Goal: Transaction & Acquisition: Purchase product/service

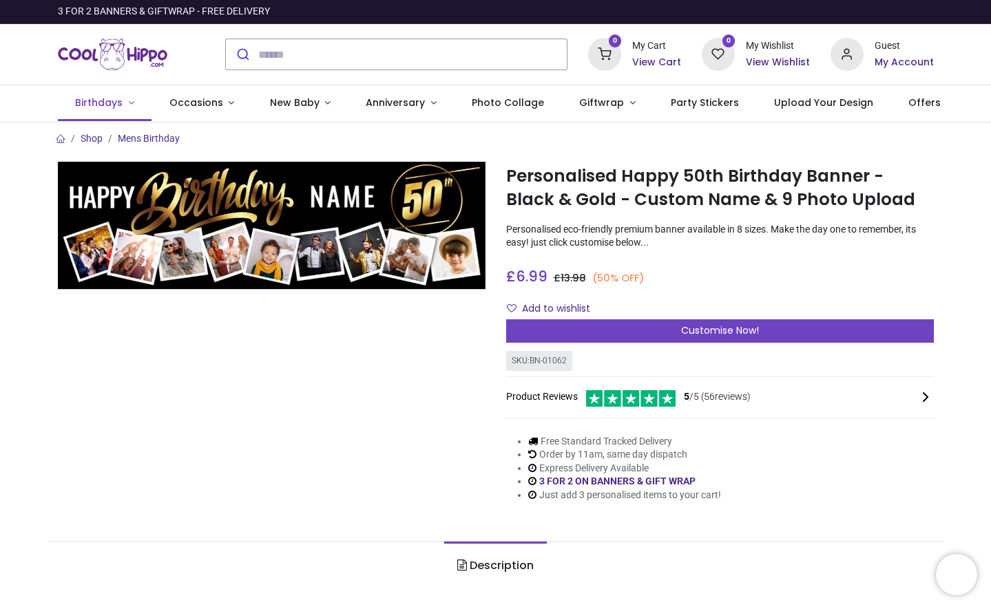
click at [88, 98] on span "Birthdays" at bounding box center [99, 103] width 48 height 14
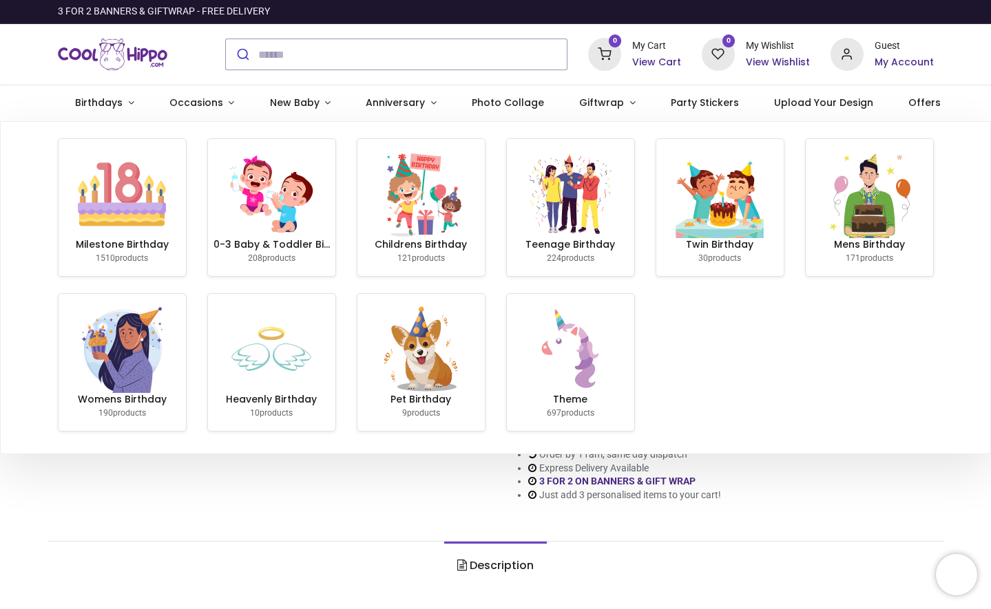
click at [152, 175] on img at bounding box center [122, 194] width 88 height 88
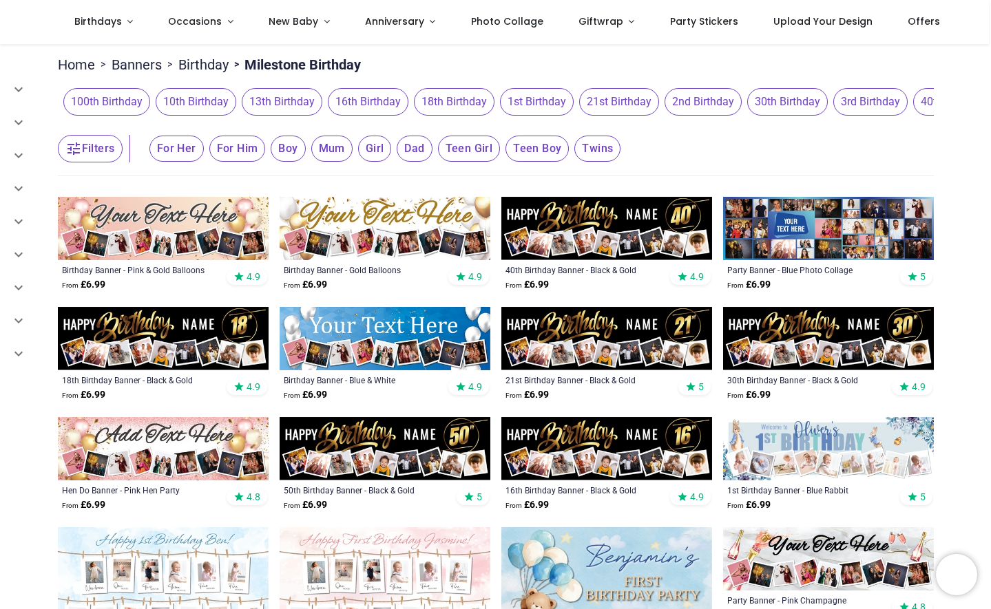
scroll to position [102, 0]
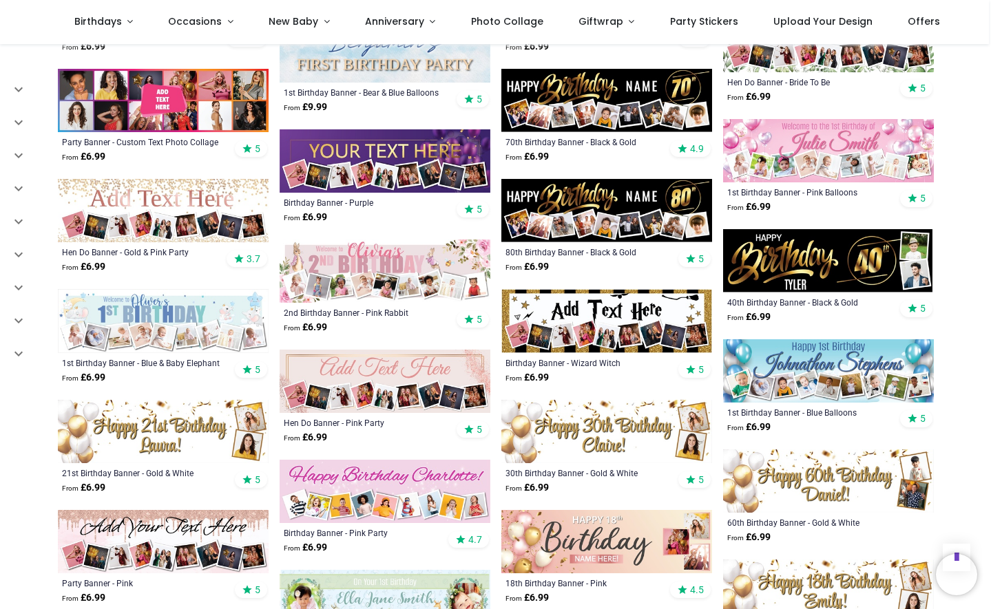
scroll to position [842, 0]
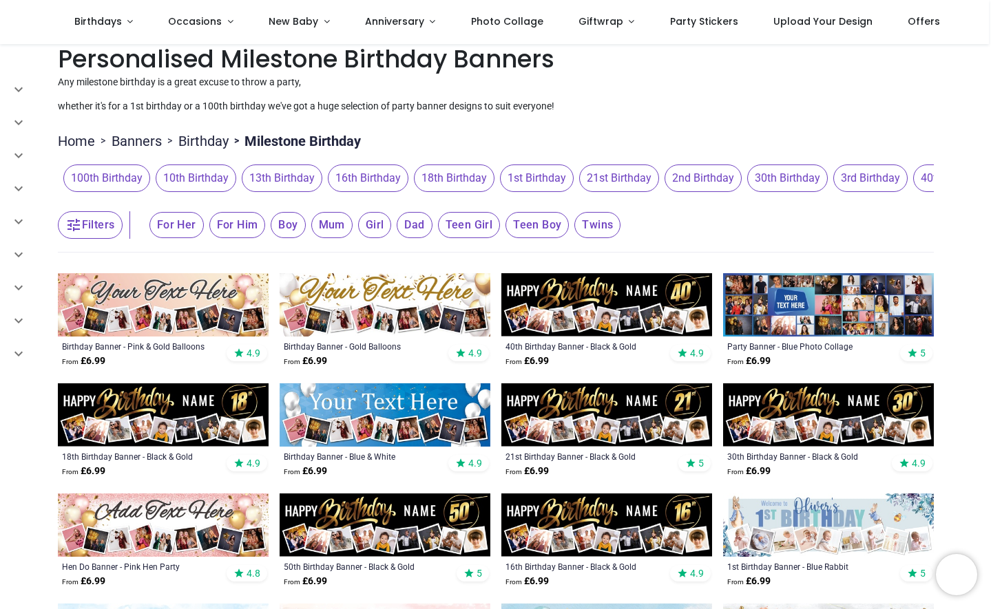
scroll to position [19, 0]
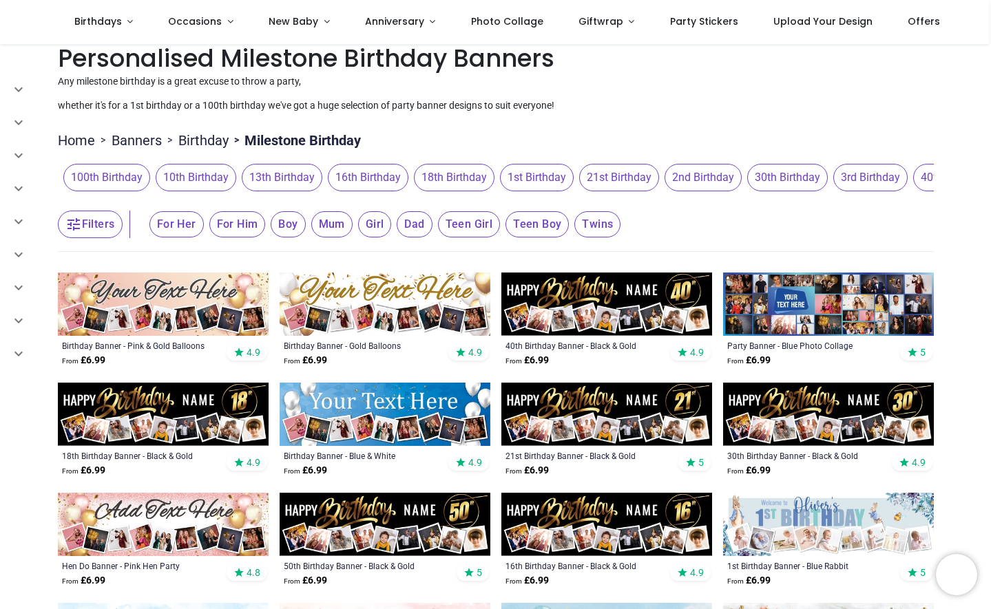
click at [376, 307] on img at bounding box center [385, 304] width 211 height 63
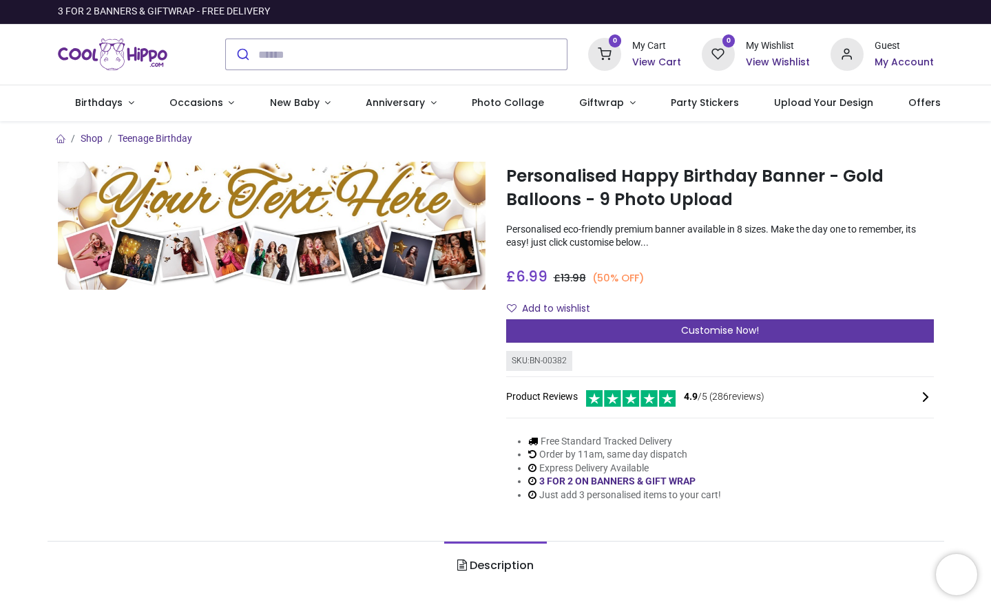
click at [606, 326] on div "Customise Now!" at bounding box center [720, 331] width 428 height 23
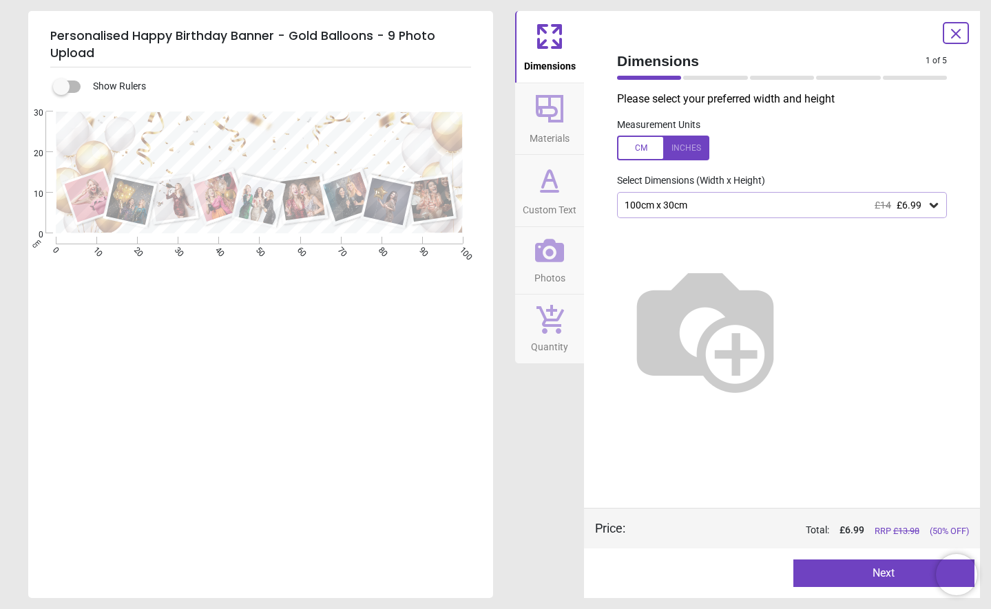
click at [935, 201] on icon at bounding box center [934, 205] width 14 height 14
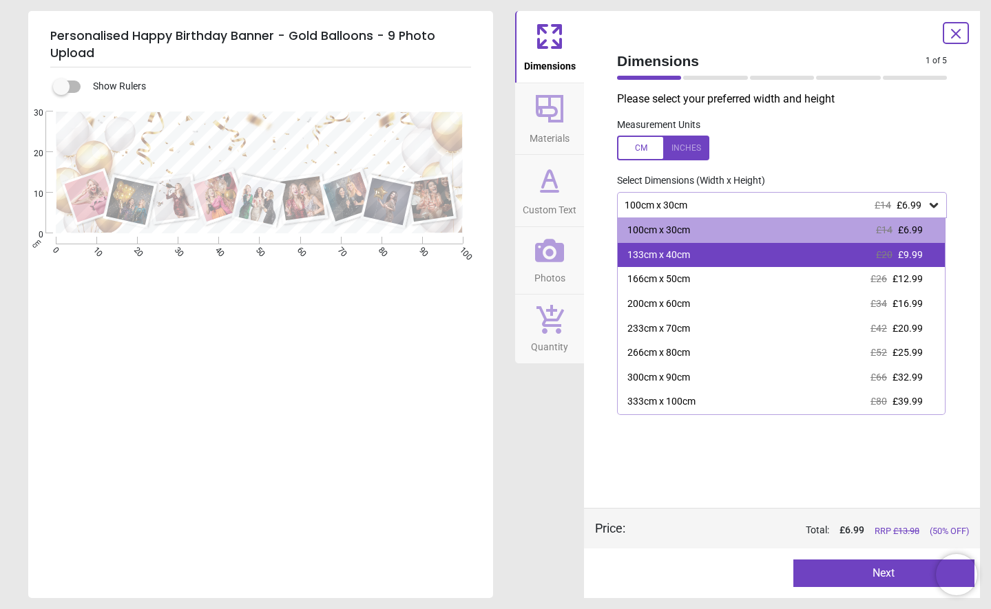
click at [924, 251] on div "133cm x 40cm £20 £9.99" at bounding box center [781, 255] width 327 height 25
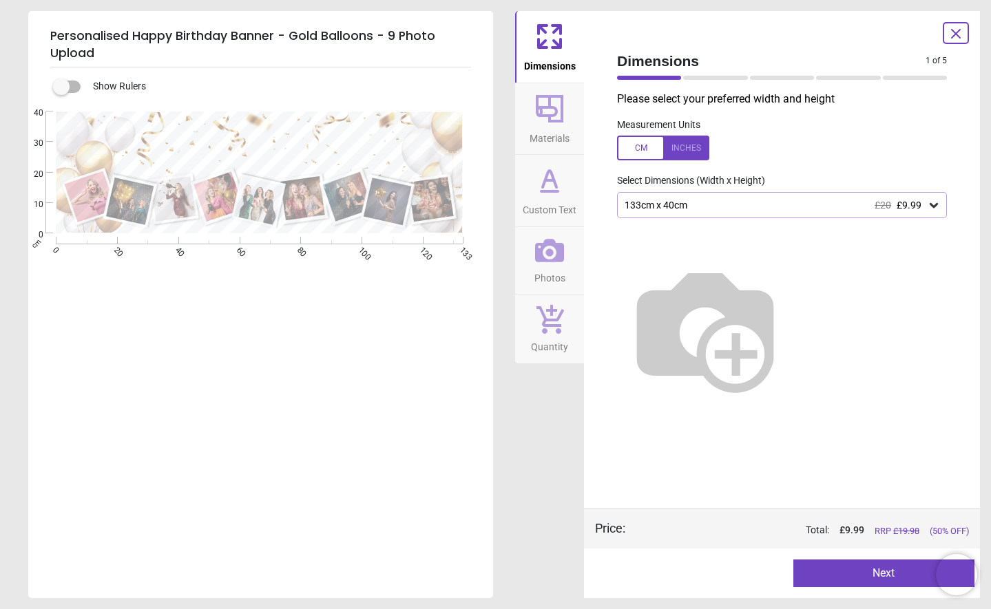
click at [677, 144] on div at bounding box center [663, 148] width 92 height 25
click at [649, 153] on div at bounding box center [663, 148] width 92 height 25
click at [680, 150] on div at bounding box center [663, 148] width 92 height 25
click at [636, 149] on div at bounding box center [663, 148] width 92 height 25
click at [842, 576] on button "Next" at bounding box center [884, 574] width 182 height 28
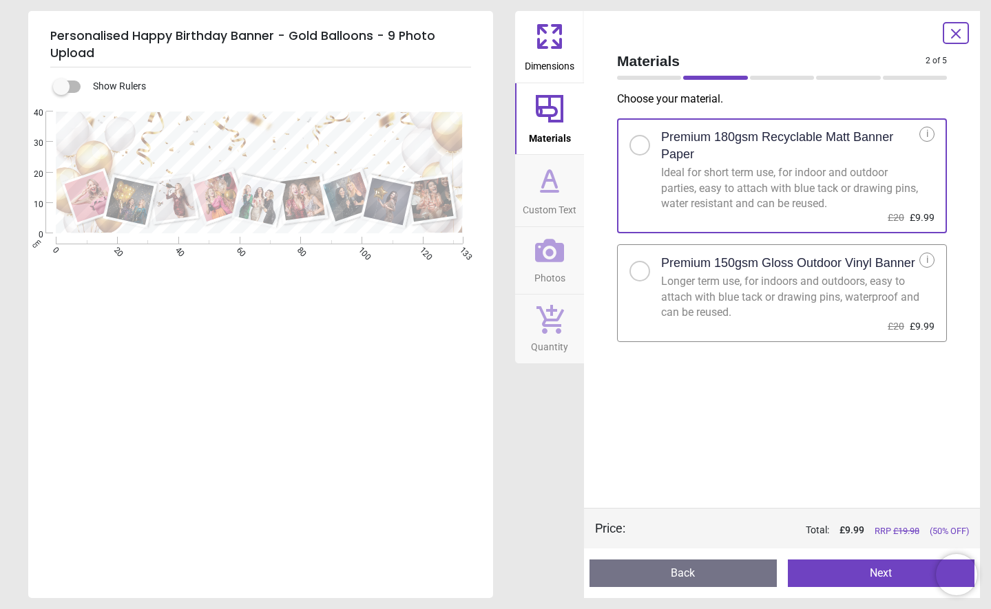
click at [924, 131] on div "i" at bounding box center [926, 134] width 15 height 15
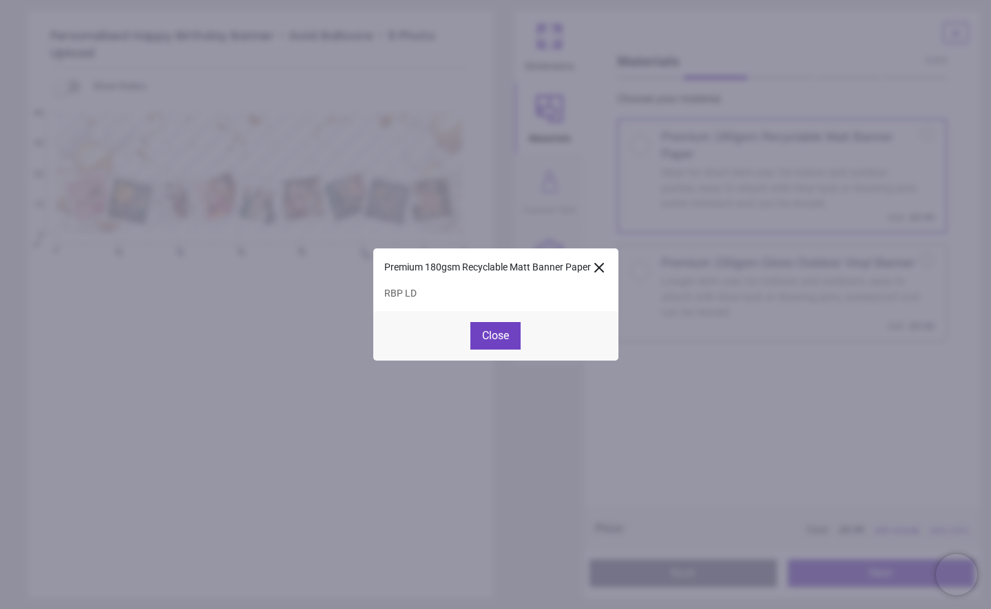
click at [604, 268] on icon at bounding box center [599, 268] width 17 height 17
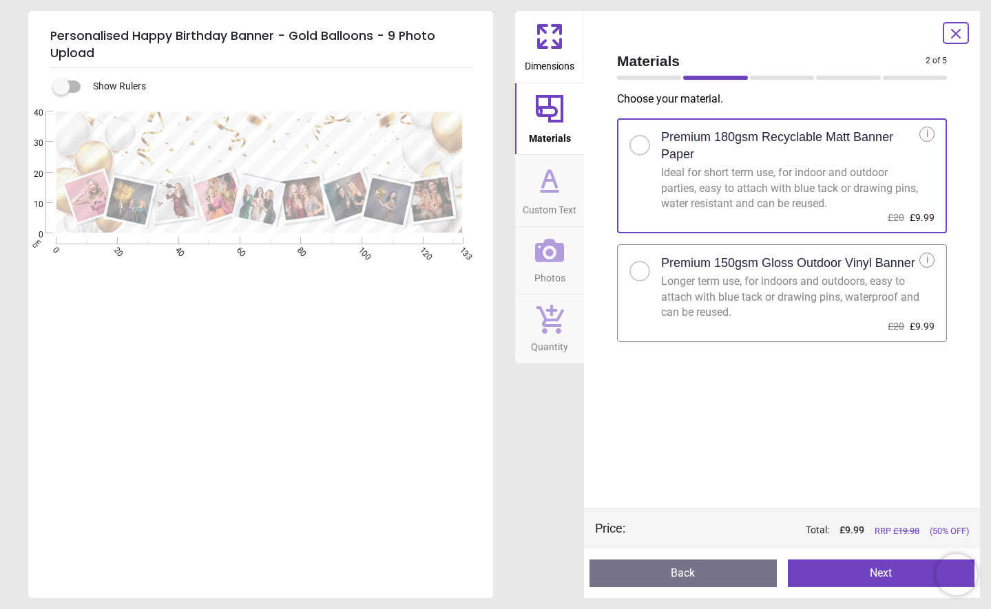
click at [639, 268] on div at bounding box center [640, 271] width 8 height 8
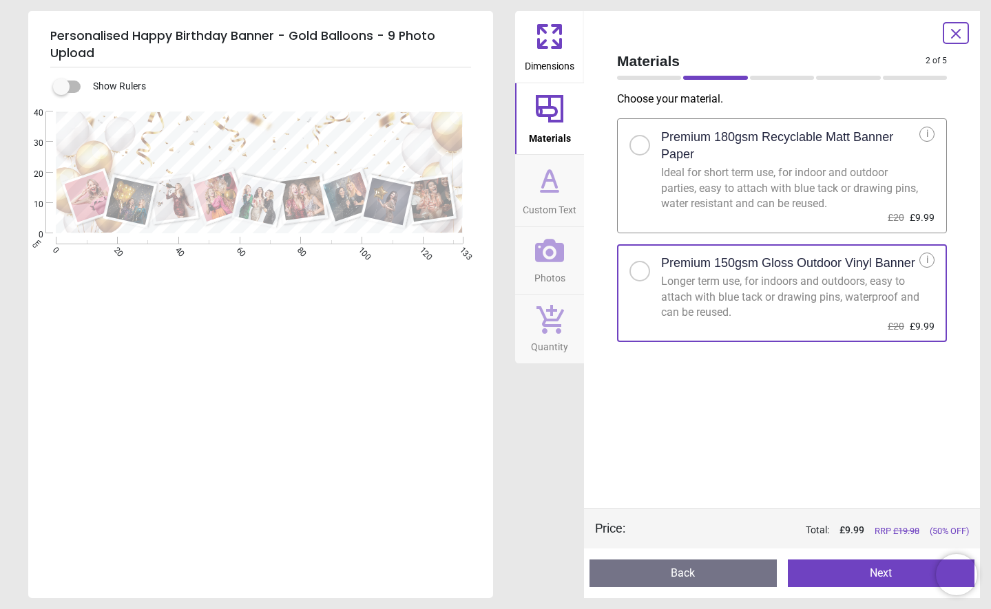
click at [563, 203] on span "Custom Text" at bounding box center [550, 207] width 54 height 21
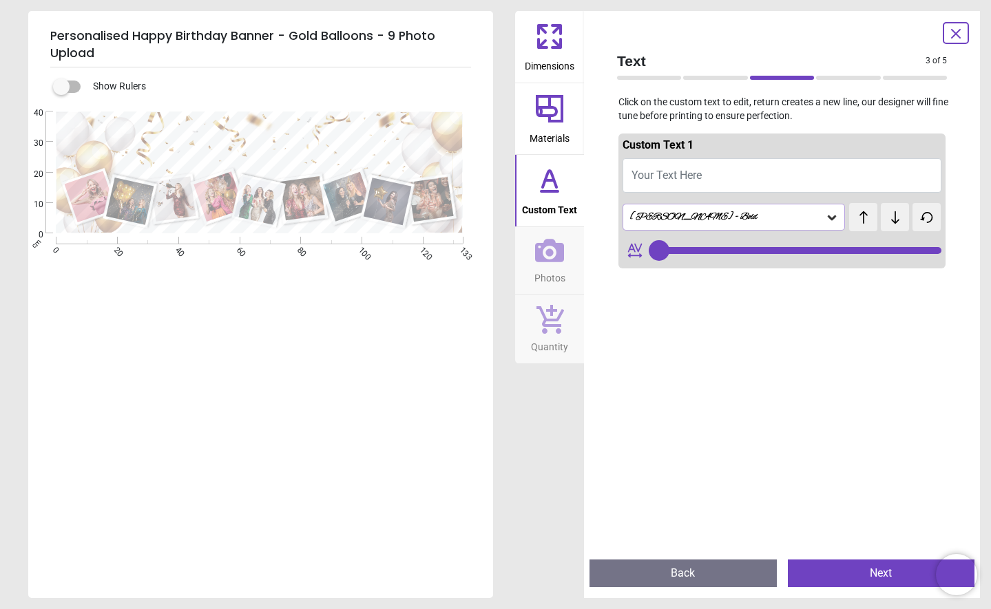
type input "**"
click at [727, 176] on button "Your Text Here" at bounding box center [782, 175] width 319 height 34
type textarea "**"
type input "**"
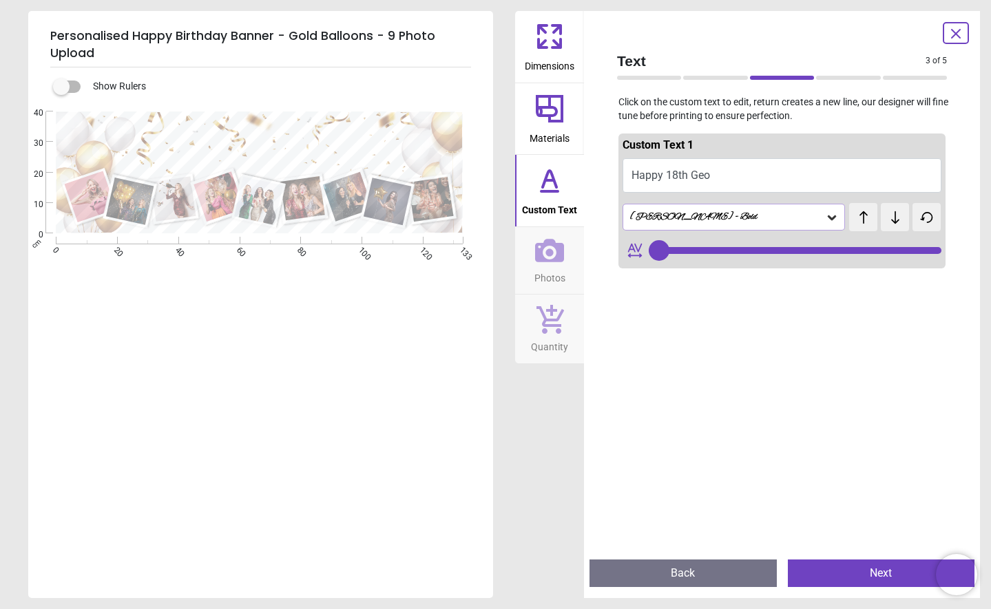
type textarea "**********"
type input "**"
type textarea "**********"
type input "**"
type textarea "**********"
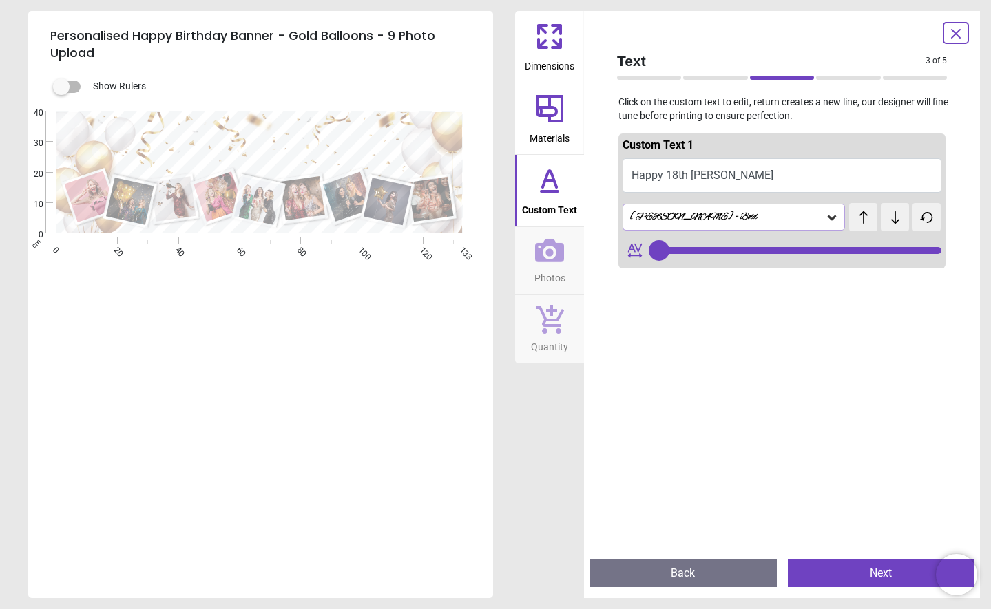
type input "**"
type textarea "**********"
click at [554, 247] on icon at bounding box center [549, 250] width 29 height 29
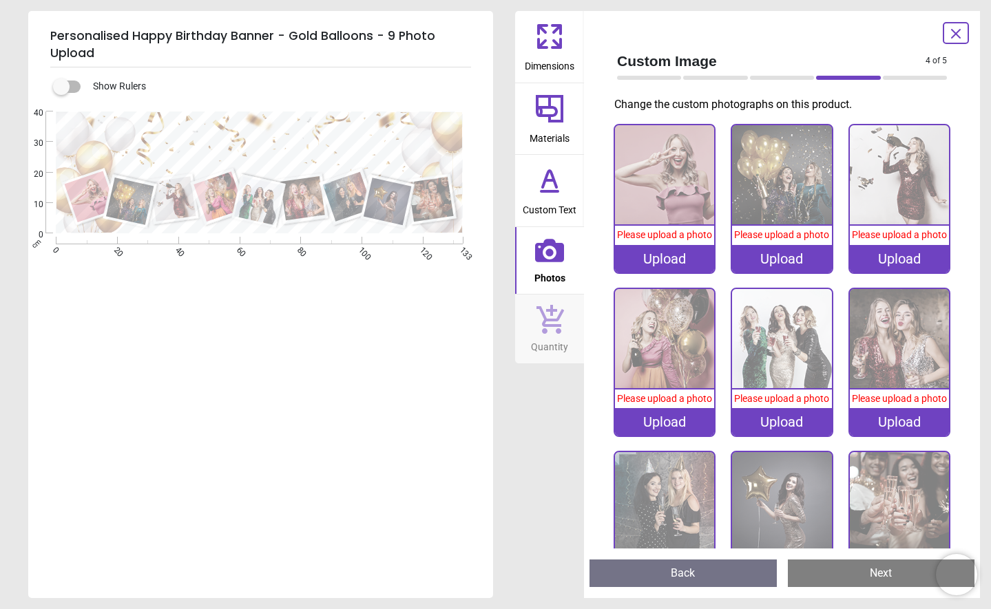
click at [665, 267] on div "Upload" at bounding box center [664, 259] width 99 height 28
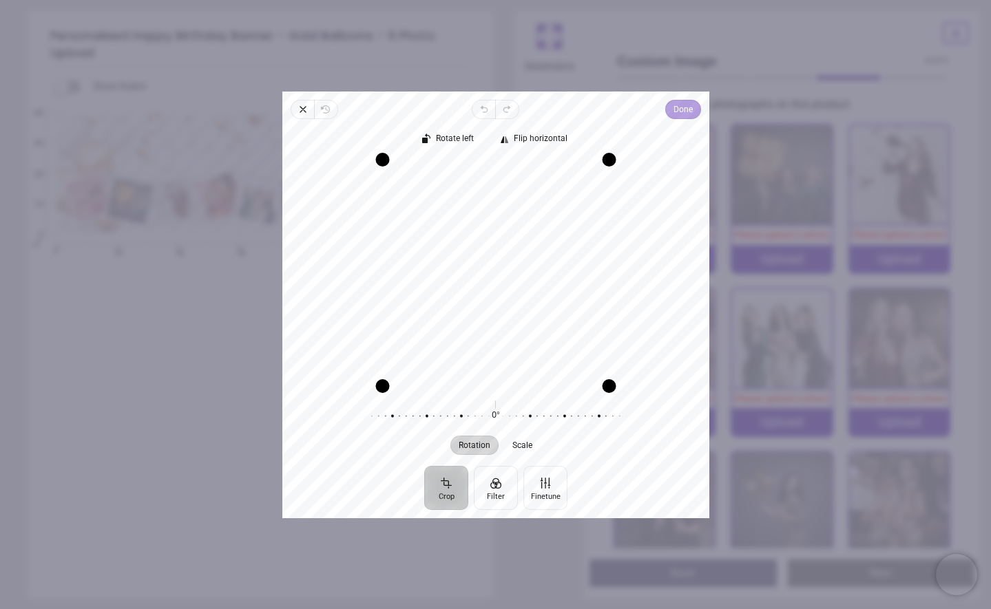
click at [681, 111] on span "Done" at bounding box center [682, 109] width 19 height 17
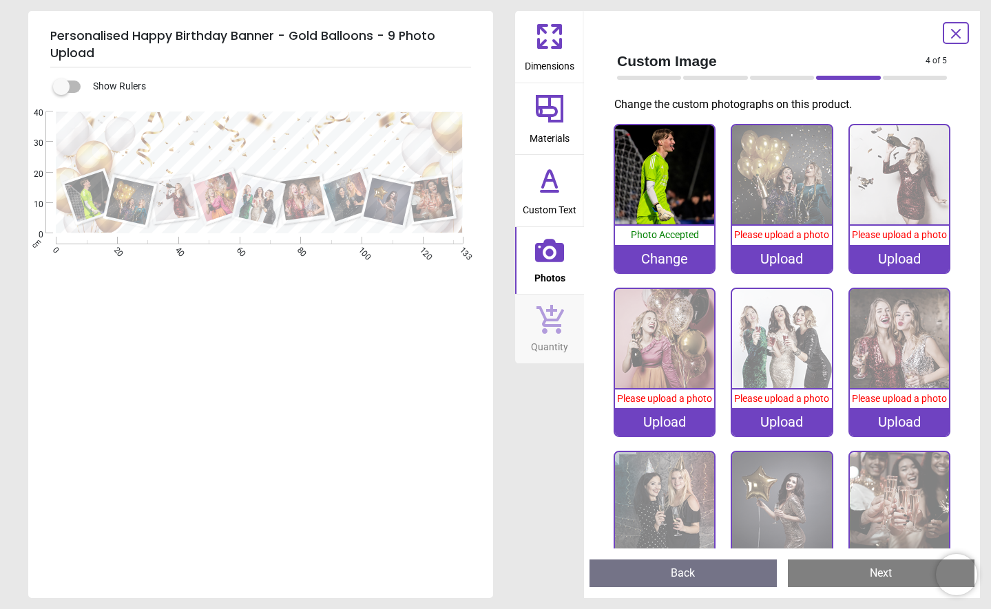
click at [435, 204] on image at bounding box center [430, 199] width 45 height 45
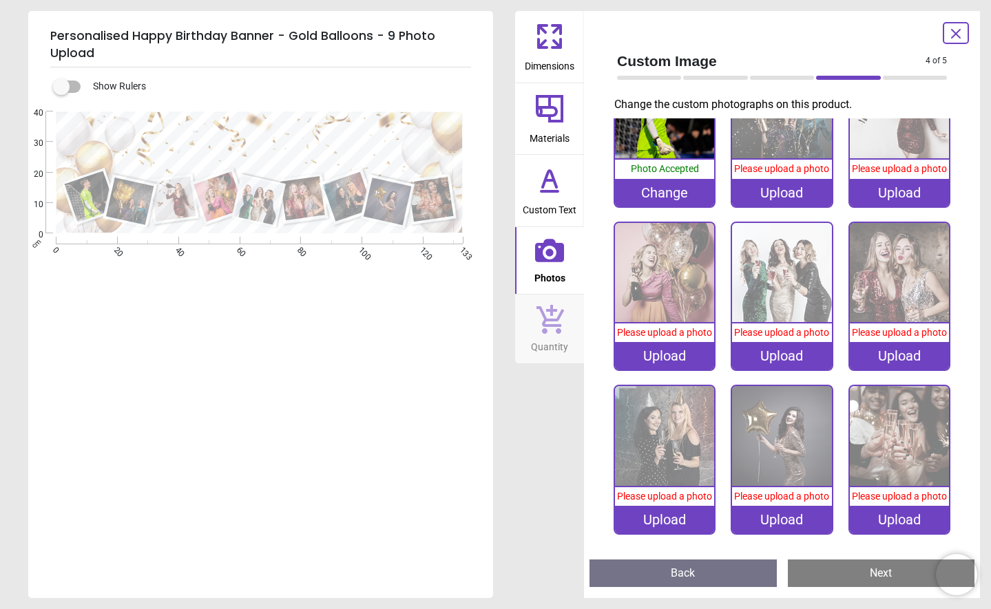
click at [903, 517] on div "Upload" at bounding box center [899, 520] width 99 height 28
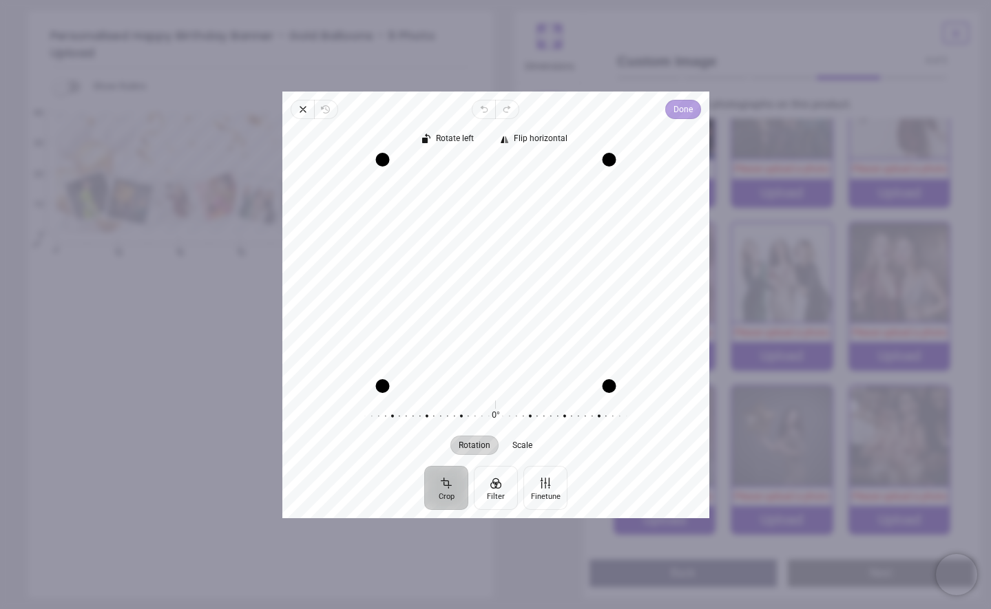
click at [681, 112] on span "Done" at bounding box center [682, 109] width 19 height 17
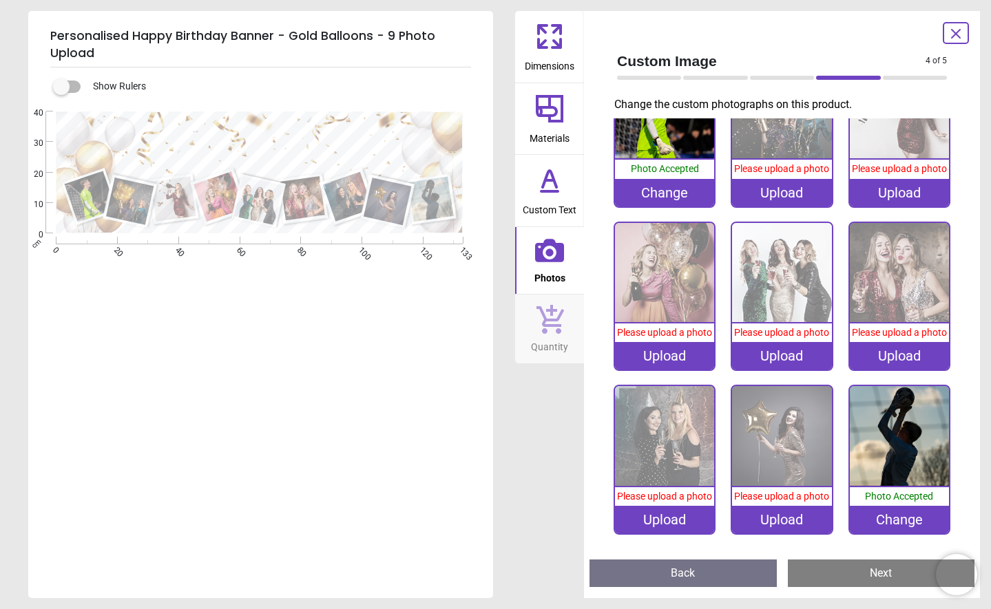
click at [244, 204] on image at bounding box center [258, 201] width 49 height 48
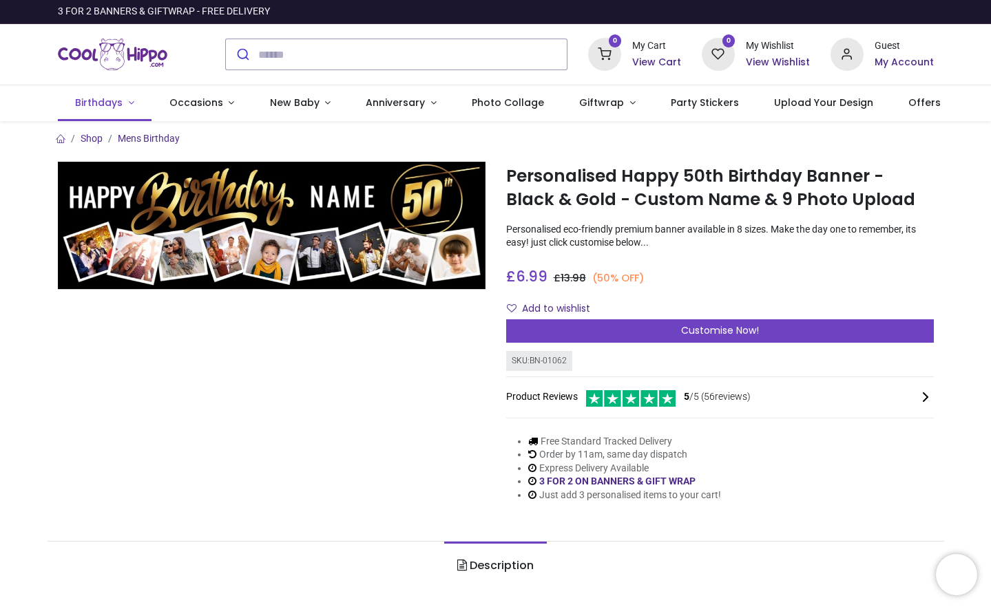
click at [103, 98] on span "Birthdays" at bounding box center [99, 103] width 48 height 14
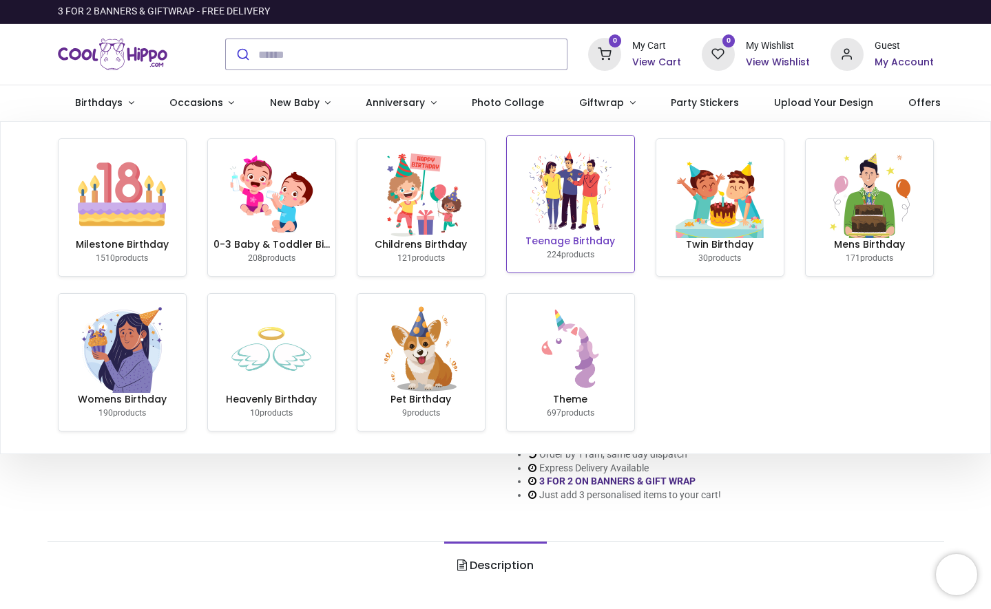
click at [559, 225] on img at bounding box center [570, 191] width 88 height 88
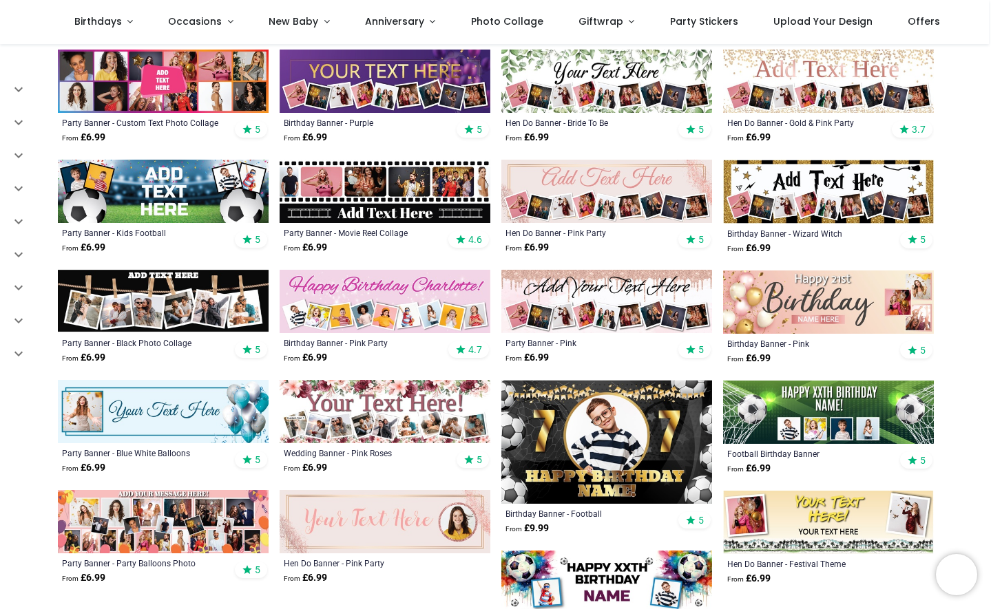
scroll to position [499, 0]
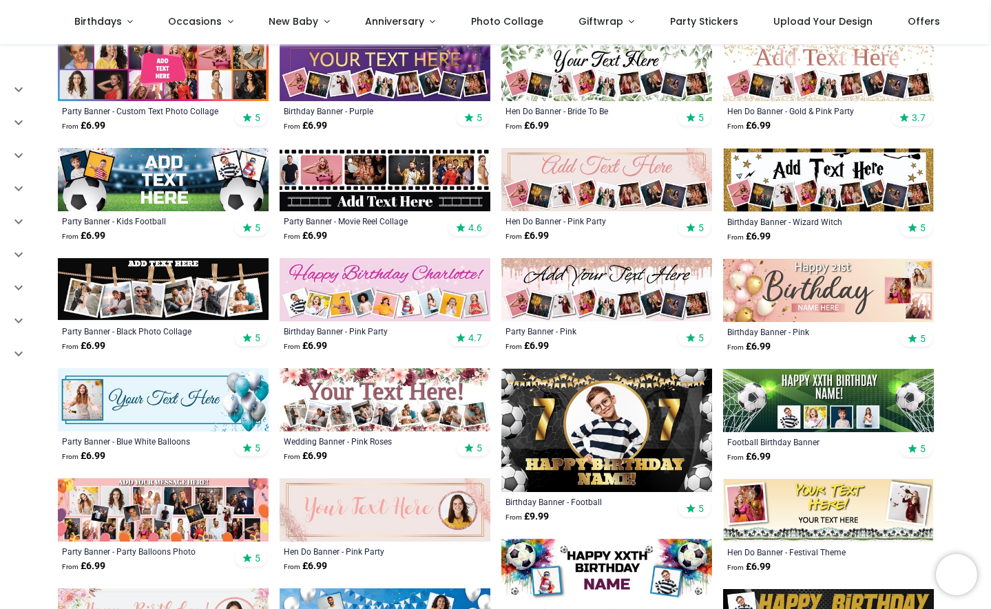
scroll to position [499, 0]
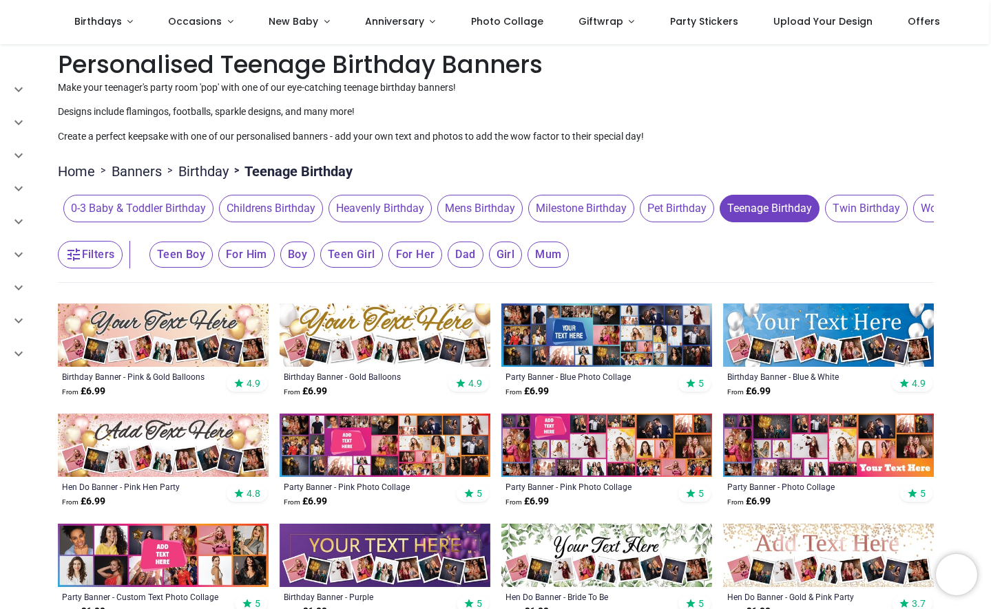
scroll to position [10, 0]
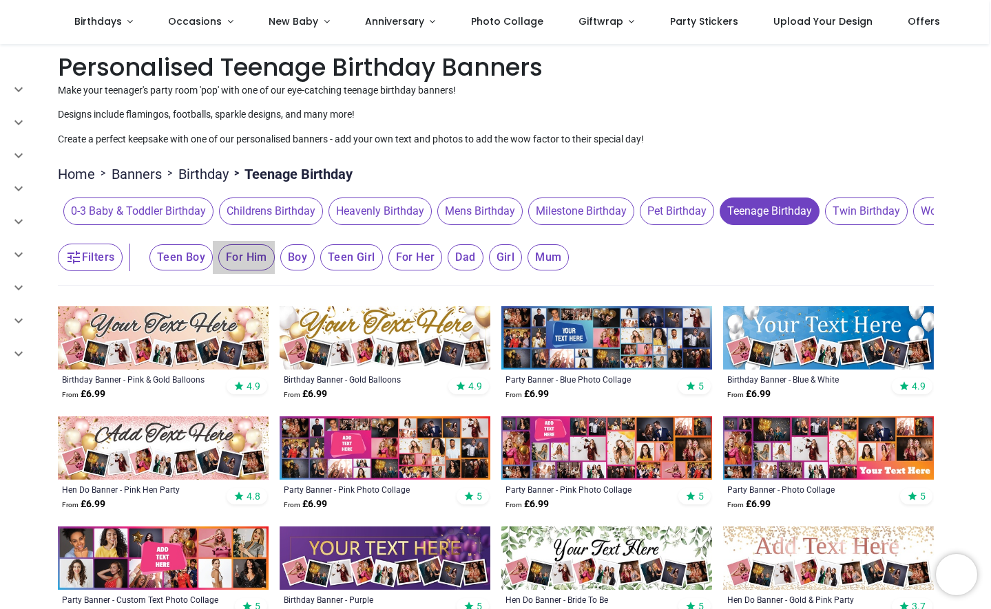
click at [246, 258] on span "For Him" at bounding box center [246, 257] width 56 height 26
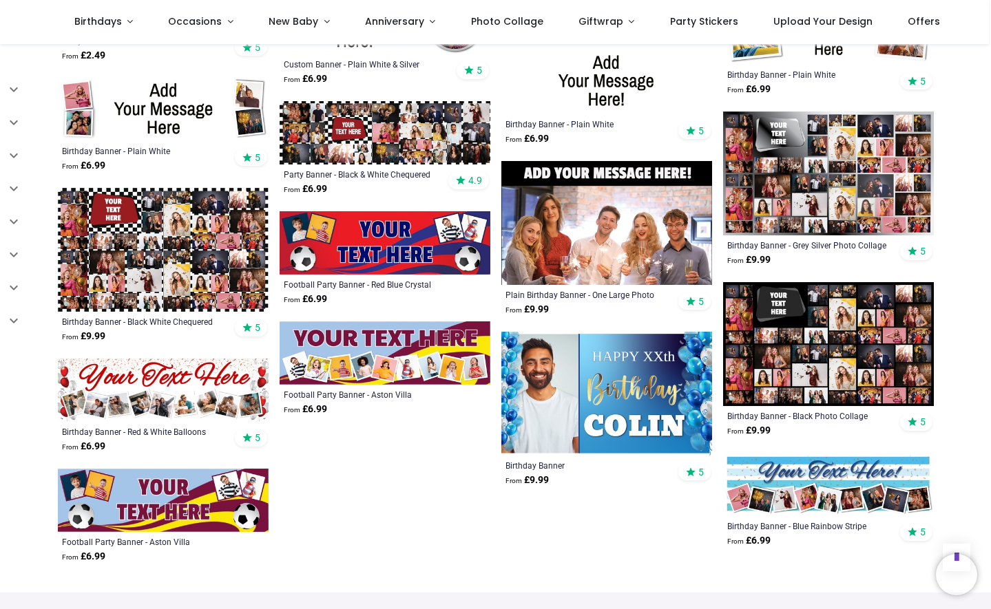
scroll to position [3148, 0]
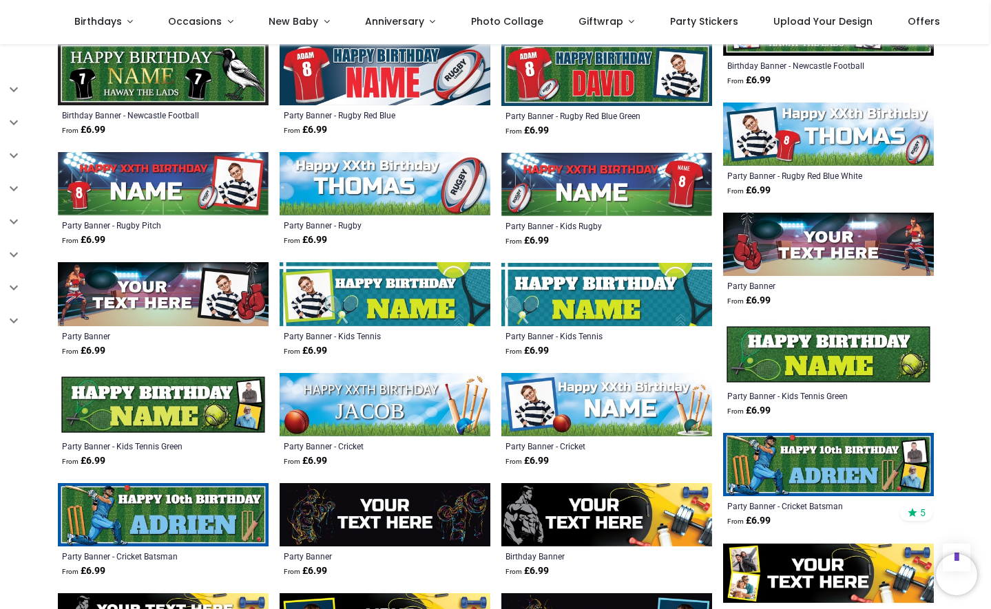
scroll to position [1921, 0]
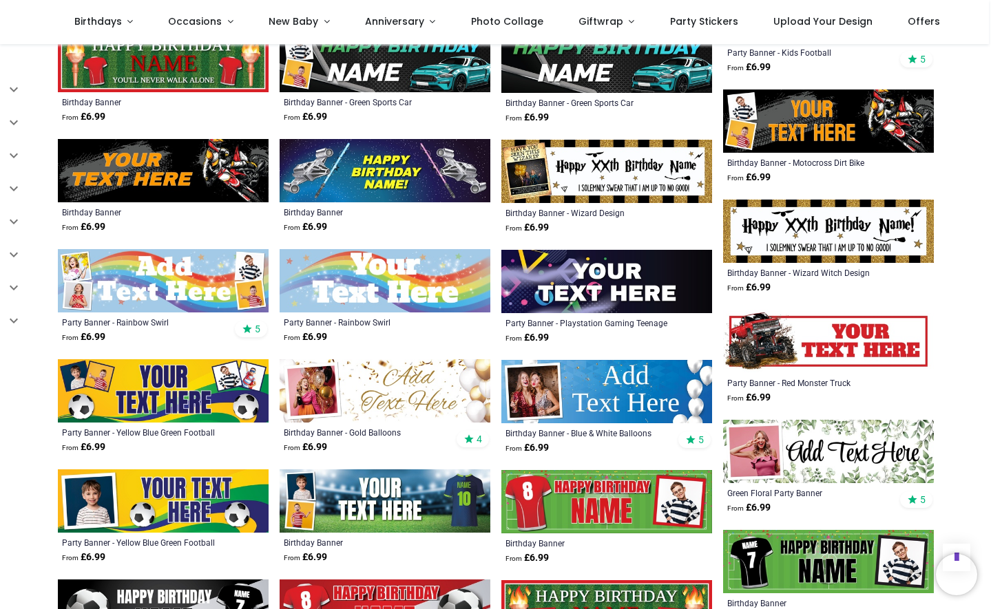
scroll to position [1279, 0]
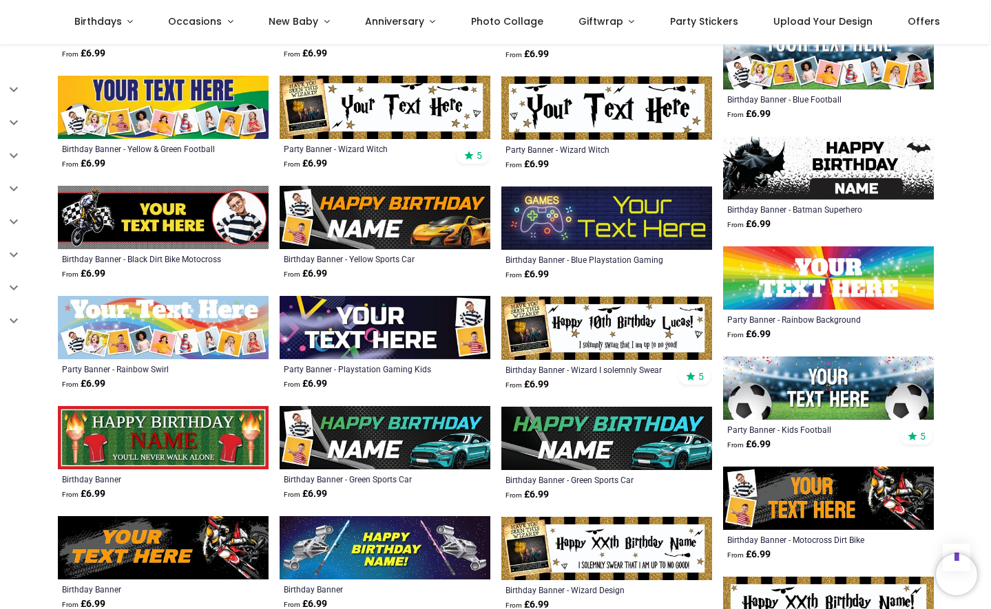
scroll to position [844, 0]
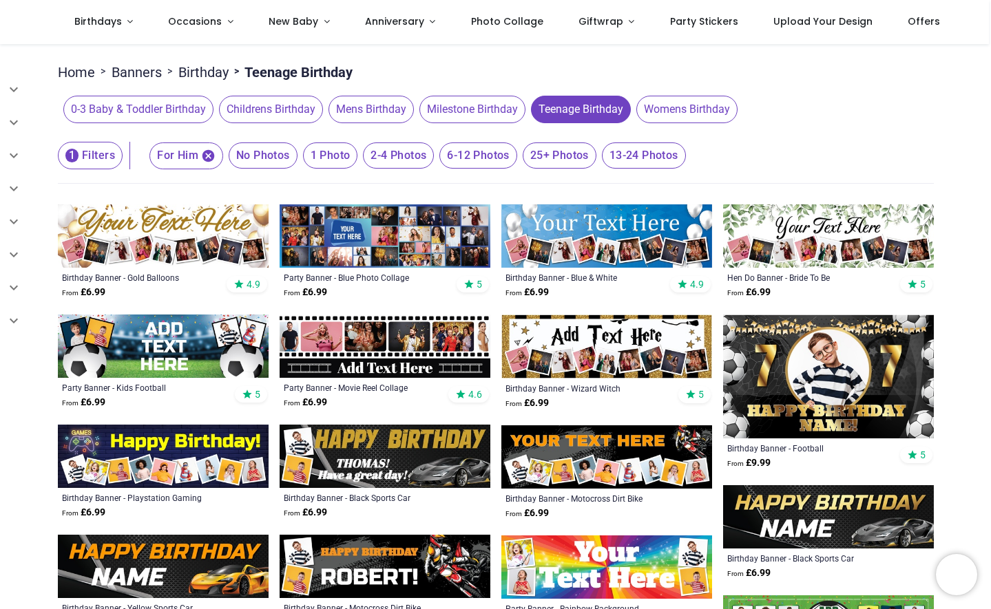
scroll to position [112, 0]
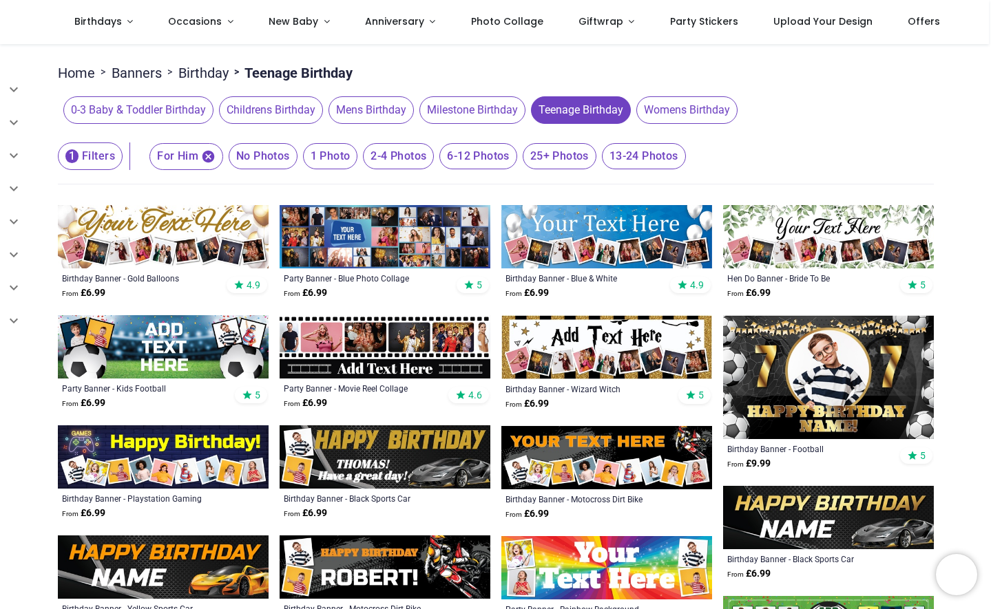
click at [189, 235] on img at bounding box center [163, 236] width 211 height 63
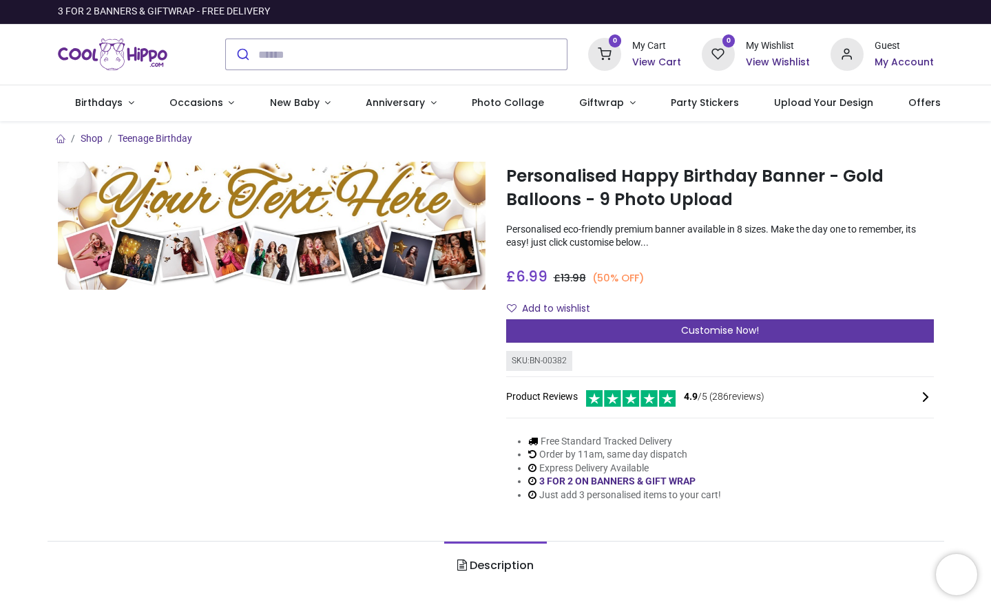
click at [675, 328] on div "Customise Now!" at bounding box center [720, 331] width 428 height 23
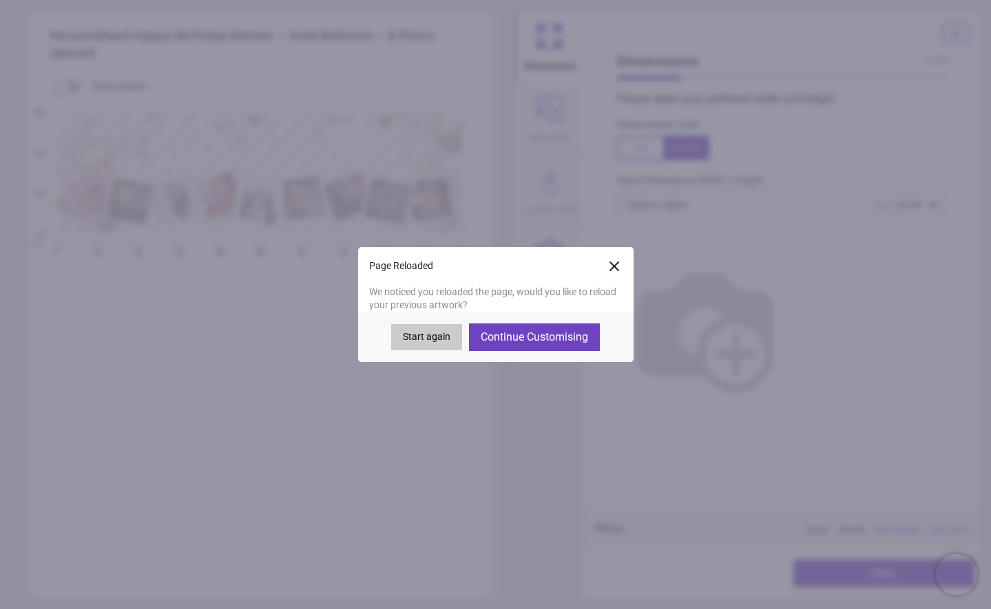
click at [518, 337] on button "Continue Customising" at bounding box center [534, 338] width 131 height 28
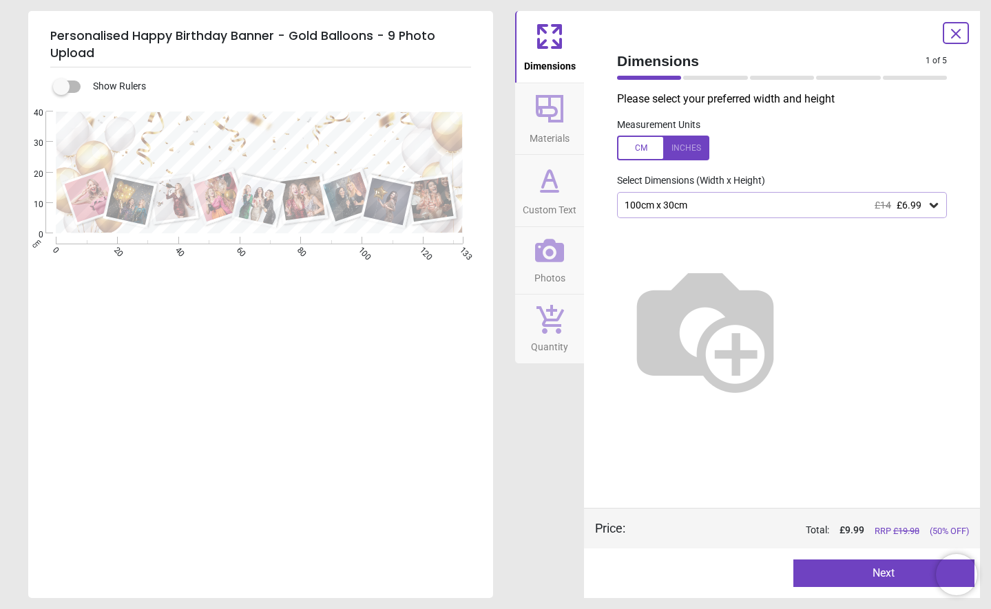
type textarea "**********"
click at [862, 573] on button "Next" at bounding box center [884, 574] width 182 height 28
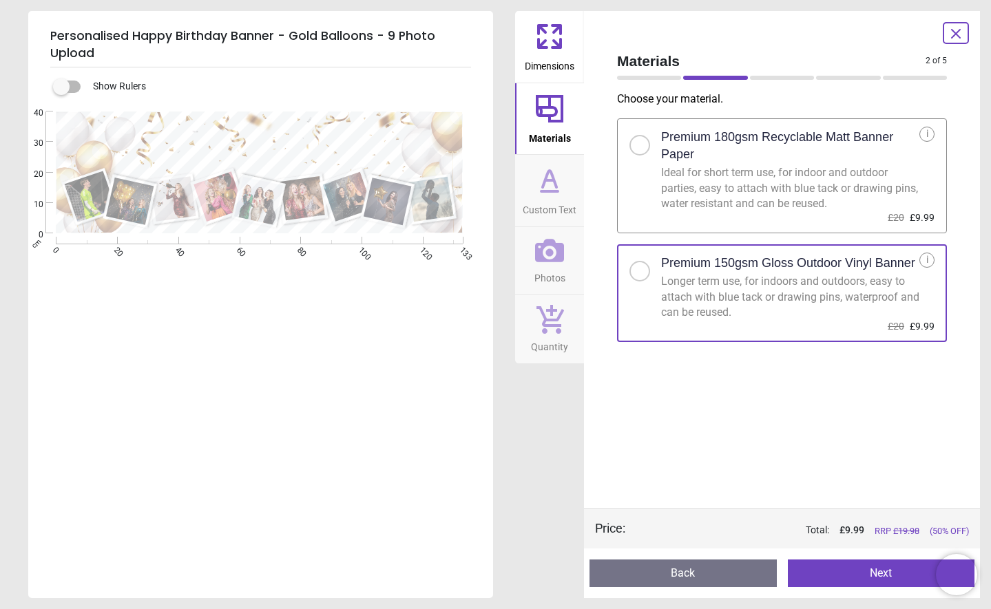
click at [640, 146] on div at bounding box center [640, 145] width 8 height 8
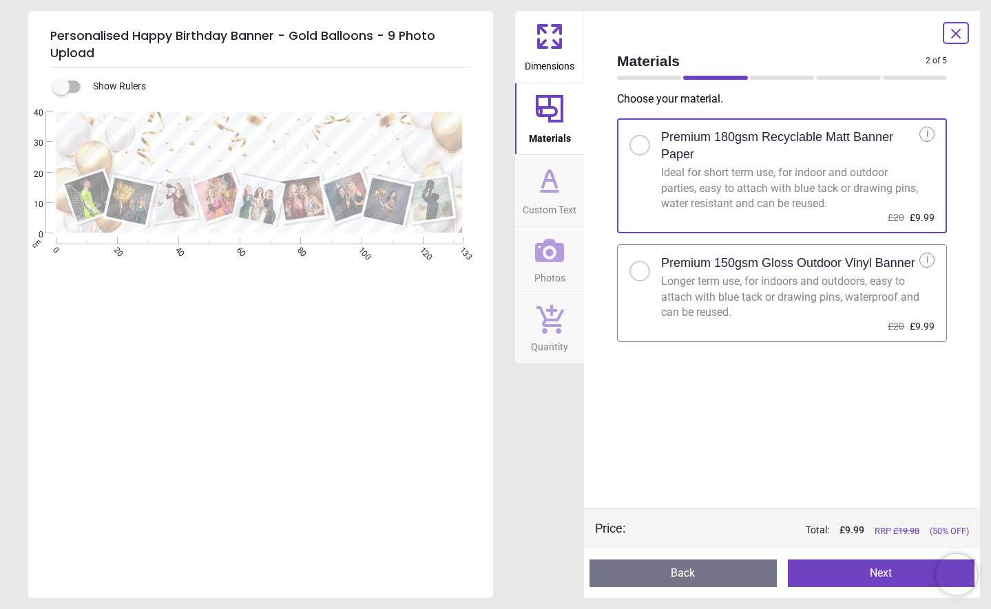
click at [873, 570] on button "Next" at bounding box center [881, 574] width 187 height 28
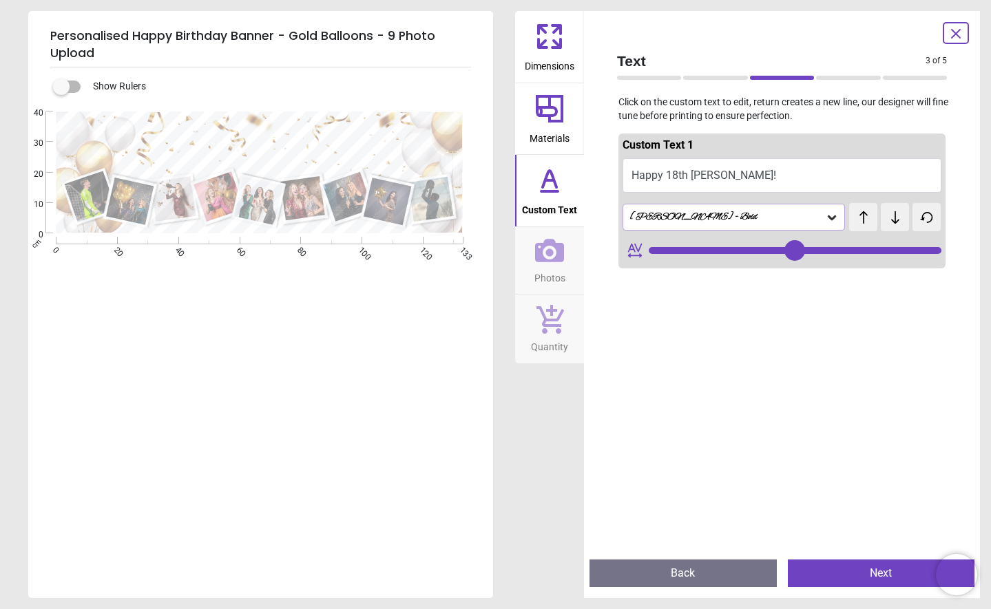
click at [828, 216] on icon at bounding box center [832, 218] width 8 height 5
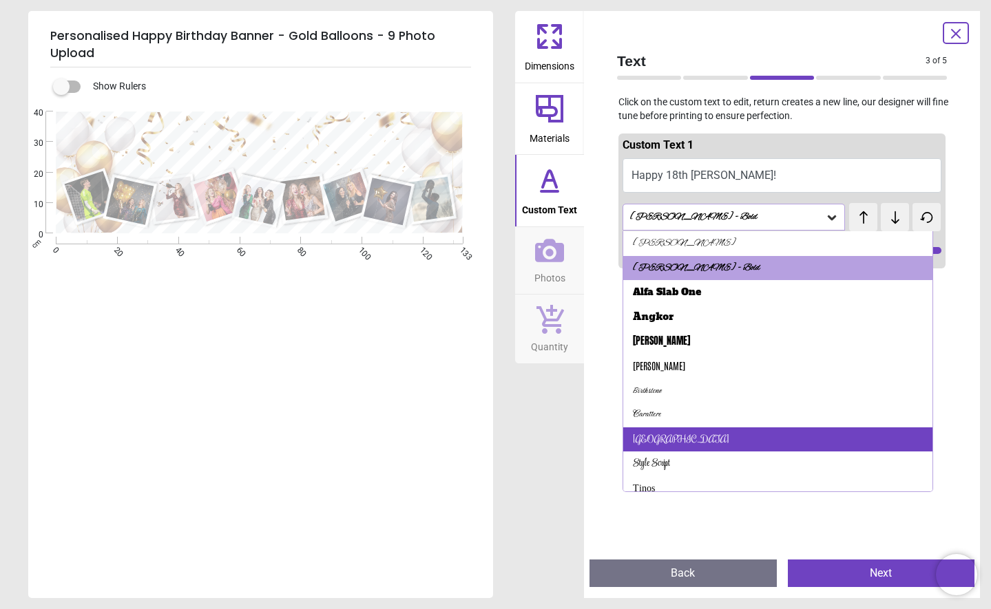
click at [665, 432] on div "Rochester" at bounding box center [777, 440] width 309 height 25
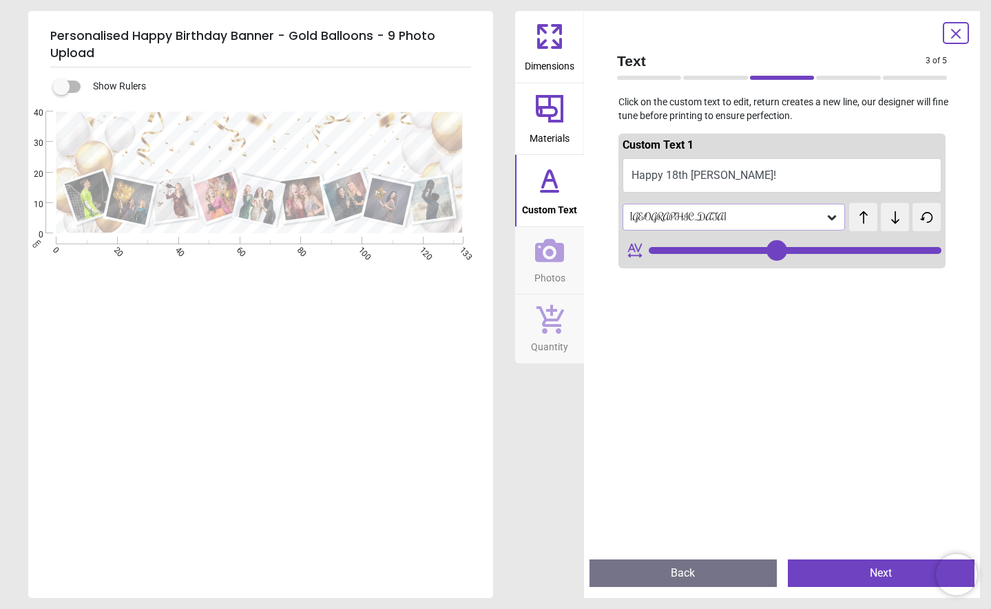
click at [828, 216] on icon at bounding box center [832, 218] width 8 height 5
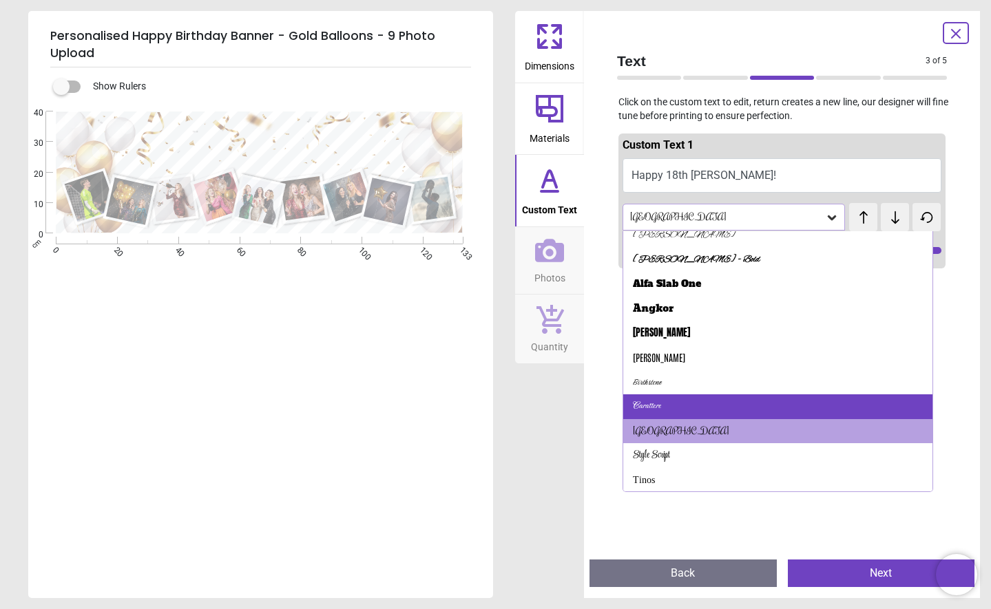
scroll to position [5, 0]
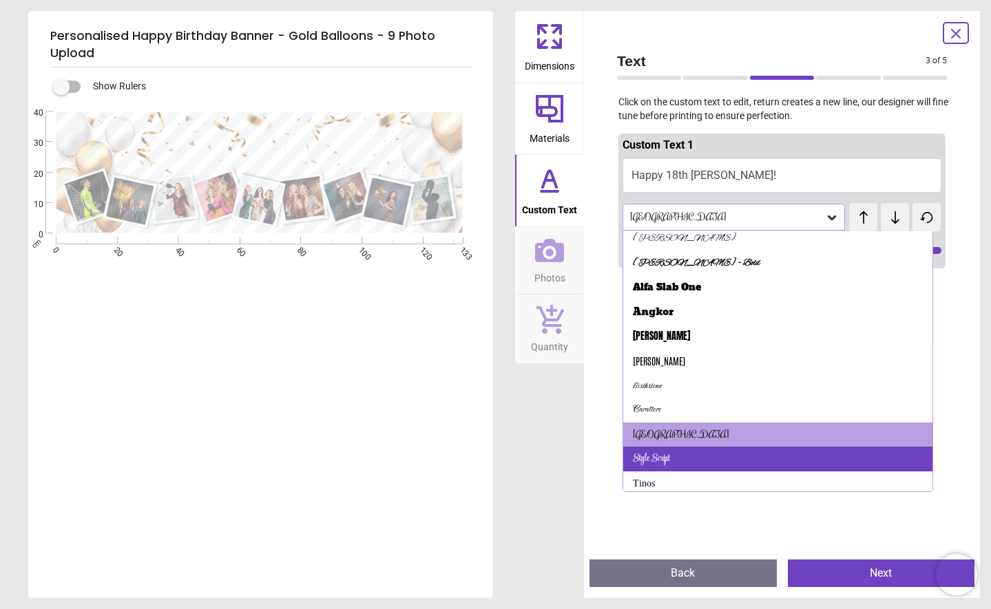
click at [687, 454] on div "Style Script" at bounding box center [777, 459] width 309 height 25
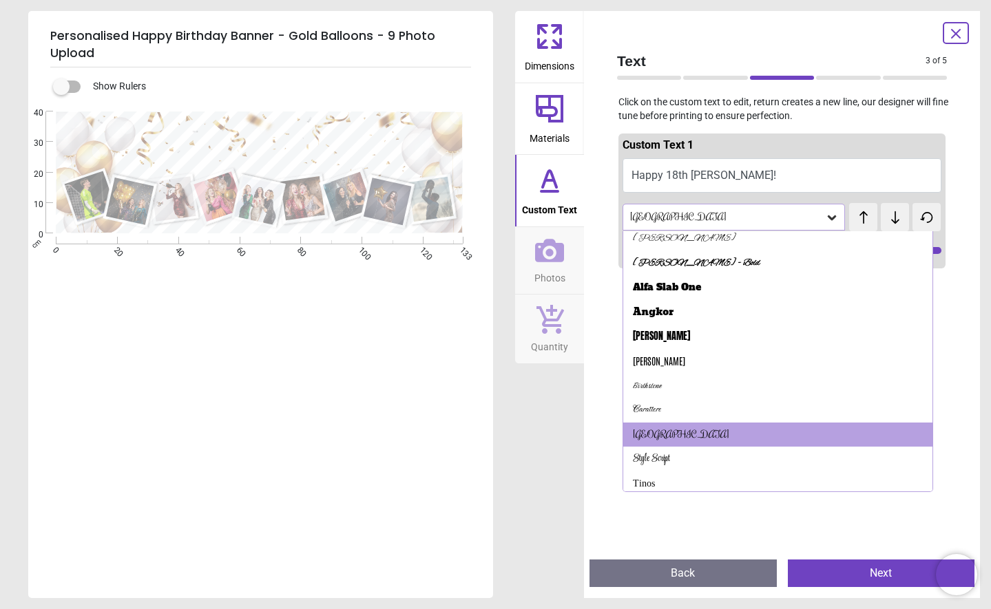
scroll to position [0, 0]
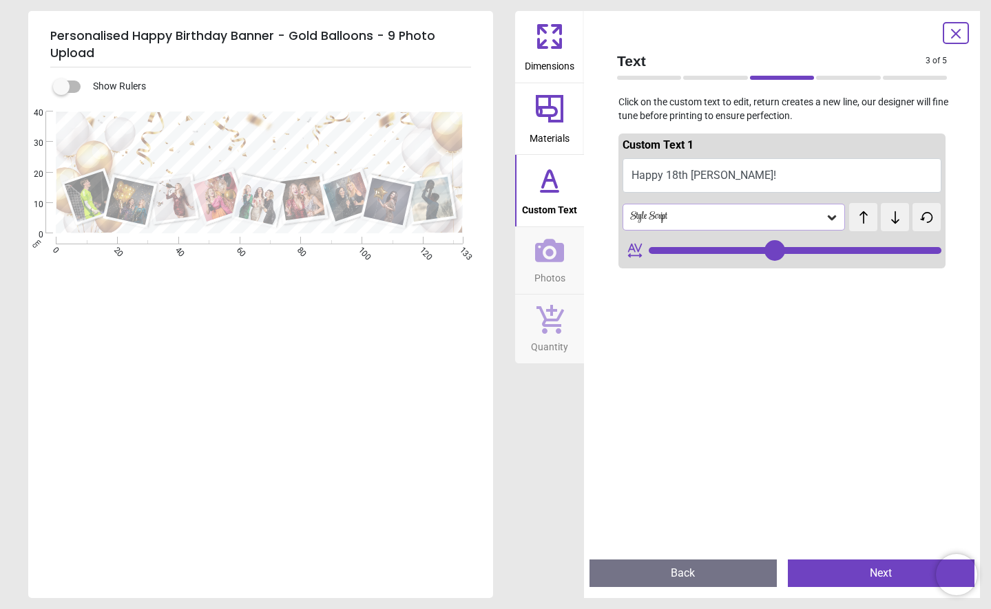
click at [830, 217] on icon at bounding box center [832, 218] width 14 height 14
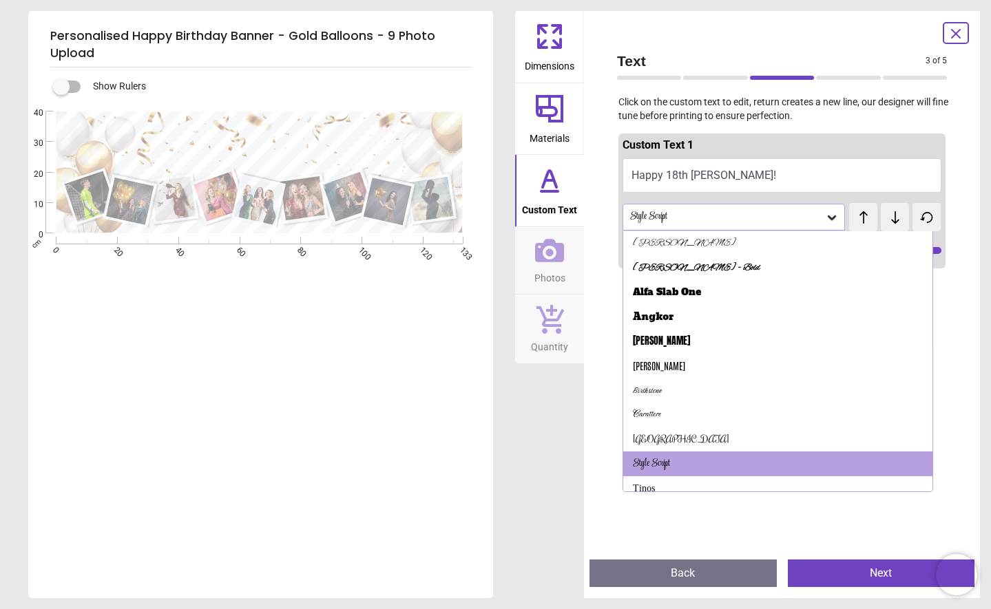
click at [733, 381] on div "Birthstone" at bounding box center [777, 391] width 309 height 25
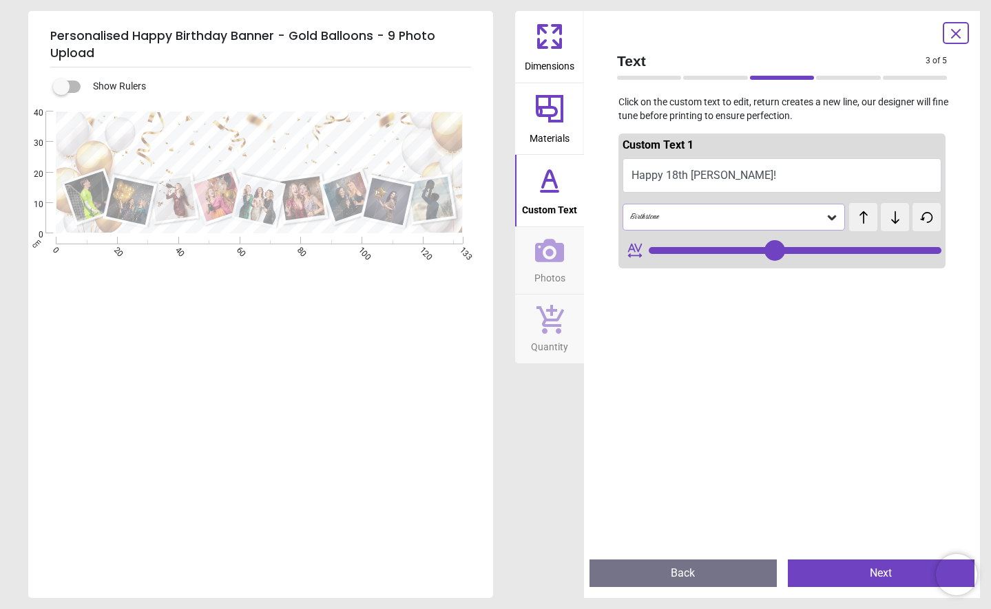
click at [826, 213] on icon at bounding box center [832, 218] width 14 height 14
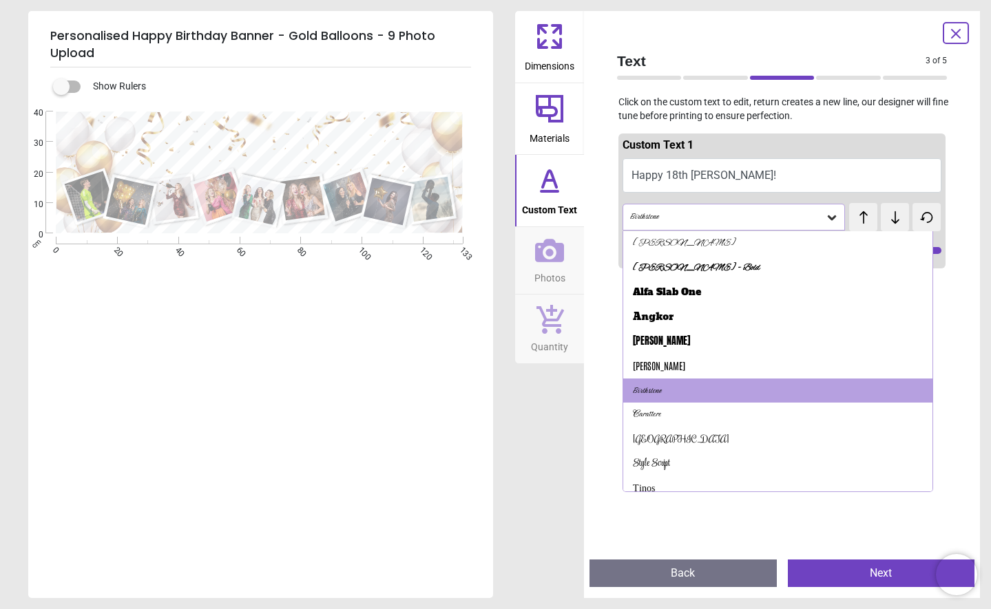
click at [759, 266] on div "Alex Brush - Bold" at bounding box center [777, 268] width 309 height 25
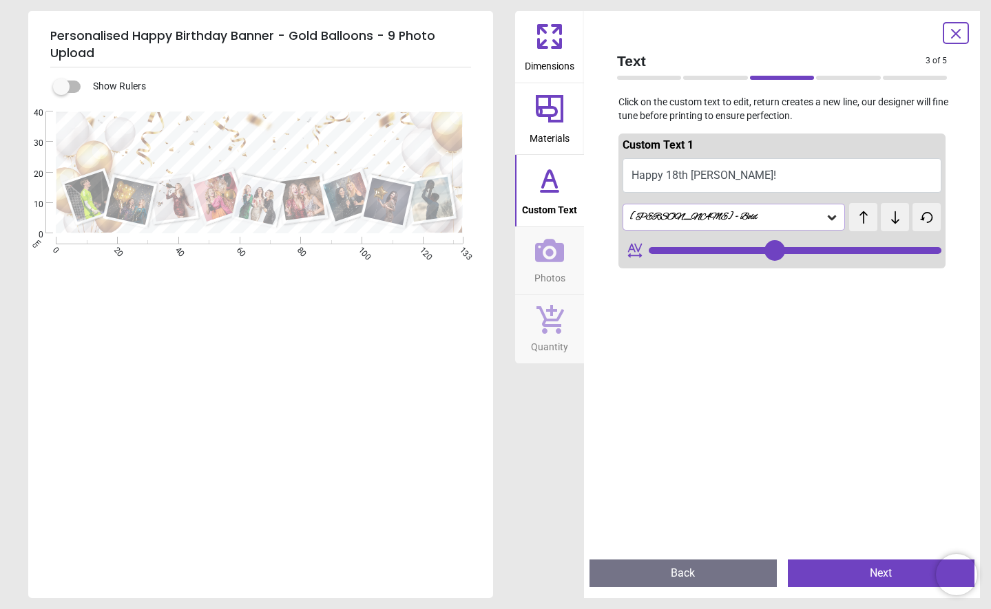
type input "**"
click at [868, 572] on button "Next" at bounding box center [881, 574] width 187 height 28
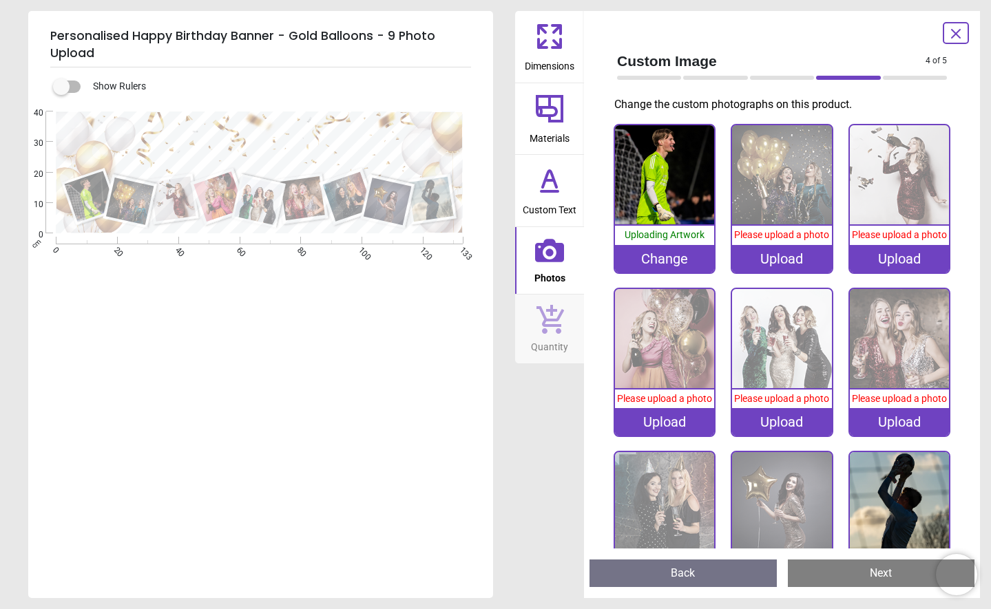
click at [656, 256] on div "Change" at bounding box center [664, 259] width 99 height 28
click at [647, 251] on div "Change" at bounding box center [664, 259] width 99 height 28
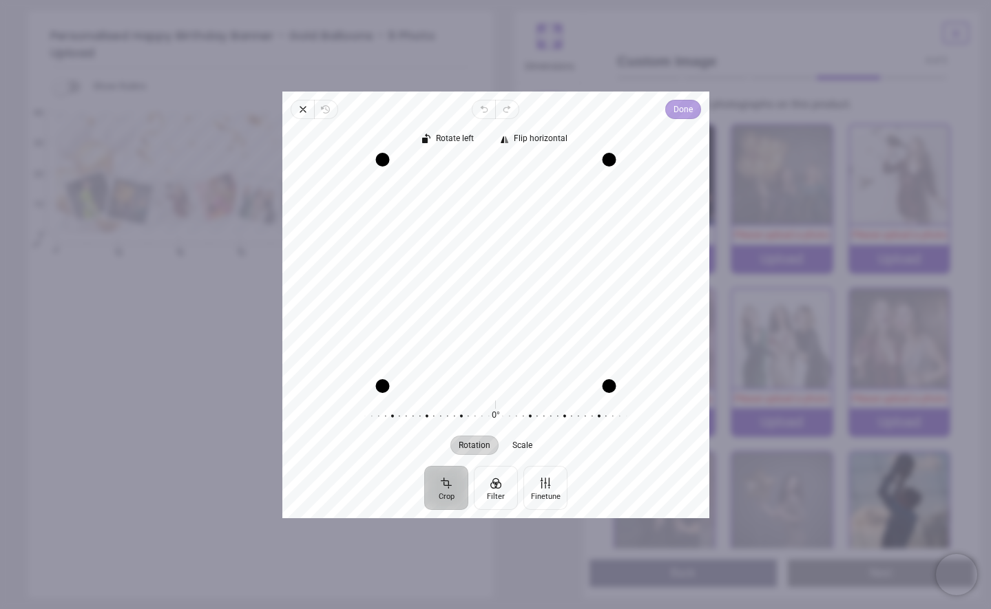
click at [678, 110] on span "Done" at bounding box center [682, 109] width 19 height 17
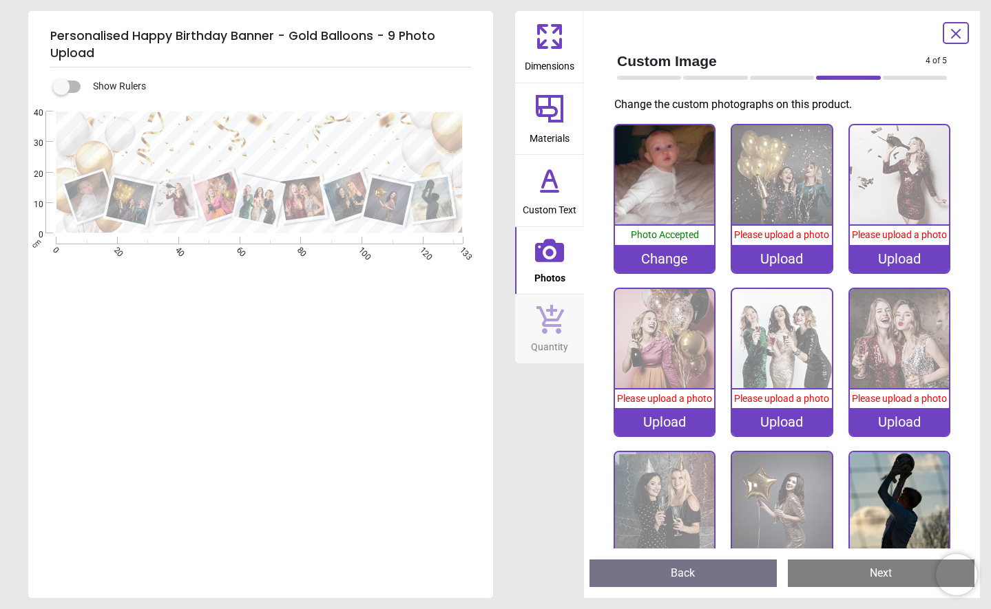
click at [754, 273] on div "Upload" at bounding box center [781, 259] width 99 height 28
click at [776, 267] on div "Upload" at bounding box center [781, 259] width 99 height 28
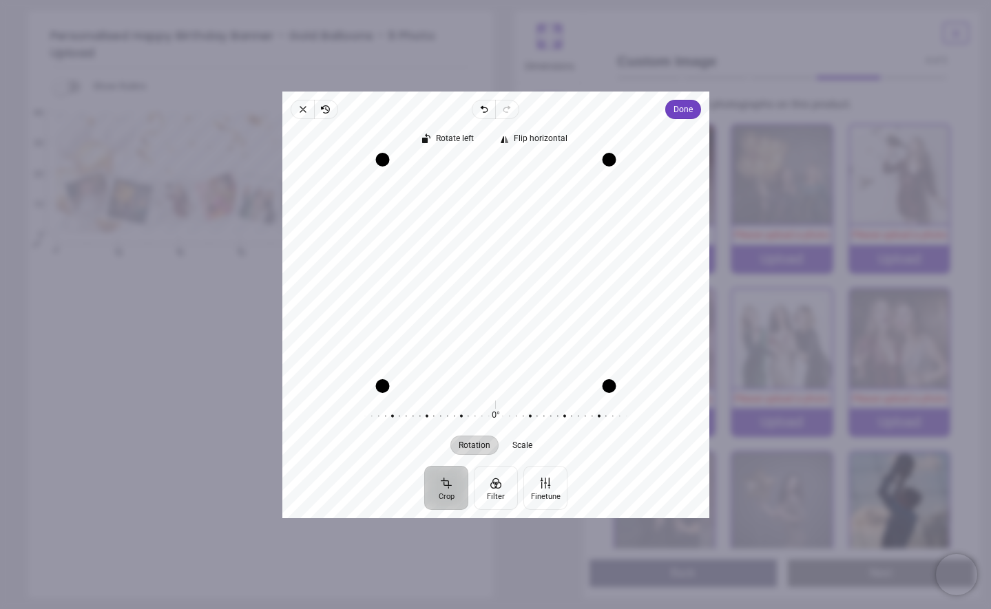
drag, startPoint x: 455, startPoint y: 284, endPoint x: 479, endPoint y: 286, distance: 24.9
click at [479, 286] on div "Recenter" at bounding box center [495, 273] width 405 height 226
click at [678, 113] on span "Done" at bounding box center [682, 109] width 19 height 17
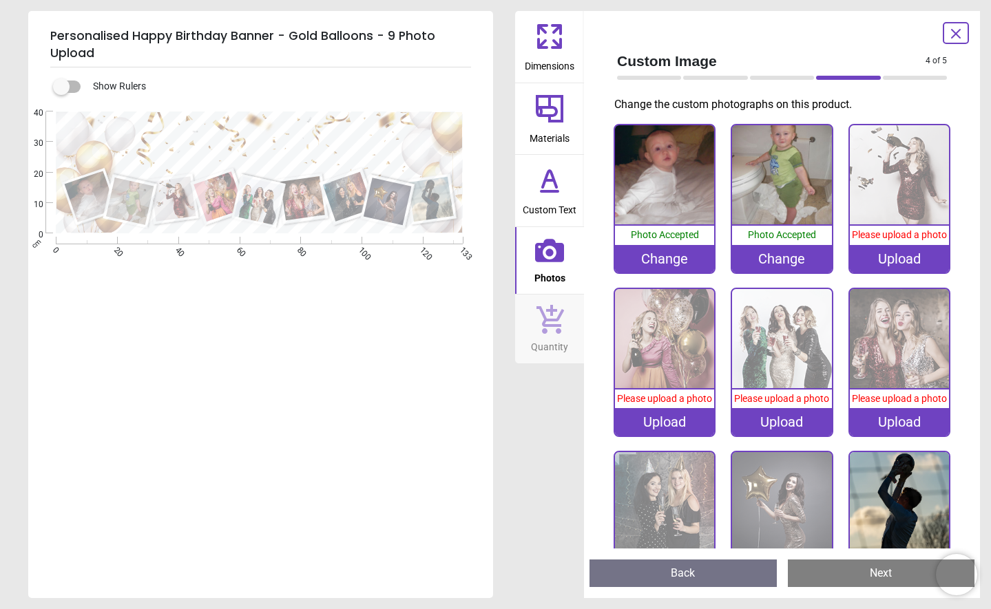
click at [887, 269] on div "Upload" at bounding box center [899, 259] width 99 height 28
click at [901, 268] on div "Upload" at bounding box center [899, 259] width 99 height 28
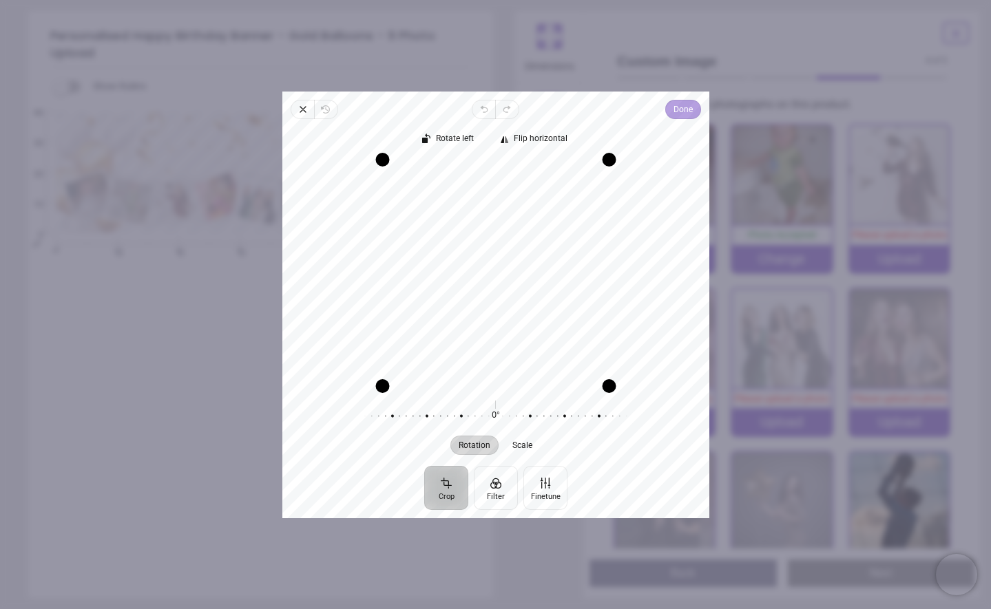
click at [677, 112] on span "Done" at bounding box center [682, 109] width 19 height 17
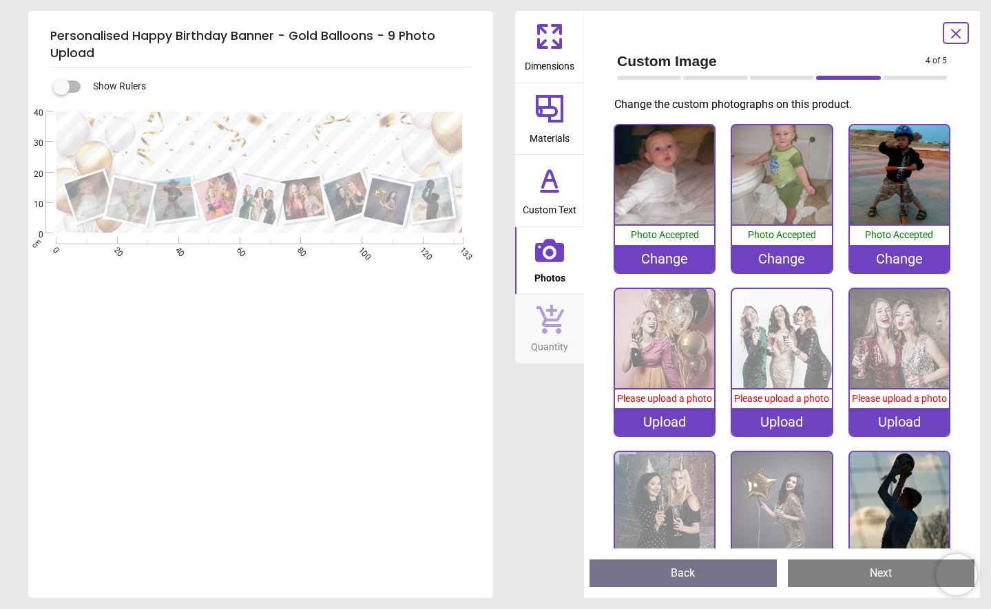
click at [665, 433] on div "Upload" at bounding box center [664, 422] width 99 height 28
click at [667, 402] on span "Please upload a photo" at bounding box center [664, 398] width 95 height 11
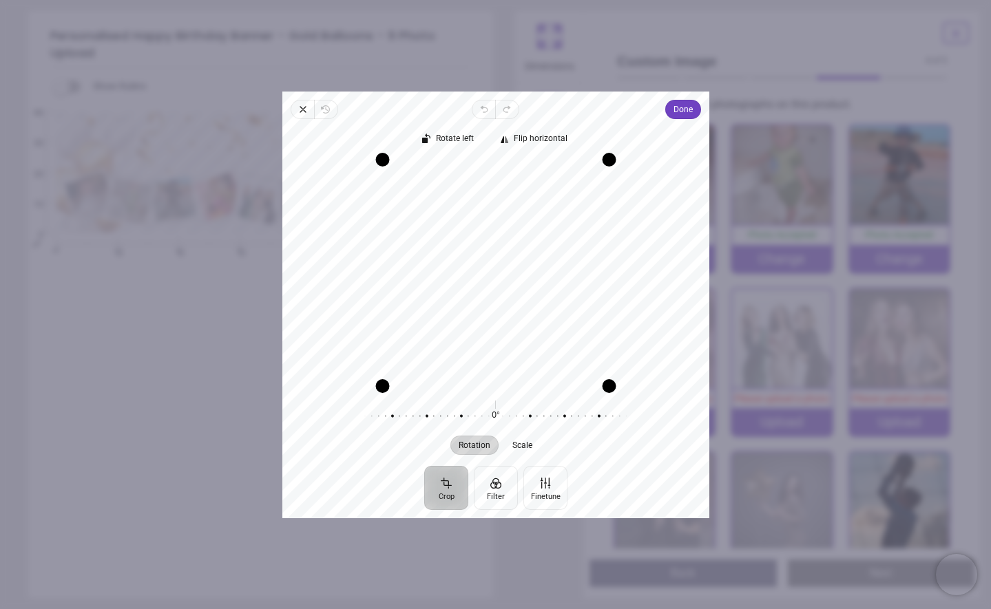
drag, startPoint x: 523, startPoint y: 258, endPoint x: 492, endPoint y: 294, distance: 47.4
click at [532, 313] on div "Recenter" at bounding box center [495, 273] width 405 height 226
click at [680, 113] on span "Done" at bounding box center [682, 109] width 19 height 17
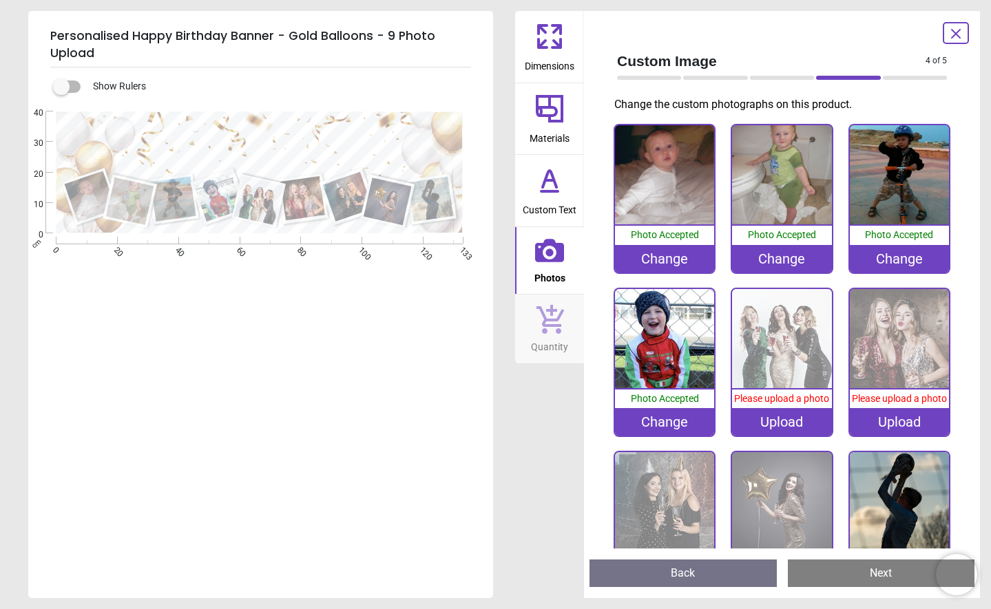
click at [785, 428] on div "Upload" at bounding box center [781, 422] width 99 height 28
click at [795, 424] on div "Upload" at bounding box center [781, 422] width 99 height 28
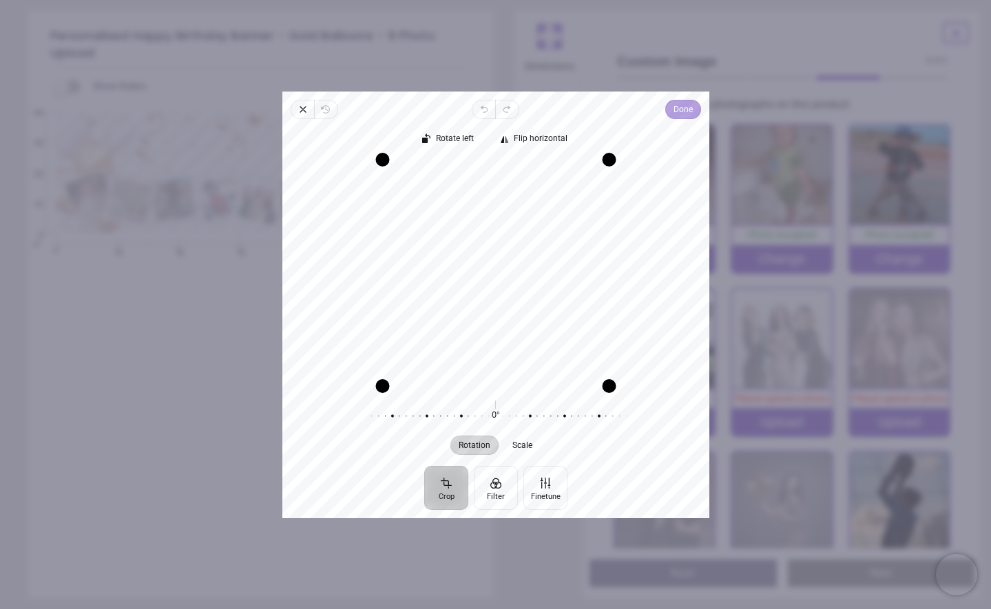
click at [685, 112] on span "Done" at bounding box center [682, 109] width 19 height 17
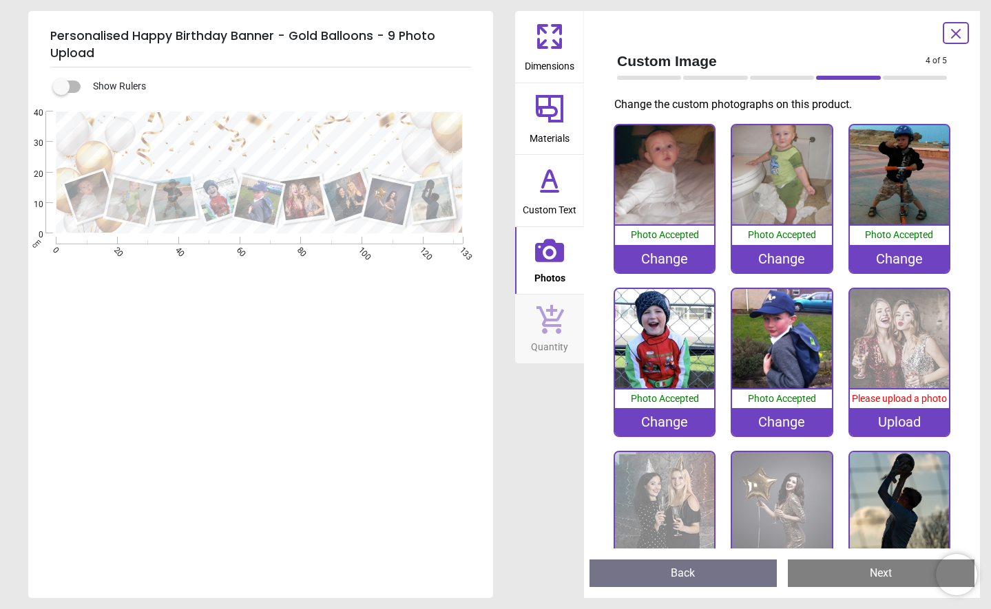
click at [899, 429] on div "Upload" at bounding box center [899, 422] width 99 height 28
click at [884, 377] on img at bounding box center [899, 338] width 99 height 99
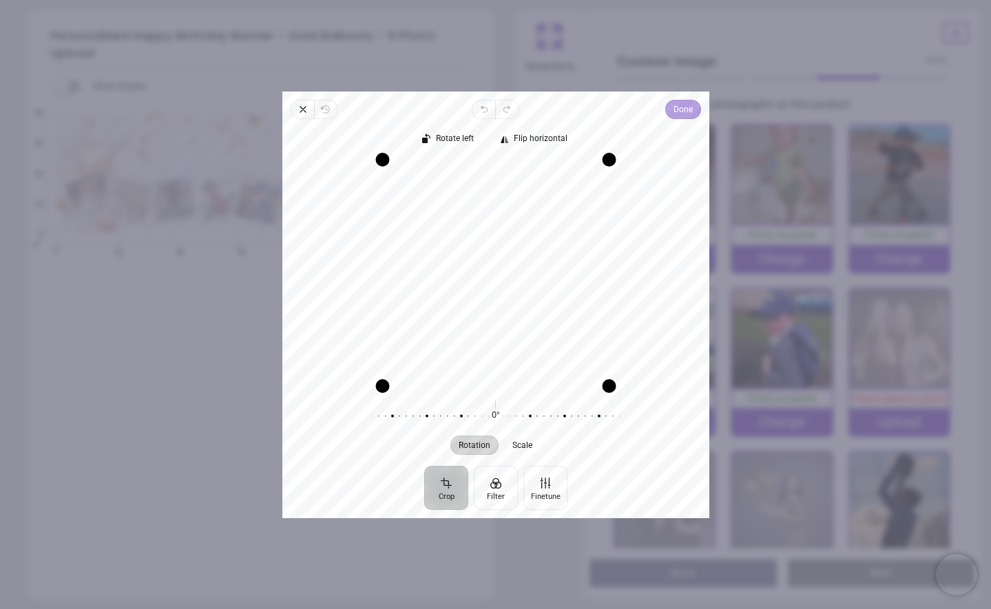
click at [682, 111] on span "Done" at bounding box center [682, 109] width 19 height 17
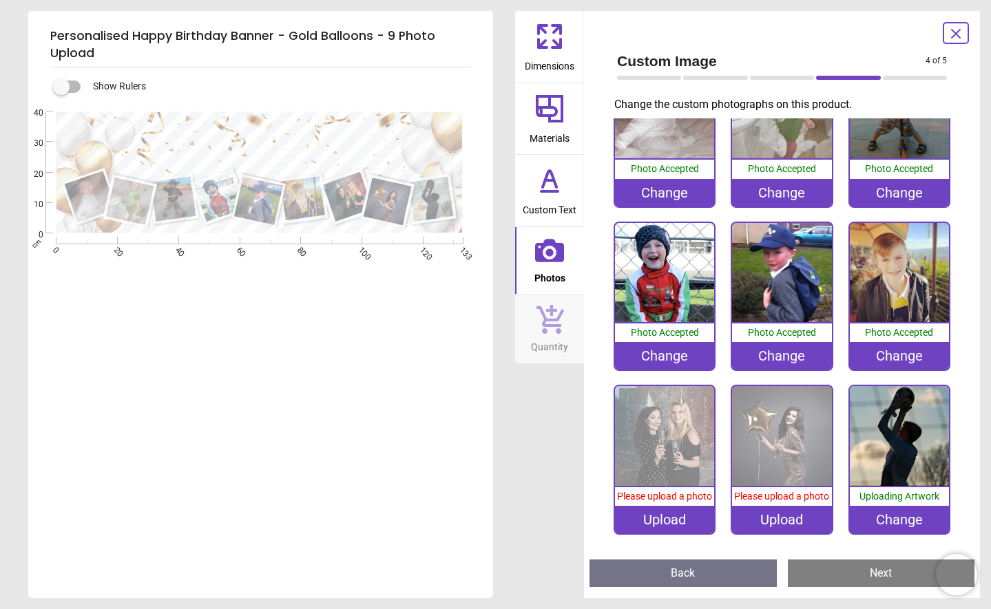
scroll to position [70, 0]
click at [677, 522] on div "Upload" at bounding box center [664, 520] width 99 height 28
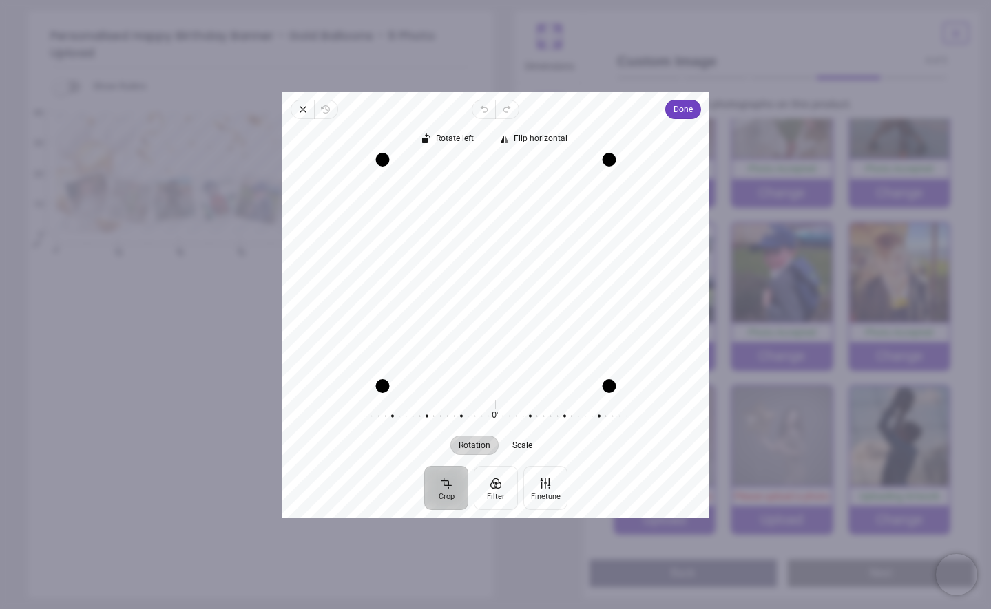
drag, startPoint x: 521, startPoint y: 270, endPoint x: 526, endPoint y: 289, distance: 20.1
click at [523, 291] on div "Recenter" at bounding box center [495, 273] width 405 height 226
click at [671, 115] on button "Done" at bounding box center [683, 109] width 36 height 19
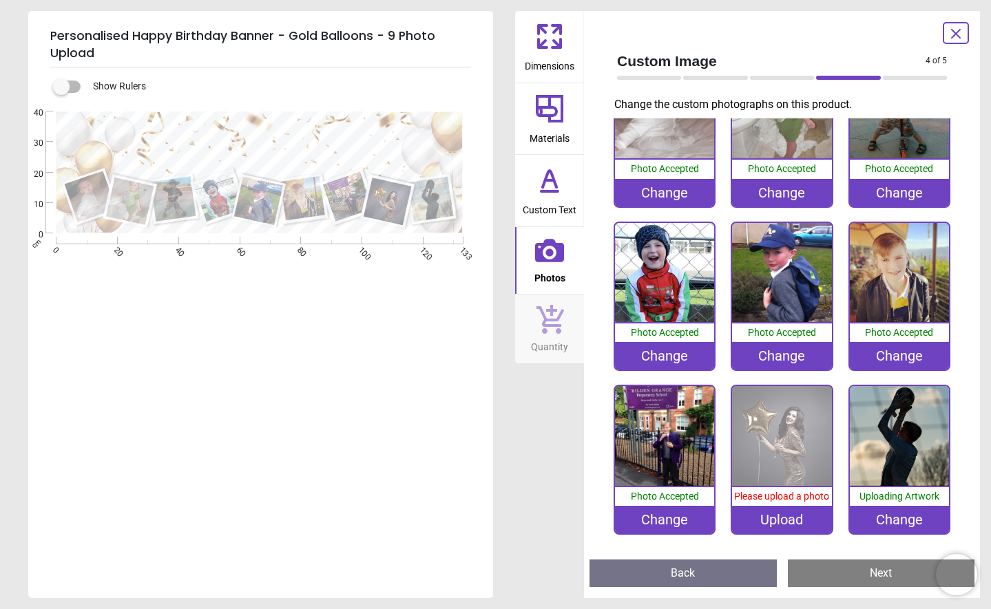
click at [666, 509] on div "Change" at bounding box center [664, 520] width 99 height 28
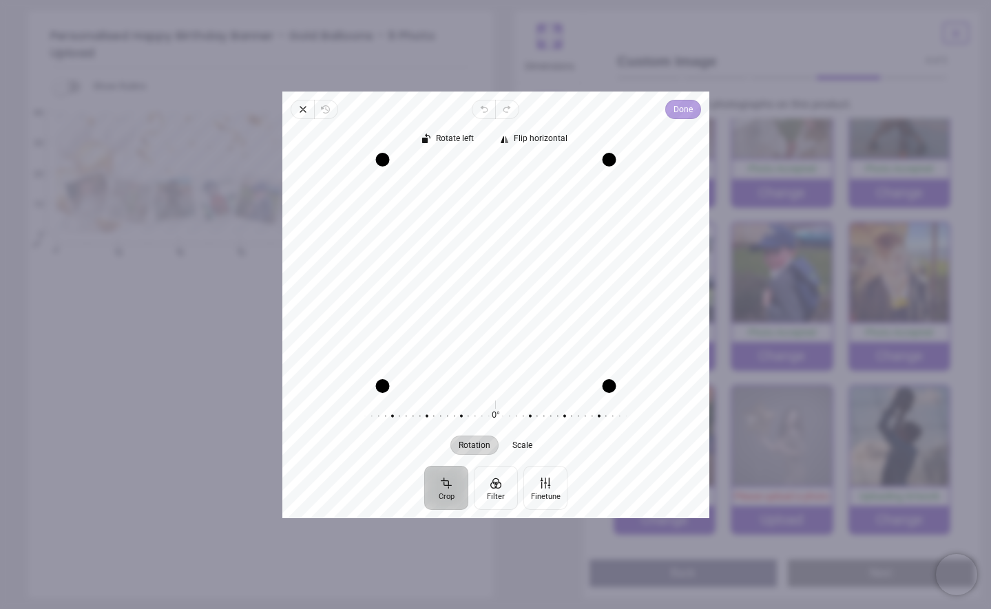
click at [673, 110] on span "Done" at bounding box center [682, 109] width 19 height 17
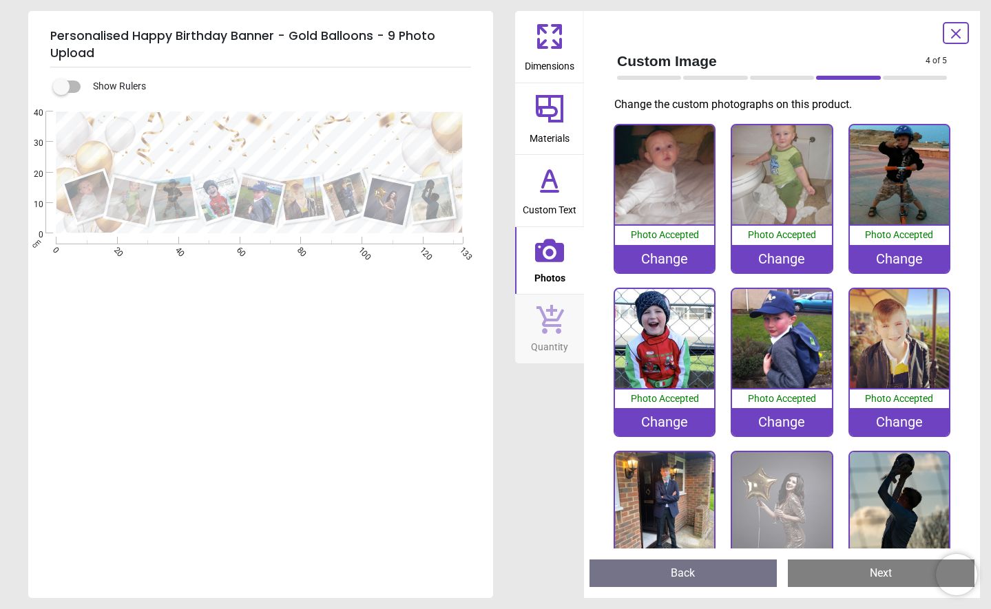
scroll to position [61, 0]
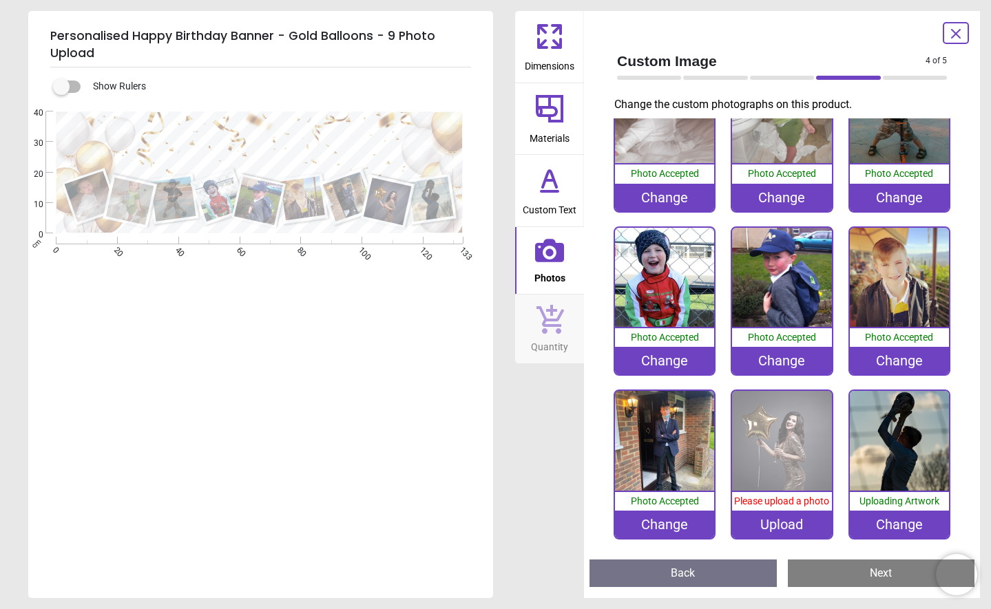
click at [758, 530] on div "Upload" at bounding box center [781, 525] width 99 height 28
click at [791, 533] on div "Upload" at bounding box center [781, 525] width 99 height 28
click at [795, 526] on div "Upload" at bounding box center [781, 525] width 99 height 28
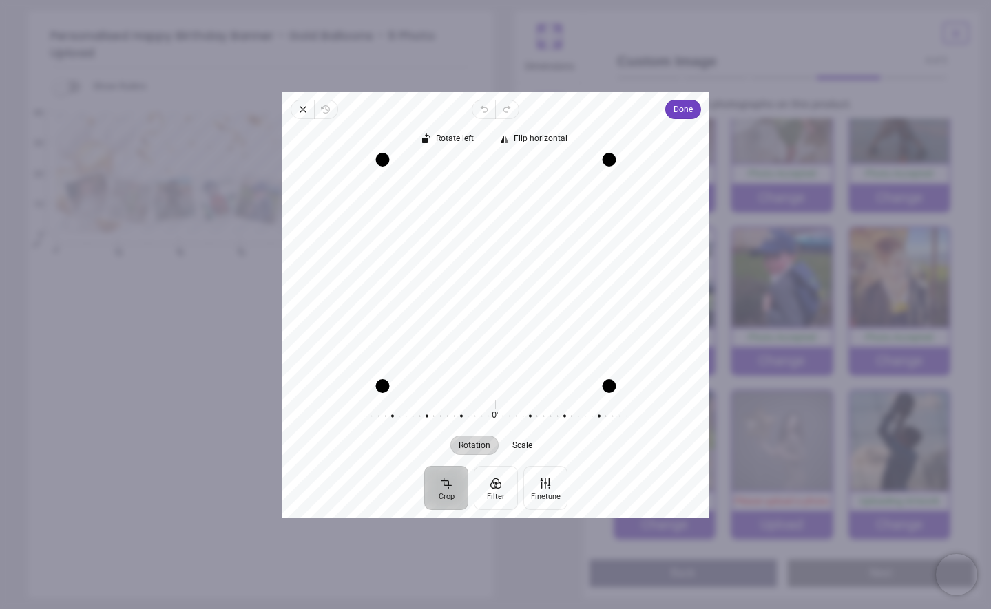
drag, startPoint x: 477, startPoint y: 290, endPoint x: 477, endPoint y: 305, distance: 15.2
click at [477, 305] on div "Recenter" at bounding box center [495, 273] width 405 height 226
click at [687, 107] on span "Done" at bounding box center [682, 109] width 19 height 17
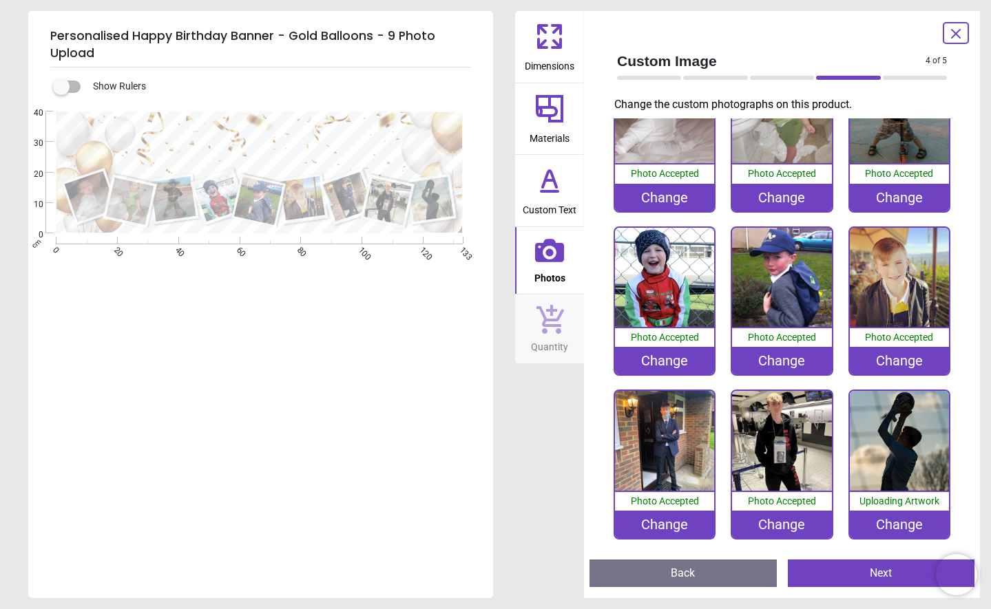
scroll to position [59, 0]
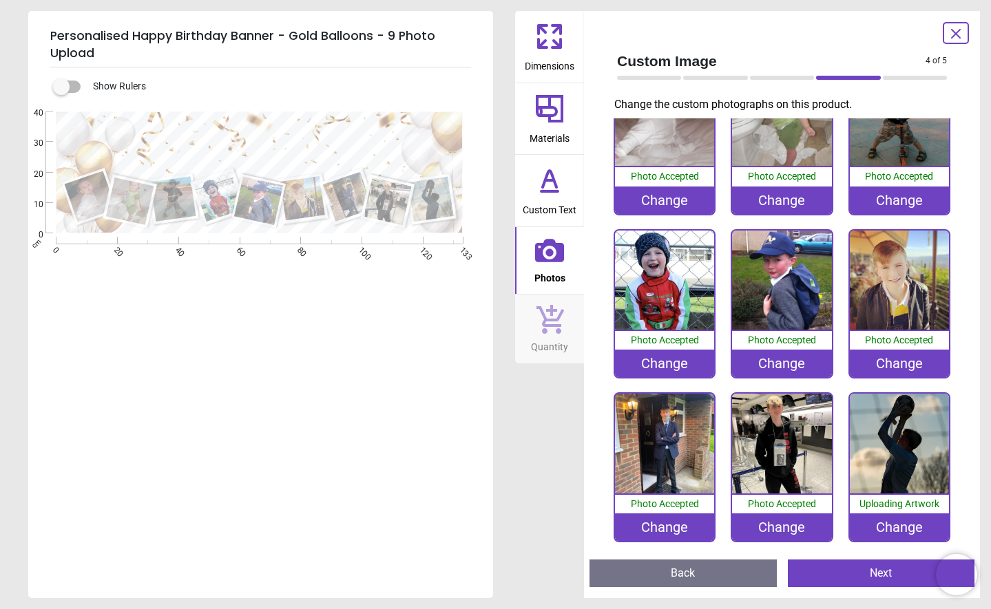
click at [898, 520] on div "Change" at bounding box center [899, 528] width 99 height 28
click at [887, 517] on div "Change" at bounding box center [899, 528] width 99 height 28
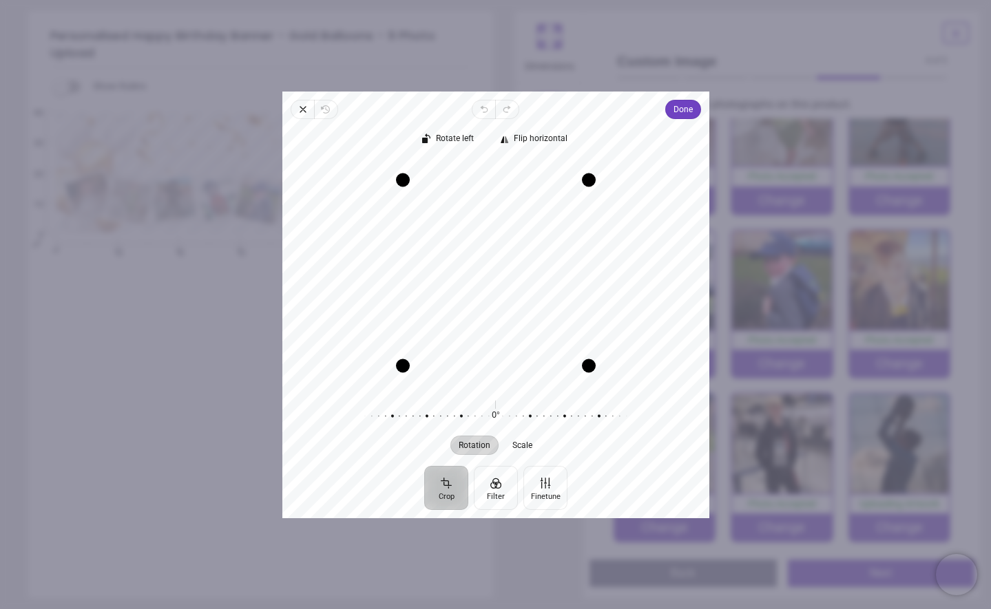
drag, startPoint x: 501, startPoint y: 328, endPoint x: 508, endPoint y: 358, distance: 31.1
click at [500, 364] on div "Recenter" at bounding box center [495, 273] width 405 height 226
click at [681, 107] on span "Done" at bounding box center [682, 109] width 19 height 17
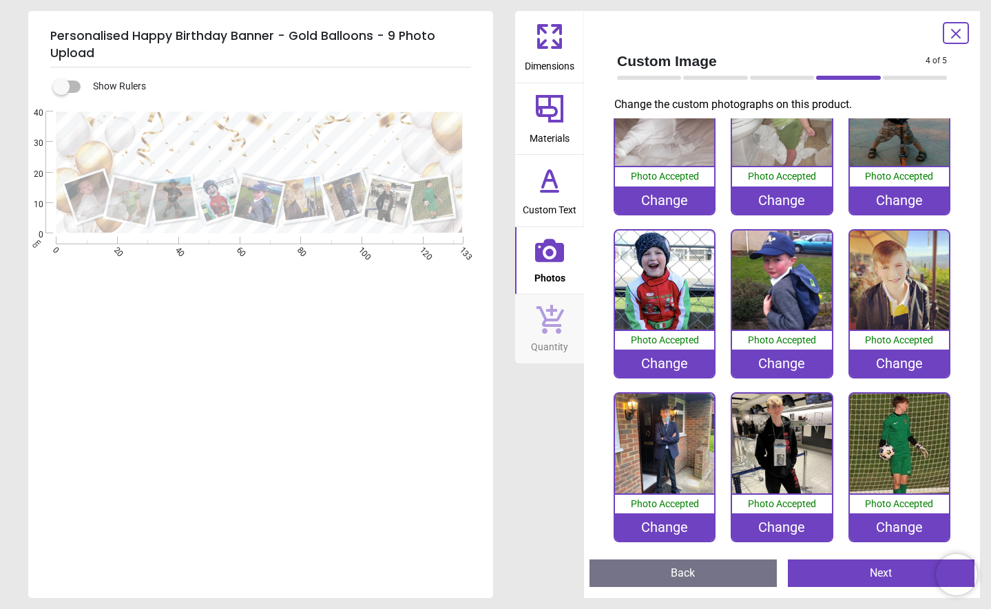
scroll to position [54, 0]
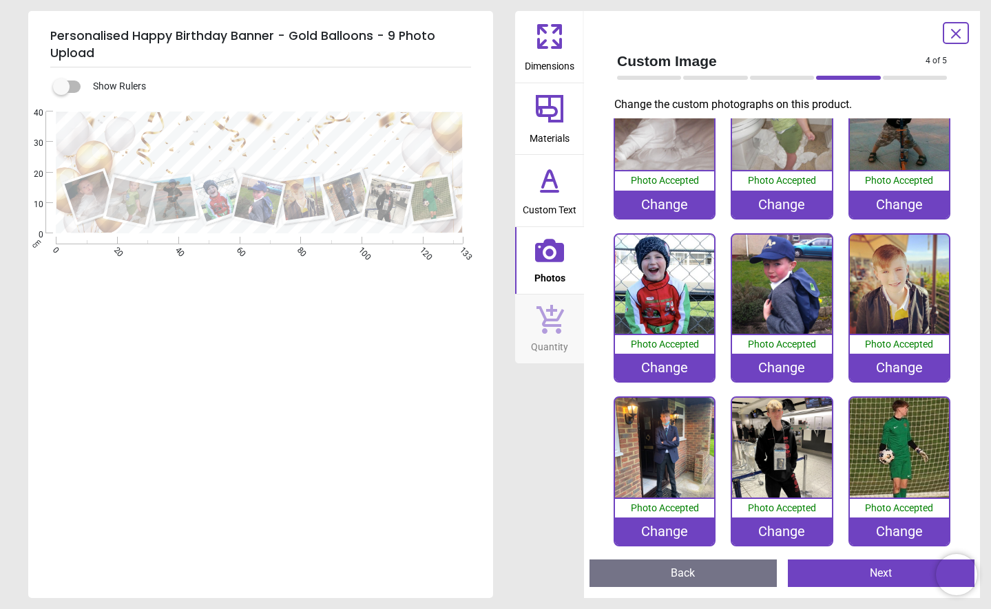
click at [858, 574] on button "Next" at bounding box center [881, 574] width 187 height 28
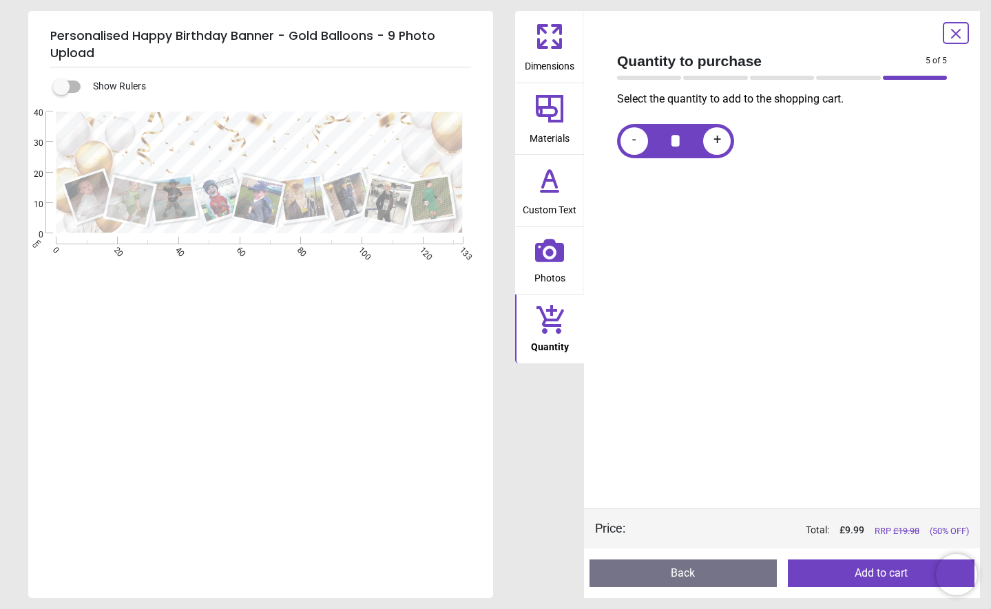
click at [858, 574] on button "Add to cart" at bounding box center [881, 574] width 187 height 28
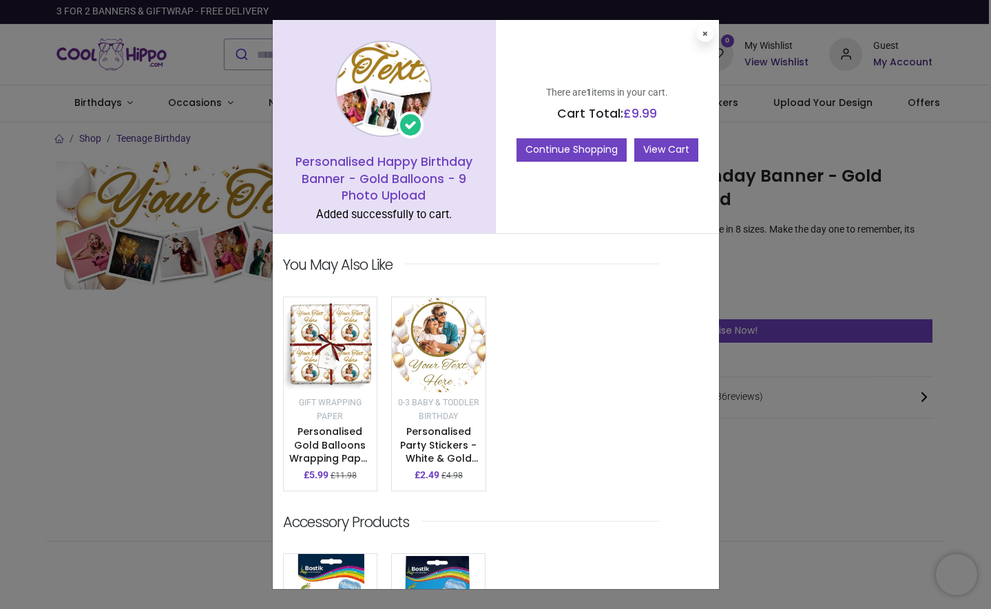
scroll to position [0, 0]
click at [662, 149] on link "View Cart" at bounding box center [666, 149] width 64 height 23
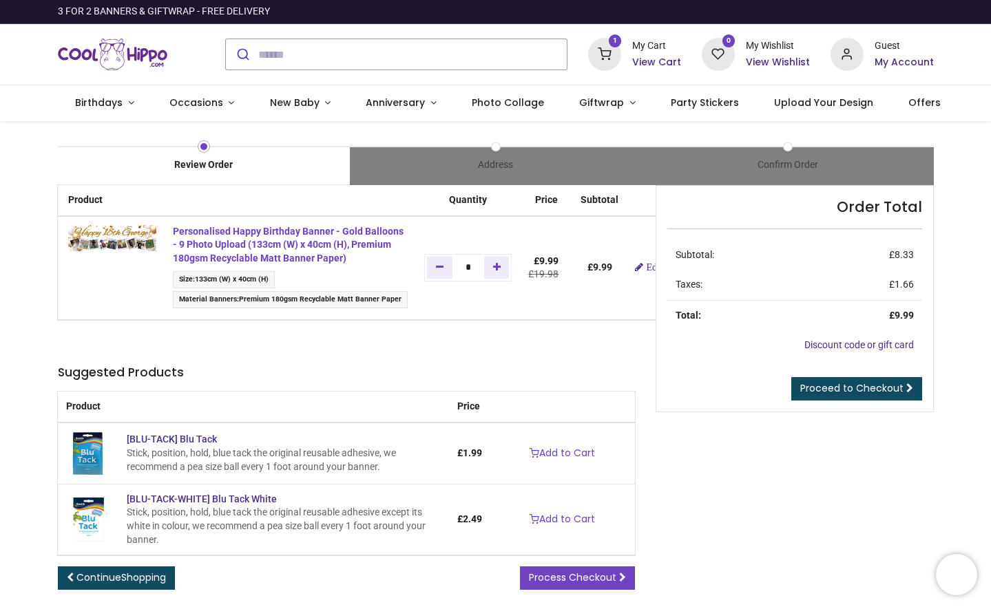
click at [223, 241] on strong "Personalised Happy Birthday Banner - Gold Balloons - 9 Photo Upload (133cm (W) …" at bounding box center [288, 245] width 231 height 38
click at [204, 145] on span at bounding box center [203, 146] width 7 height 7
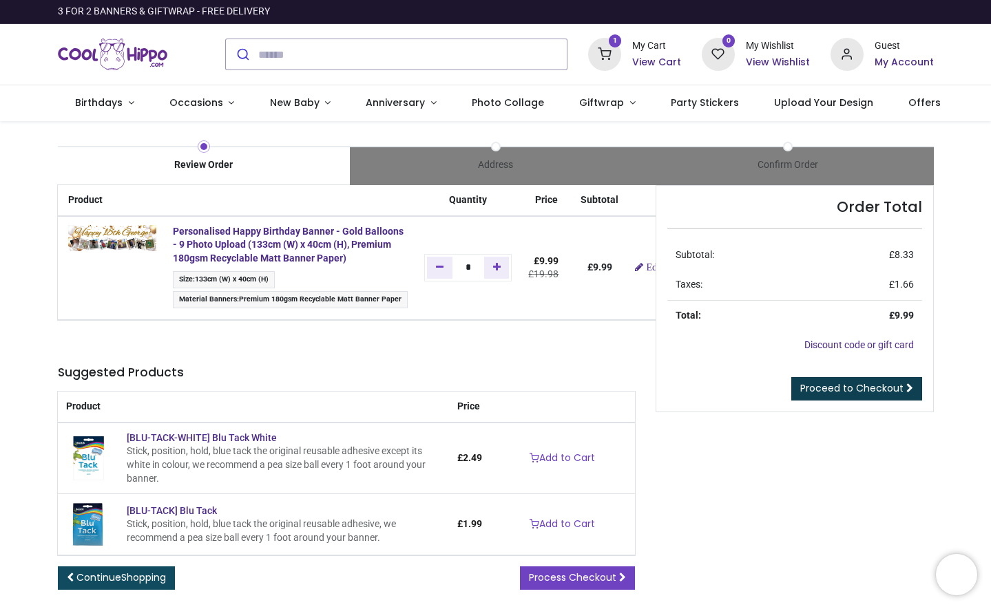
click at [822, 386] on span "Proceed to Checkout" at bounding box center [851, 389] width 103 height 14
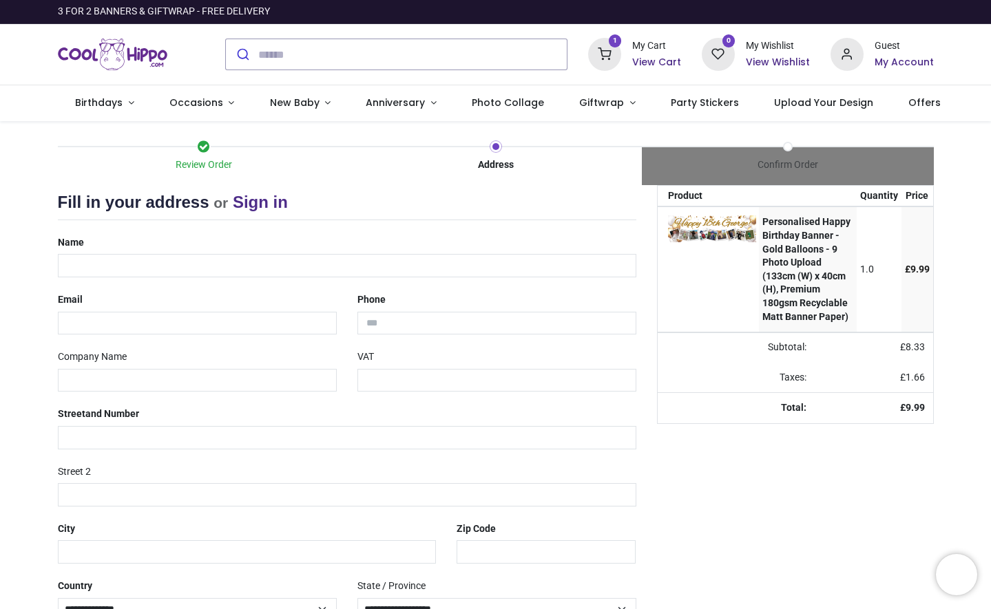
click at [656, 61] on h6 "View Cart" at bounding box center [656, 63] width 49 height 14
click at [802, 103] on span "Upload Your Design" at bounding box center [823, 103] width 99 height 14
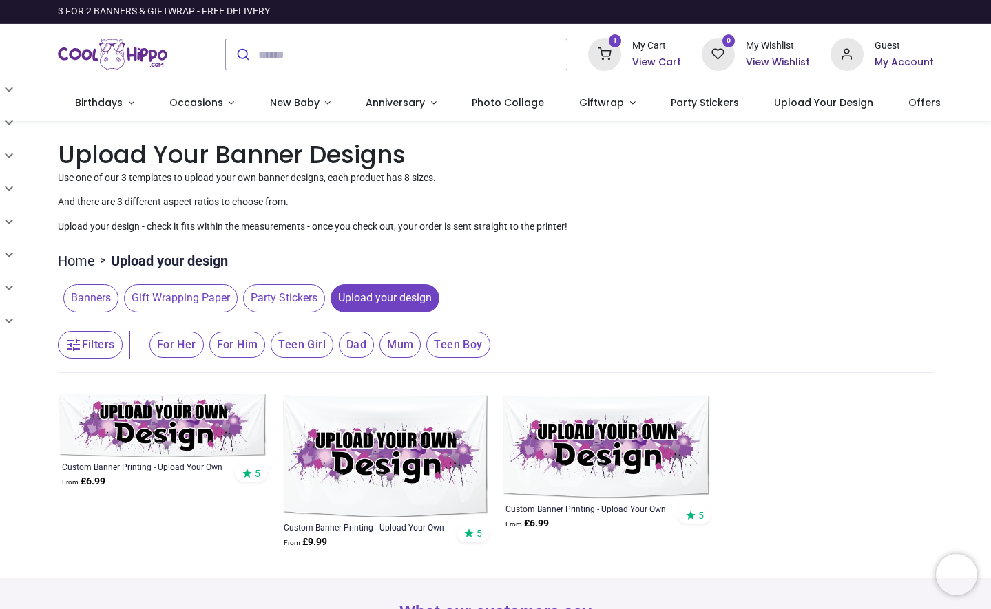
click at [616, 61] on icon at bounding box center [604, 54] width 33 height 33
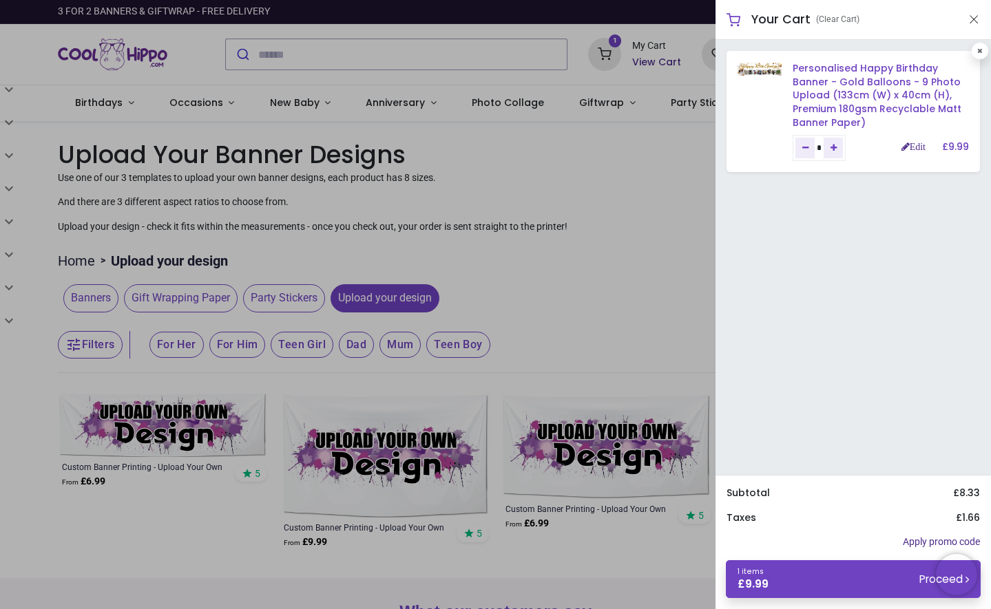
click at [855, 85] on link "Personalised Happy Birthday Banner - Gold Balloons - 9 Photo Upload (133cm (W) …" at bounding box center [877, 94] width 169 height 67
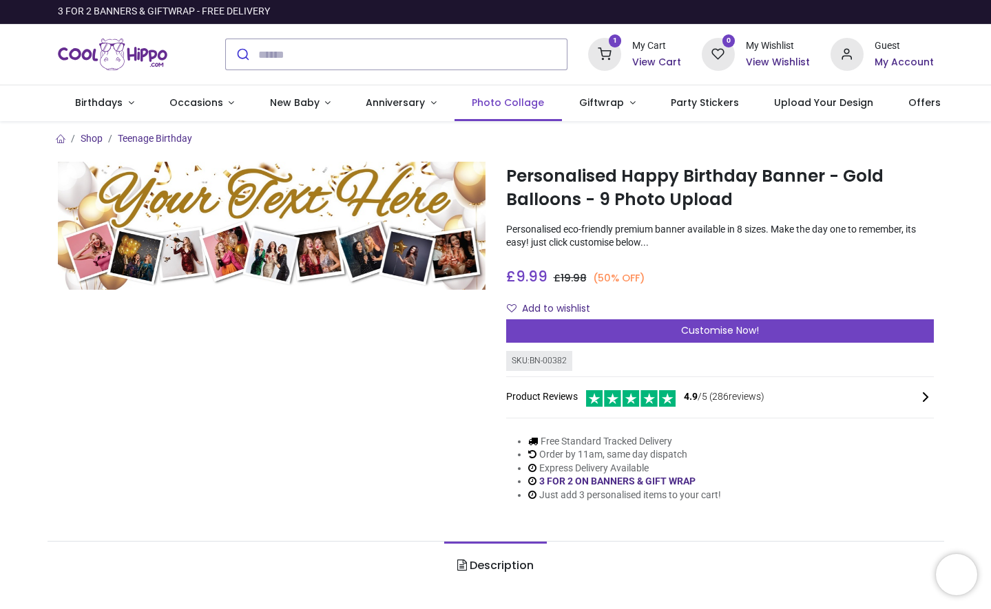
click at [494, 103] on span "Photo Collage" at bounding box center [508, 103] width 72 height 14
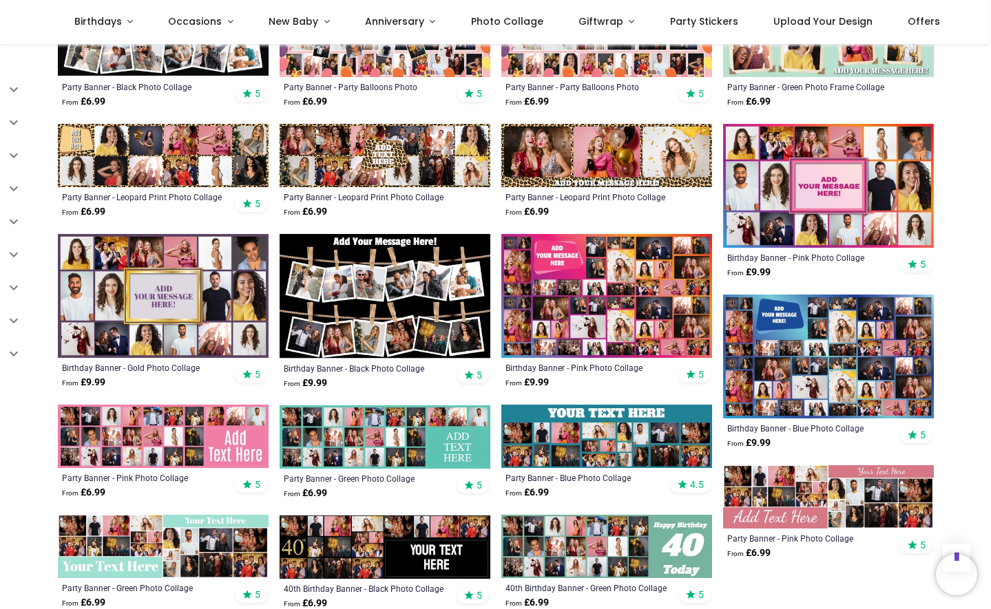
scroll to position [569, 0]
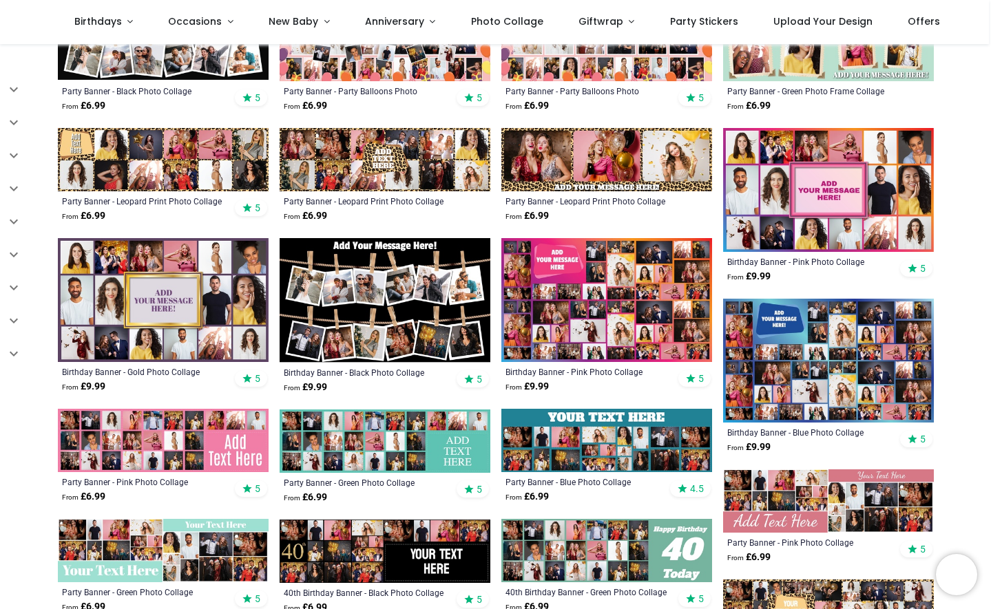
scroll to position [536, 0]
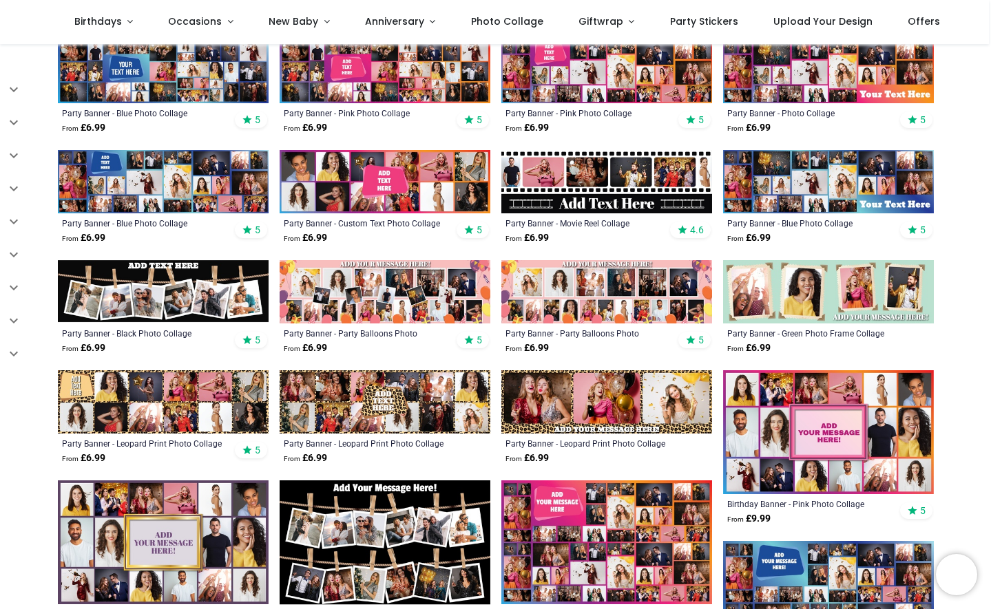
scroll to position [291, 0]
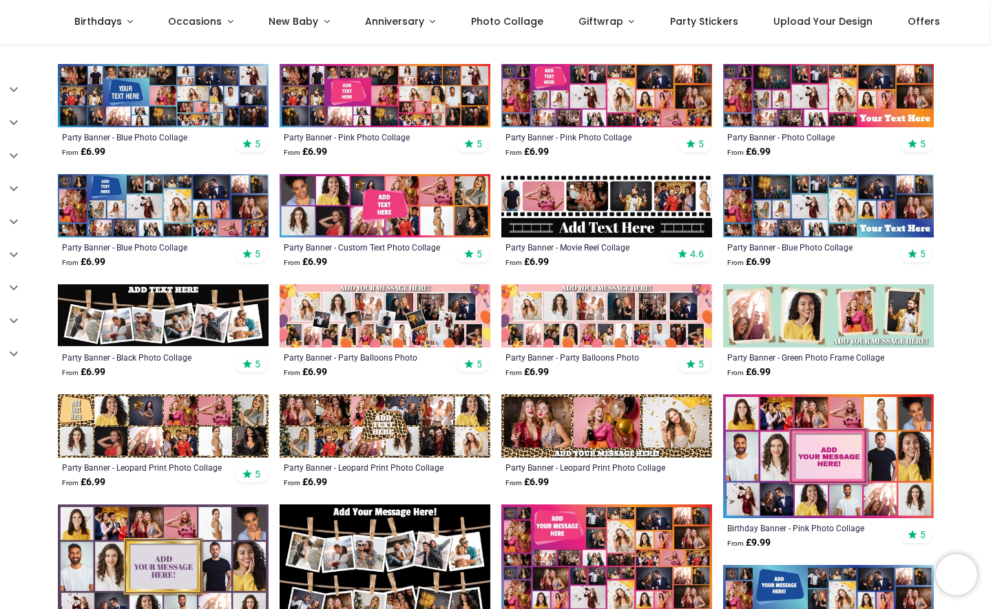
click at [810, 206] on img at bounding box center [828, 205] width 211 height 63
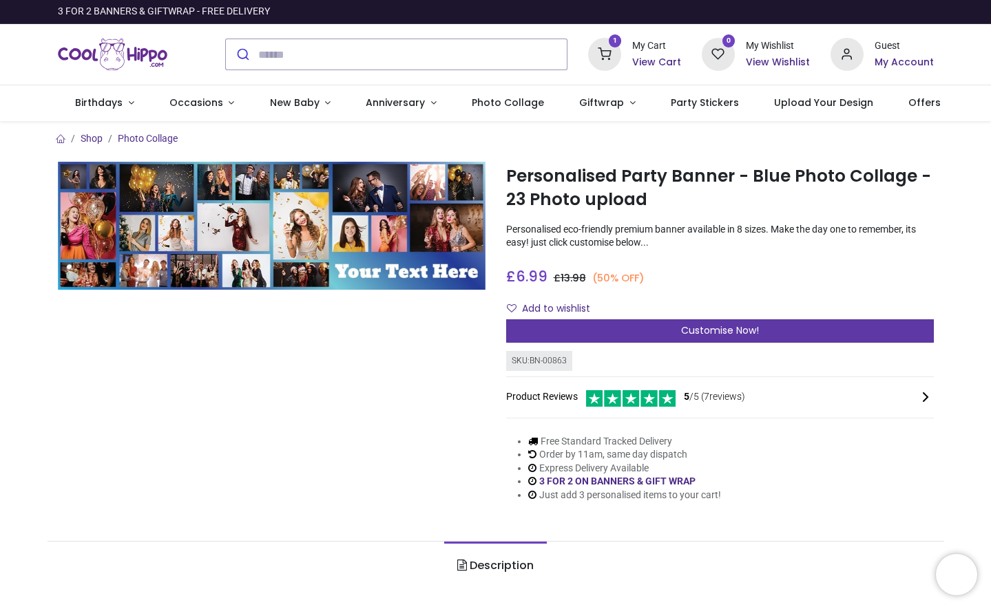
click at [601, 329] on div "Customise Now!" at bounding box center [720, 331] width 428 height 23
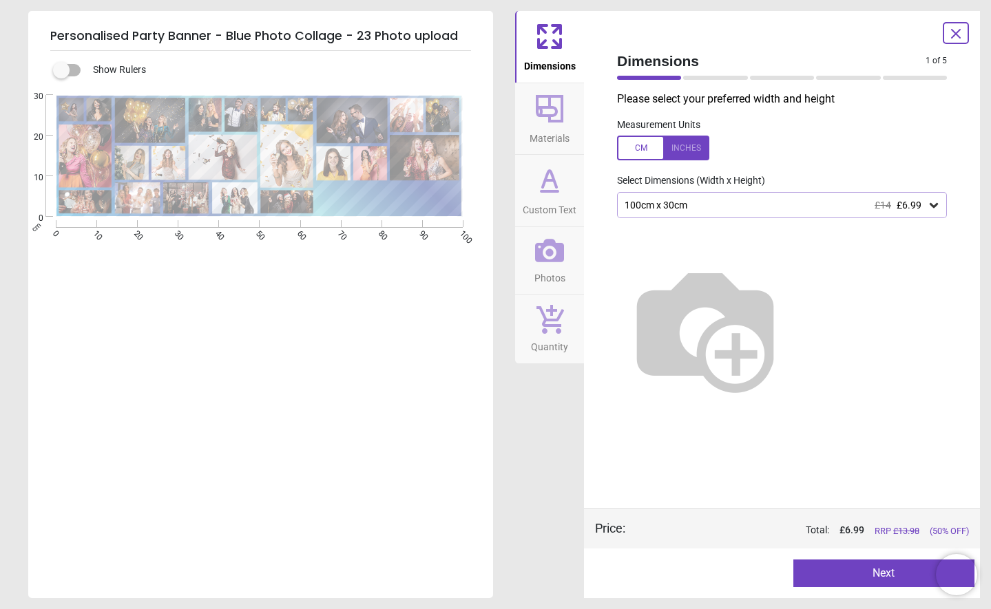
click at [931, 204] on icon at bounding box center [934, 205] width 8 height 5
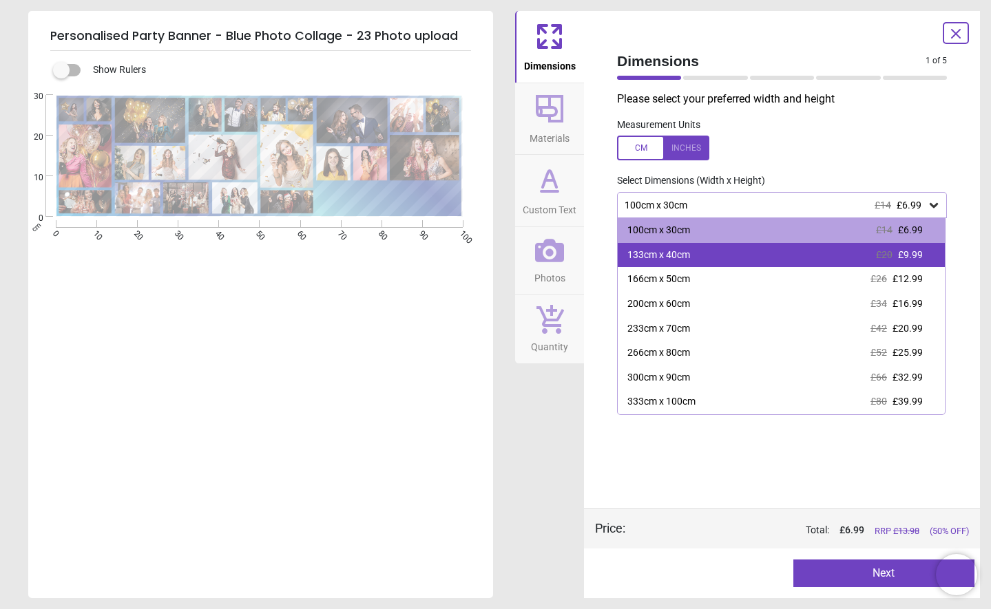
click at [921, 249] on div "£20 £9.99" at bounding box center [899, 256] width 47 height 14
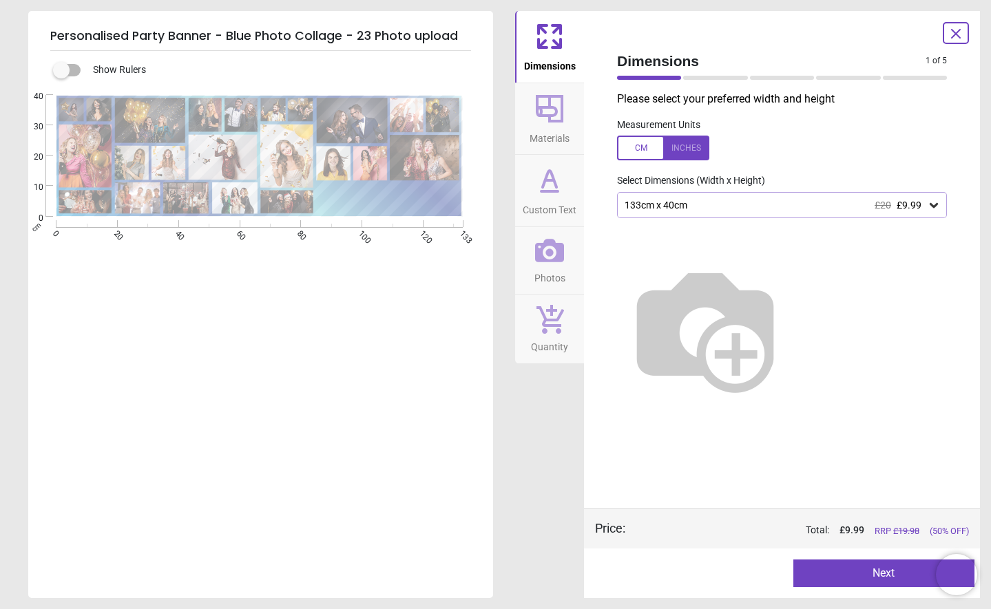
click at [919, 209] on span "£9.99" at bounding box center [909, 205] width 25 height 11
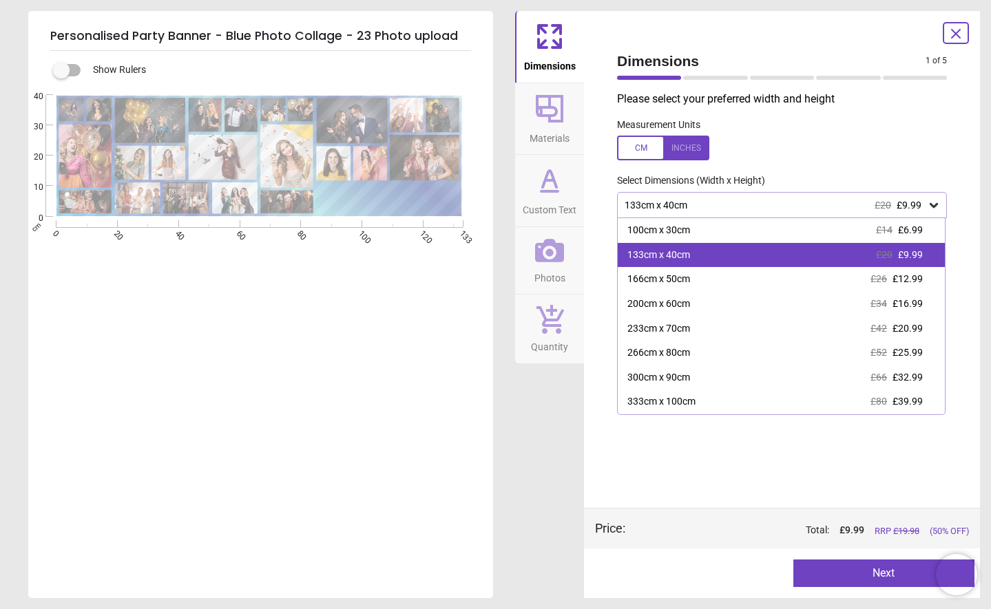
click at [911, 254] on span "£9.99" at bounding box center [910, 254] width 25 height 11
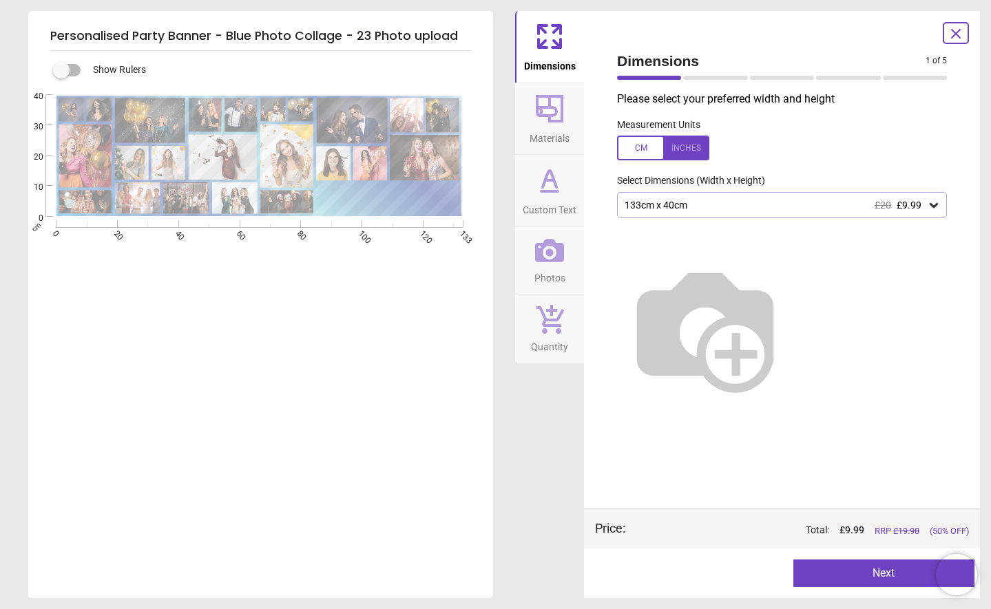
click at [888, 574] on button "Next" at bounding box center [884, 574] width 182 height 28
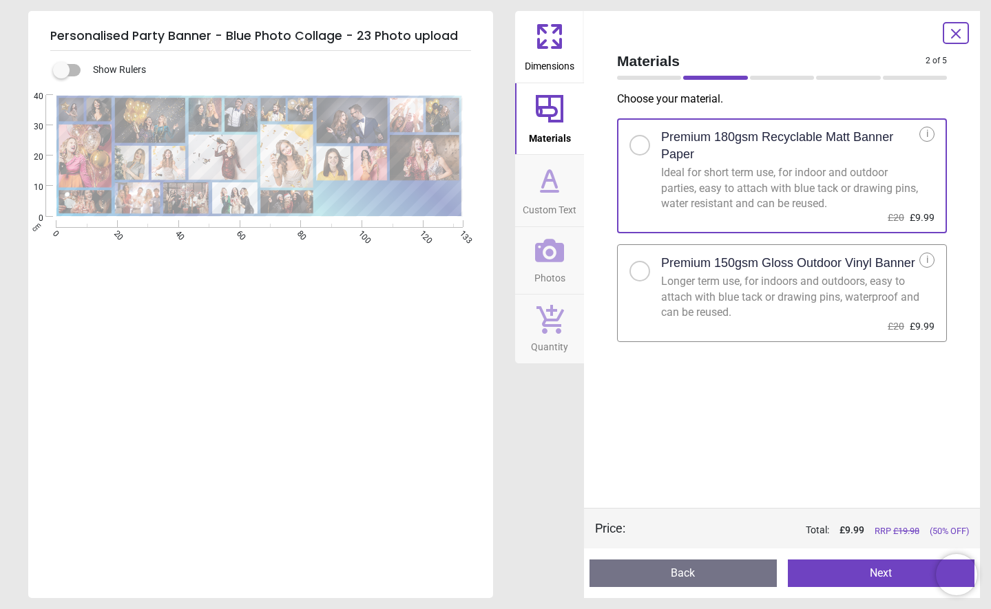
click at [862, 573] on button "Next" at bounding box center [881, 574] width 187 height 28
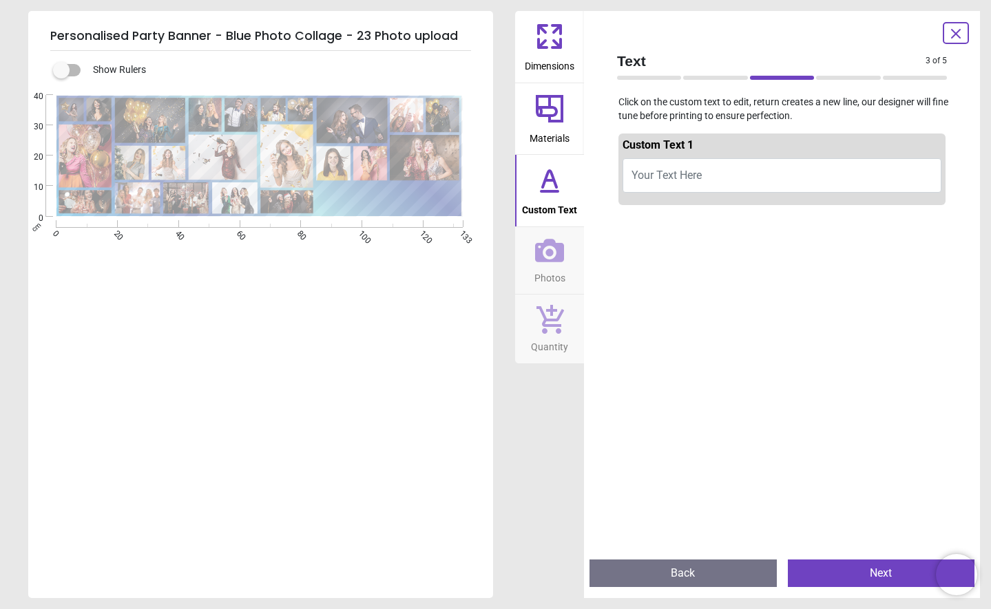
click at [713, 178] on button "Your Text Here" at bounding box center [782, 175] width 319 height 34
type textarea "**********"
click at [862, 569] on button "Next" at bounding box center [881, 574] width 187 height 28
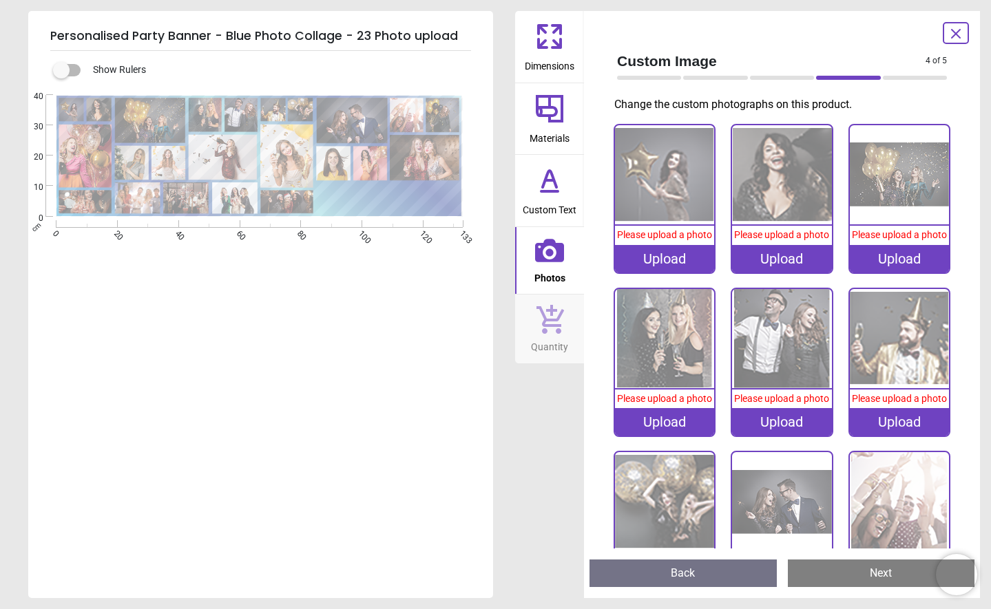
click at [640, 273] on div "Upload" at bounding box center [664, 259] width 99 height 28
click at [648, 273] on div "Upload" at bounding box center [664, 259] width 99 height 28
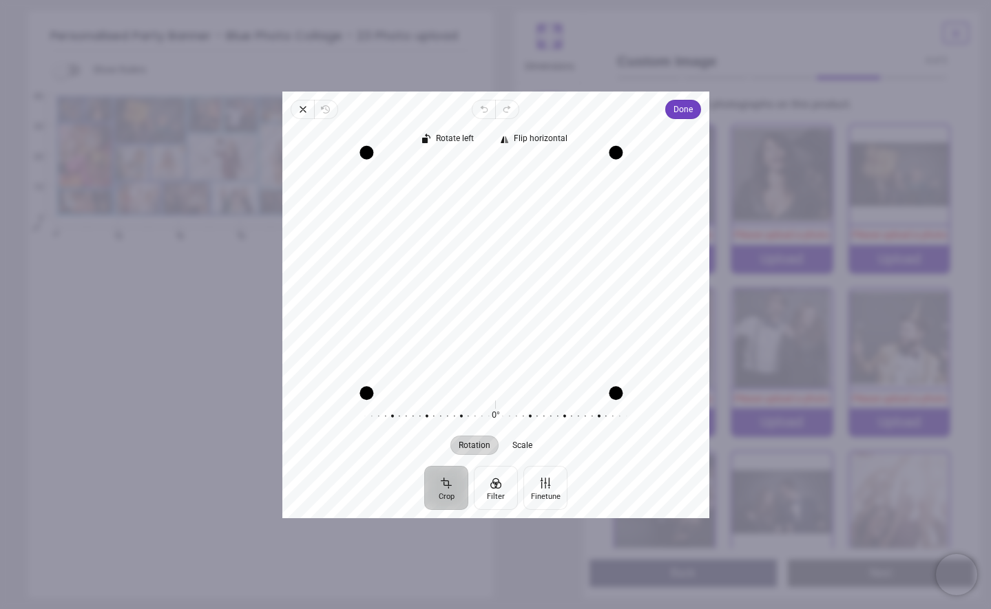
drag, startPoint x: 375, startPoint y: 294, endPoint x: 234, endPoint y: 267, distance: 143.7
click at [506, 296] on div "**********" at bounding box center [720, 339] width 428 height 86
click at [298, 107] on icon "button" at bounding box center [303, 109] width 11 height 11
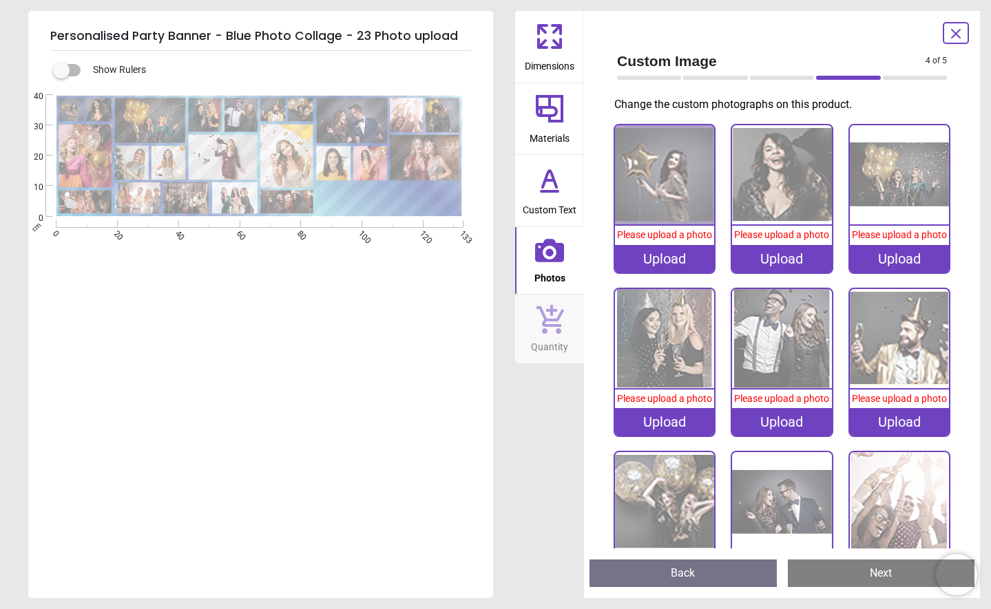
click at [890, 268] on div "Upload" at bounding box center [899, 259] width 99 height 28
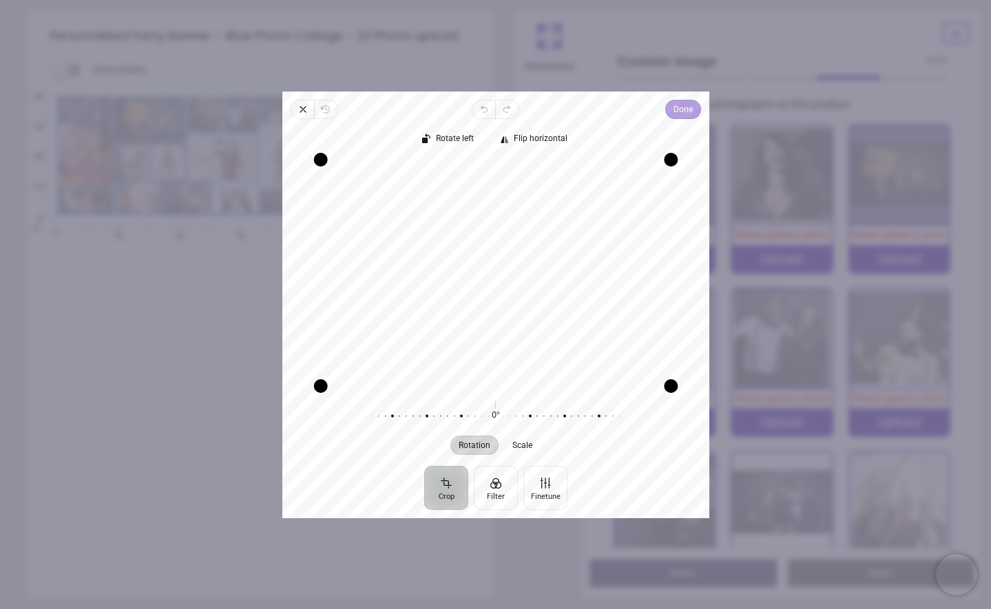
click at [676, 109] on span "Done" at bounding box center [682, 109] width 19 height 17
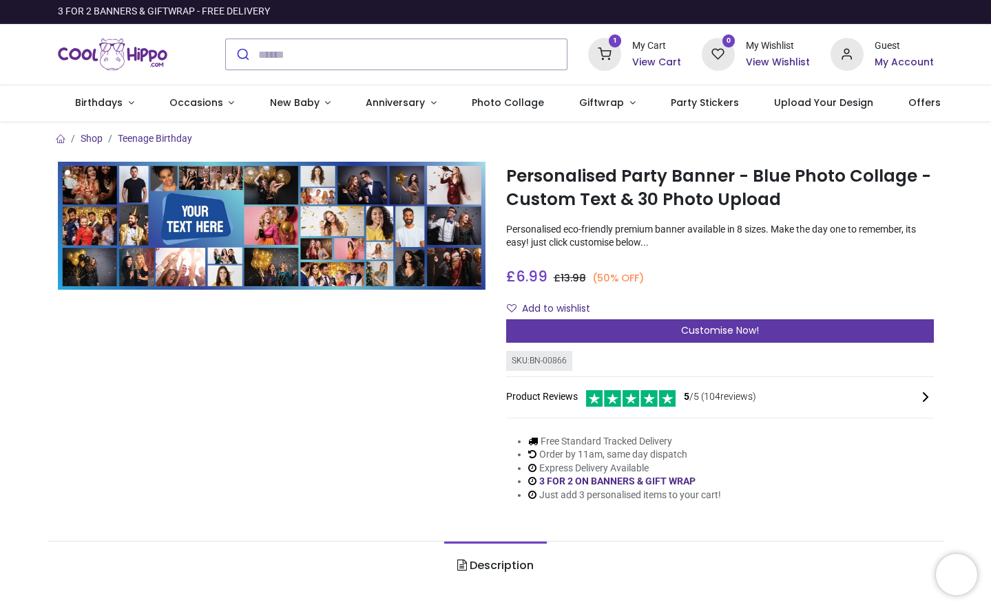
click at [656, 329] on div "Customise Now!" at bounding box center [720, 331] width 428 height 23
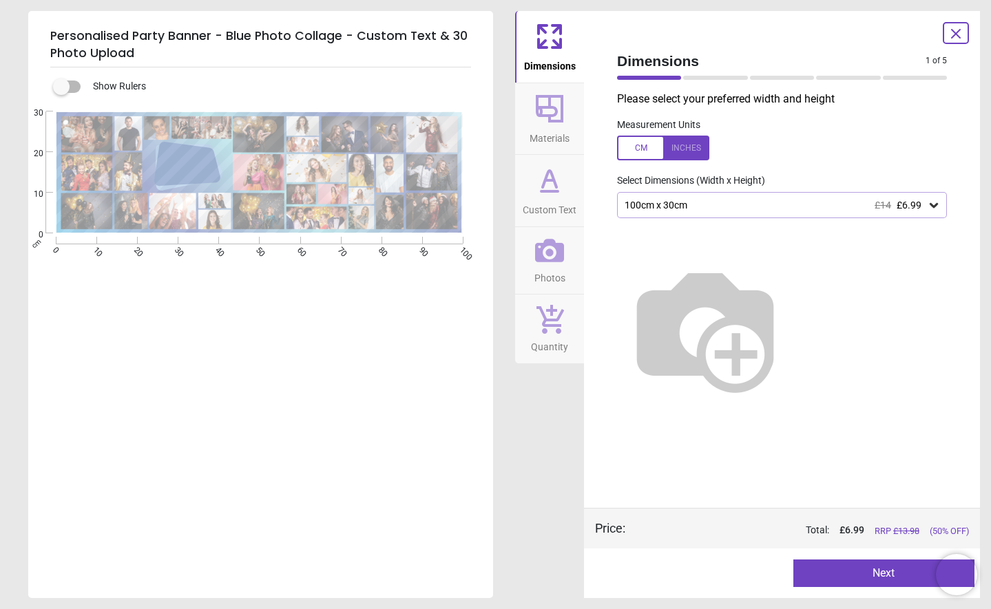
click at [938, 210] on icon at bounding box center [934, 205] width 14 height 14
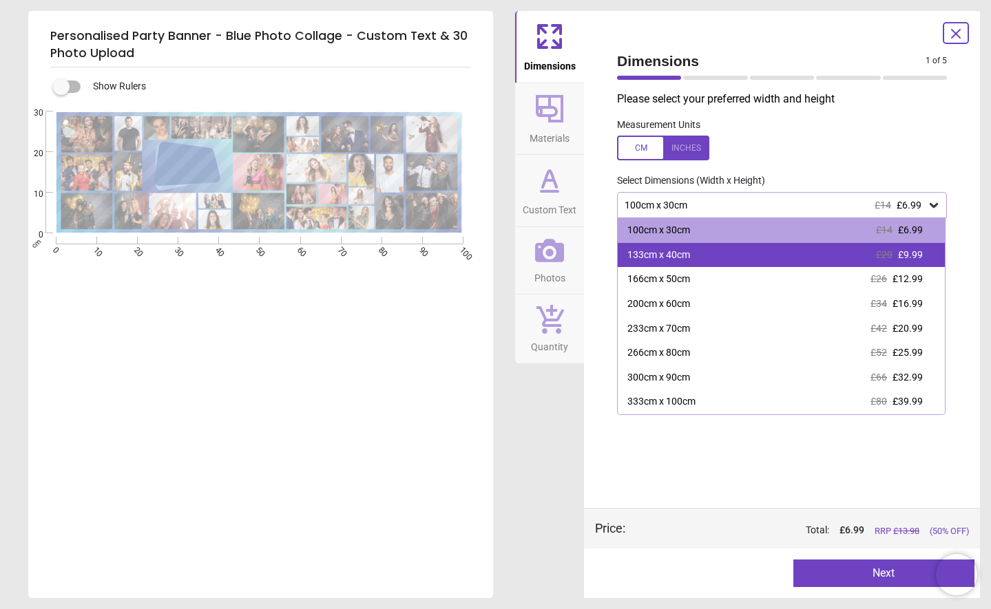
click at [917, 252] on span "£9.99" at bounding box center [910, 254] width 25 height 11
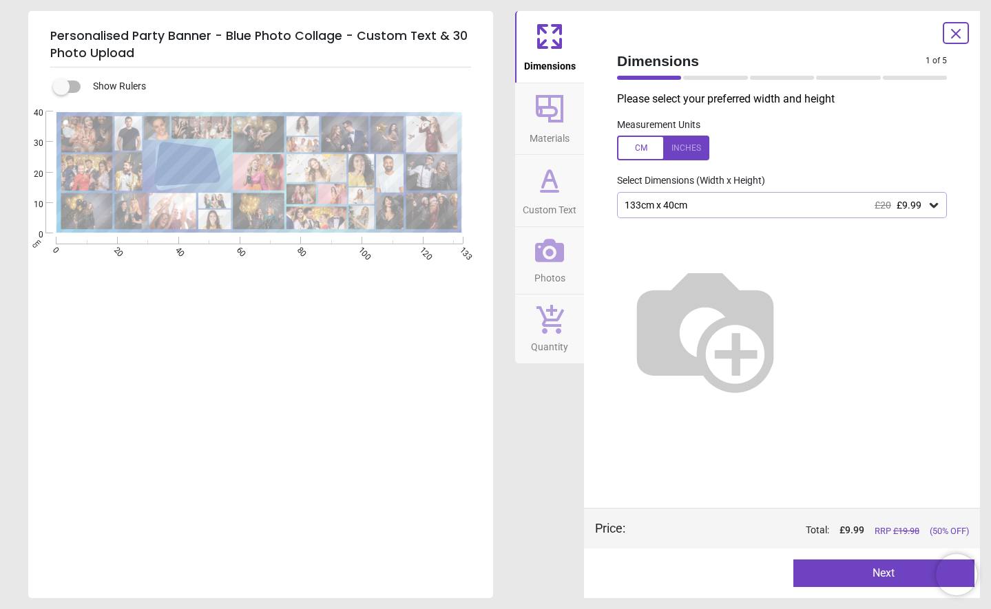
click at [884, 574] on button "Next" at bounding box center [884, 574] width 182 height 28
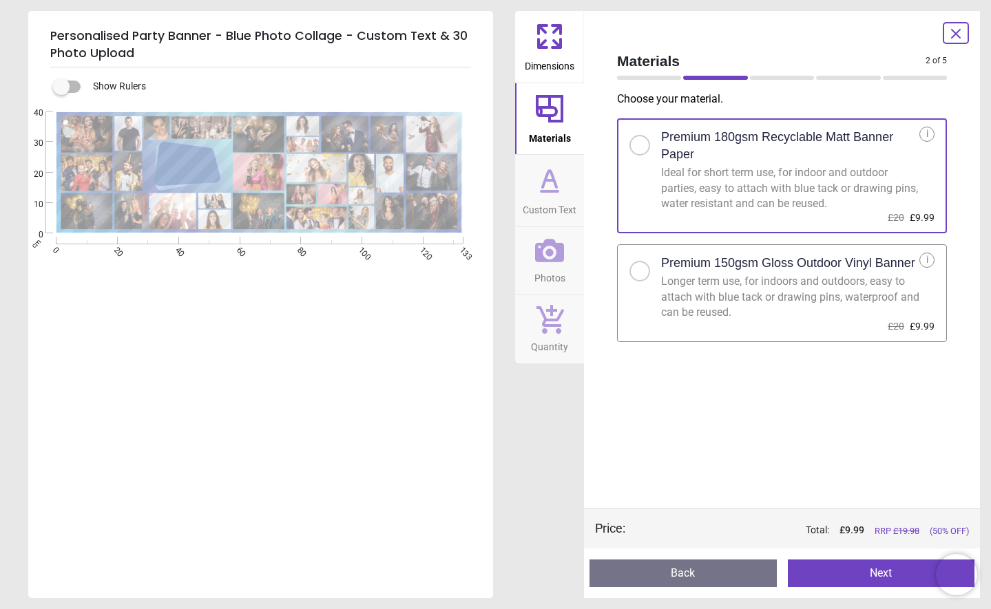
click at [883, 574] on button "Next" at bounding box center [881, 574] width 187 height 28
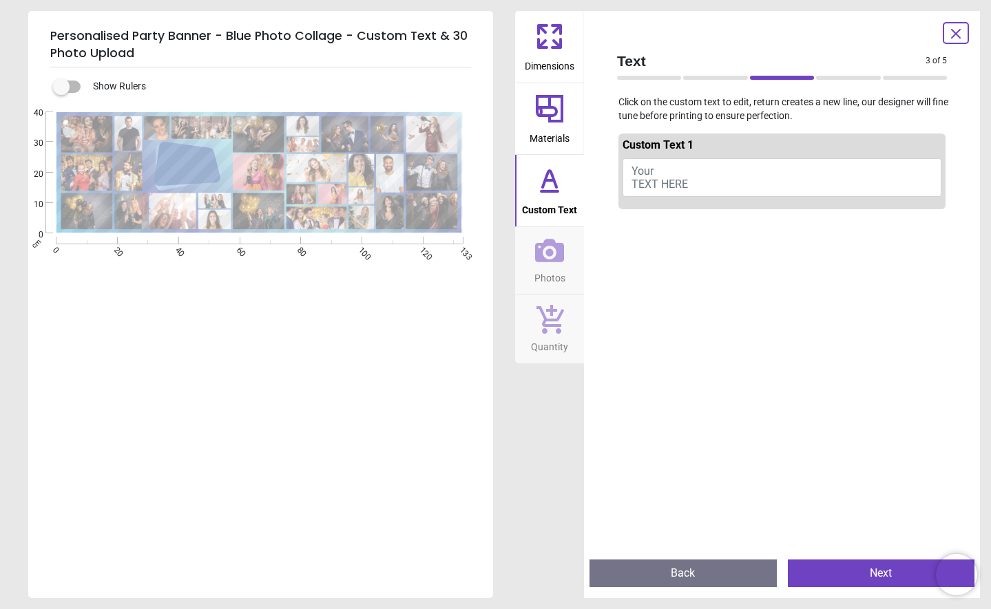
click at [716, 171] on button "Your TEXT HERE" at bounding box center [782, 177] width 319 height 39
type textarea "**********"
click at [860, 577] on button "Next" at bounding box center [881, 574] width 187 height 28
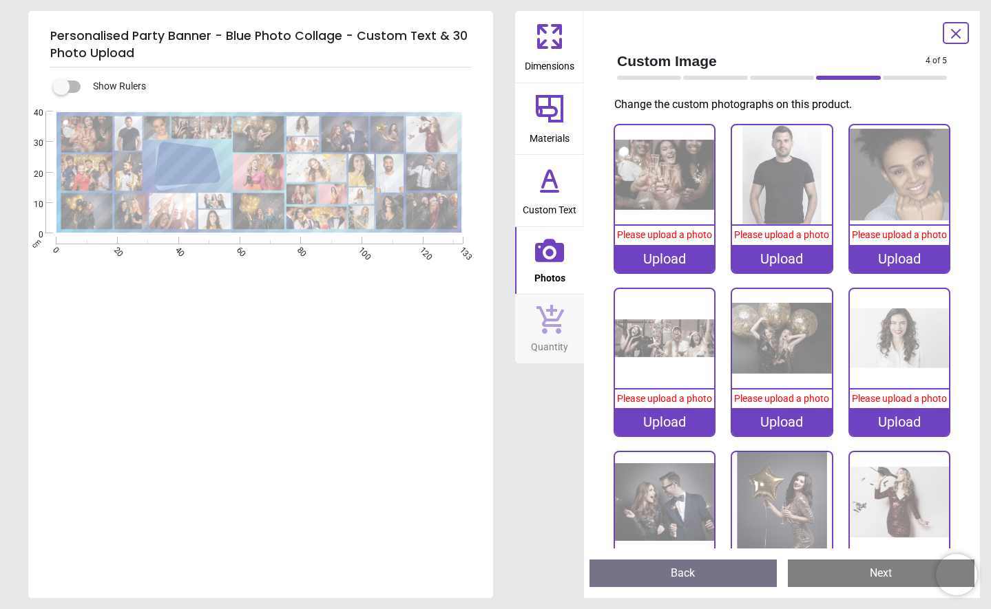
click at [903, 273] on div "Upload" at bounding box center [899, 259] width 99 height 28
click at [856, 218] on img at bounding box center [899, 174] width 99 height 99
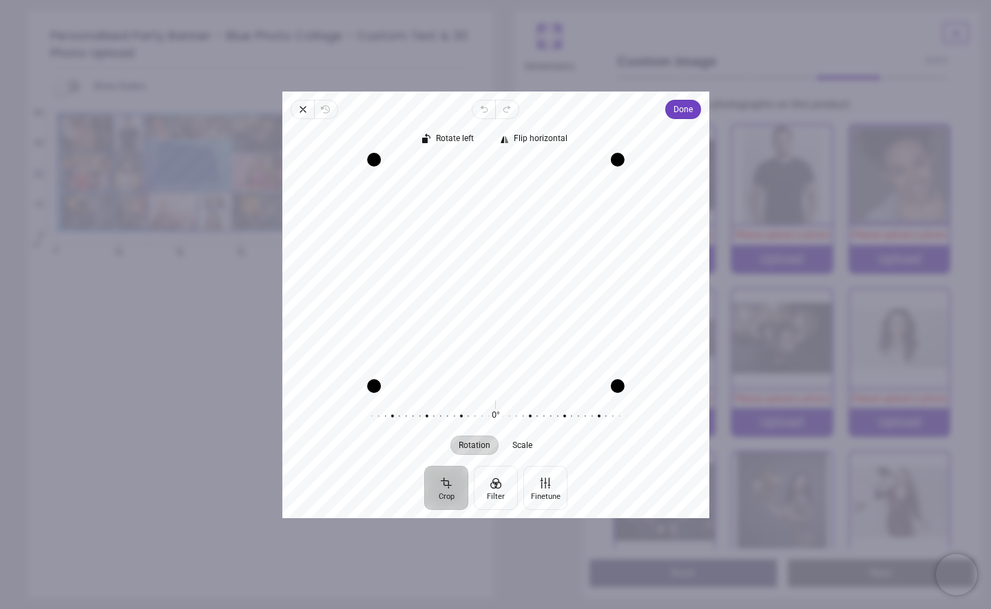
click at [302, 107] on icon "button" at bounding box center [303, 109] width 11 height 11
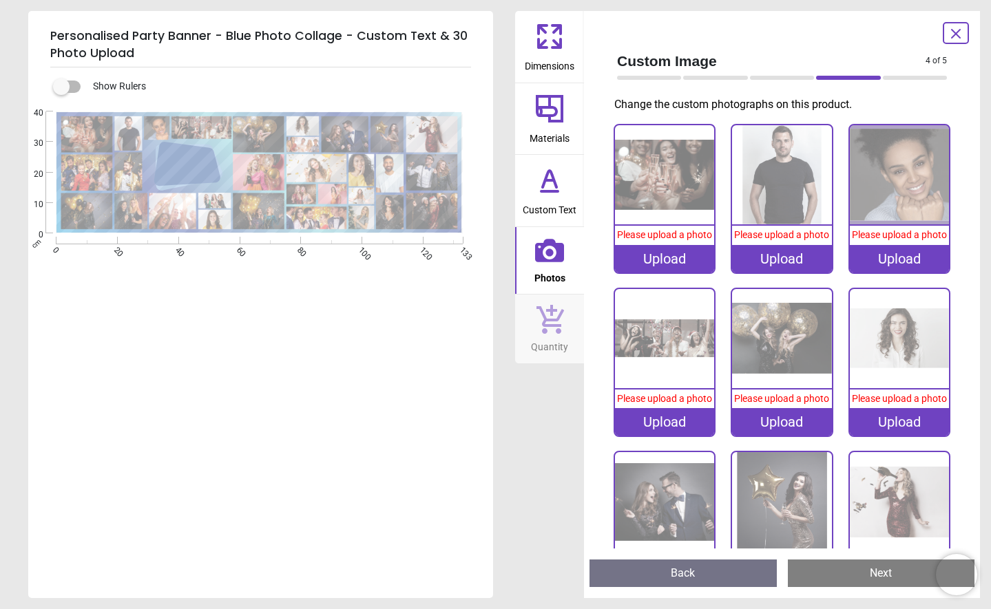
click at [671, 344] on img at bounding box center [664, 338] width 99 height 99
click at [667, 346] on img at bounding box center [664, 338] width 99 height 99
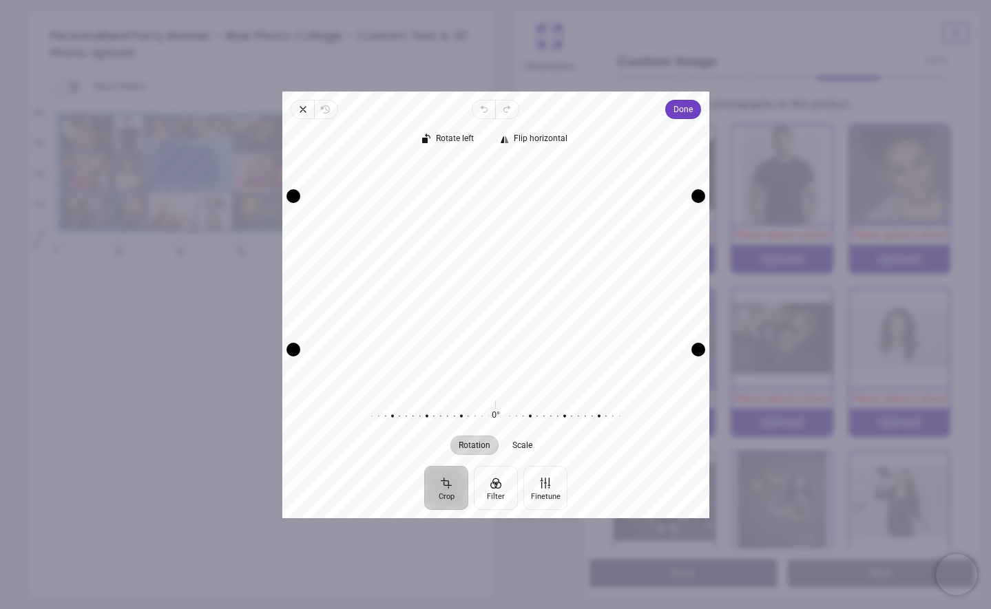
click at [303, 107] on icon "button" at bounding box center [303, 109] width 11 height 11
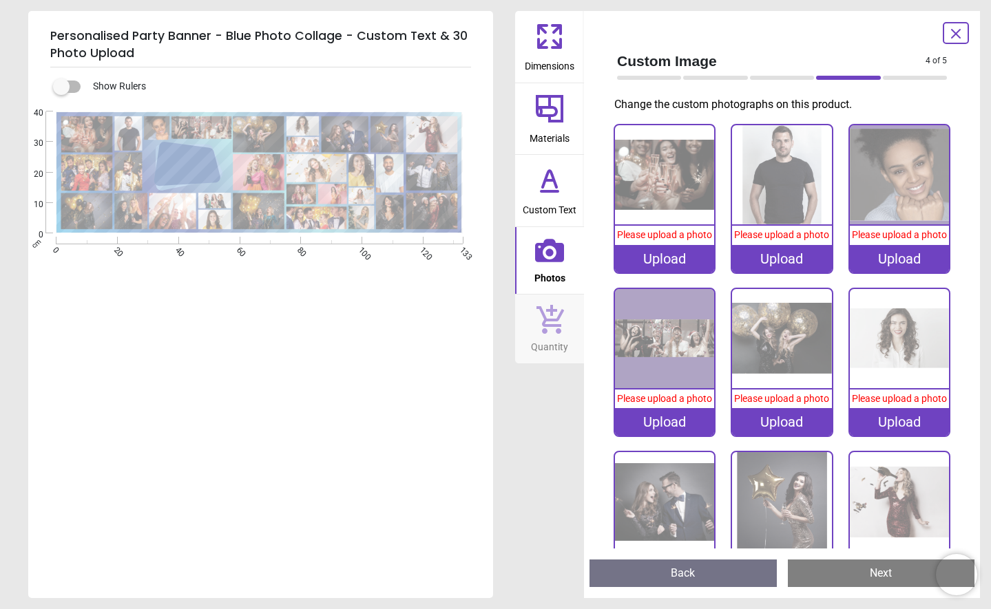
click at [766, 347] on img at bounding box center [781, 338] width 99 height 99
click at [769, 436] on div "Upload" at bounding box center [781, 422] width 99 height 28
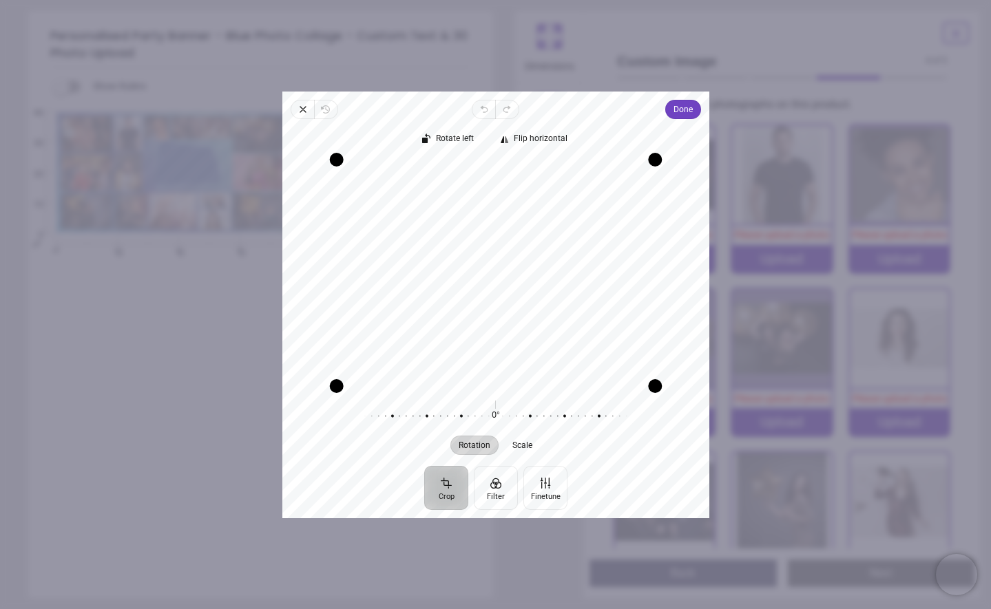
click at [444, 300] on div "Recenter" at bounding box center [495, 273] width 405 height 226
click at [676, 112] on span "Done" at bounding box center [682, 109] width 19 height 17
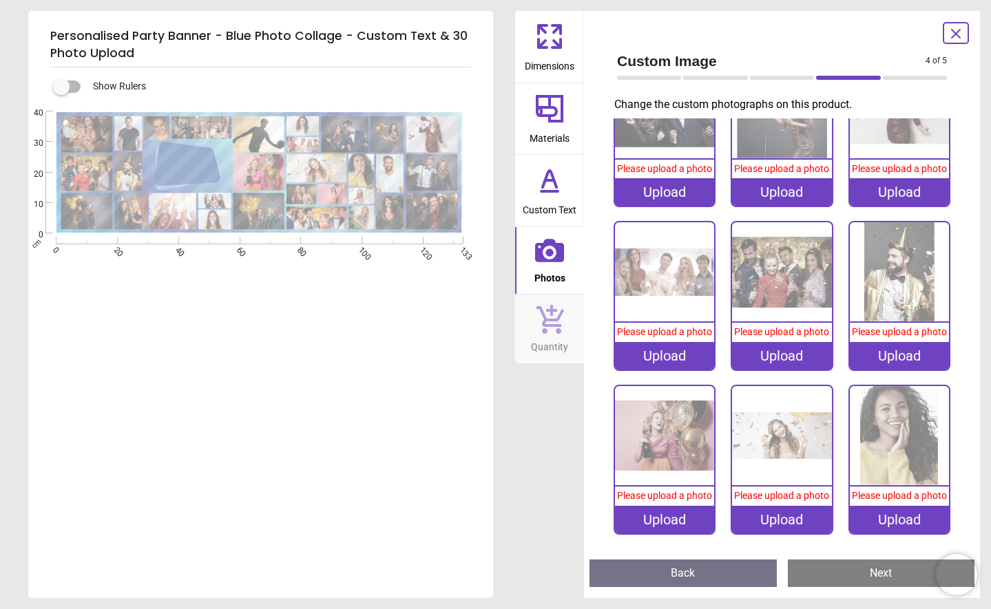
scroll to position [401, 0]
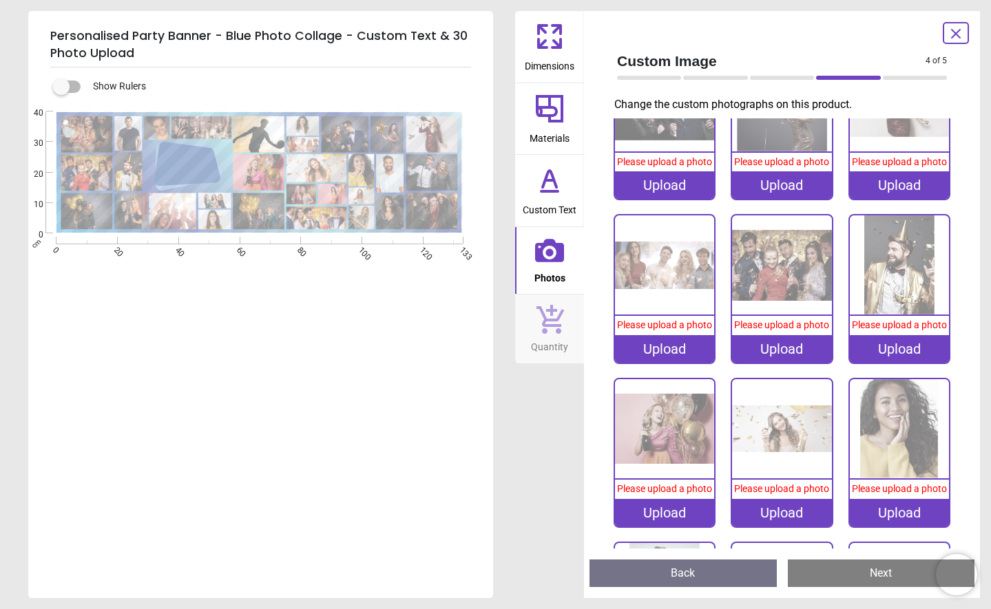
click at [898, 363] on div "Upload" at bounding box center [899, 349] width 99 height 28
click at [904, 363] on div "Upload" at bounding box center [899, 349] width 99 height 28
click at [877, 363] on div "Upload" at bounding box center [899, 349] width 99 height 28
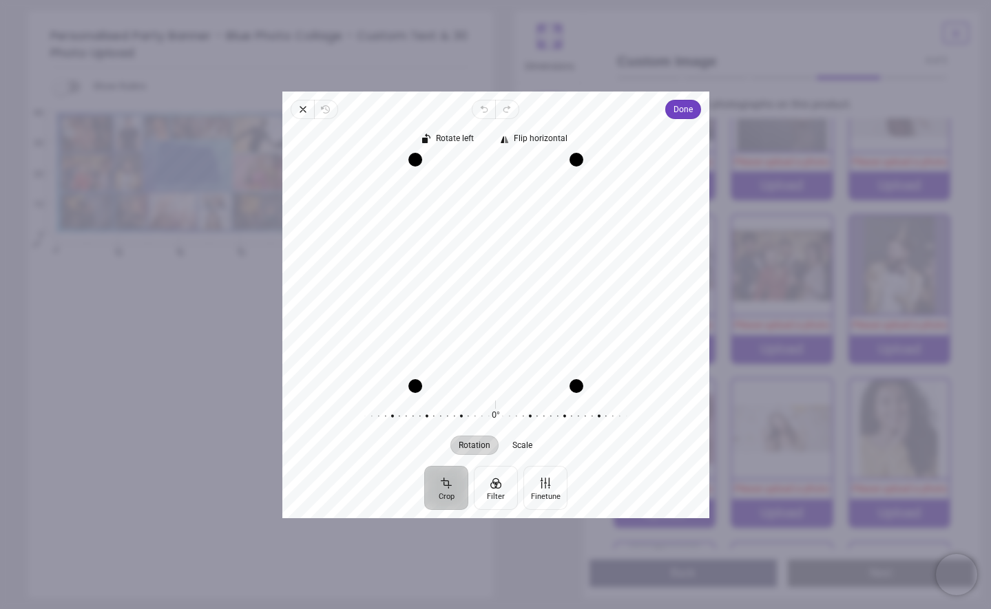
click at [475, 347] on div "Recenter" at bounding box center [495, 273] width 405 height 226
click at [679, 108] on span "Done" at bounding box center [682, 109] width 19 height 17
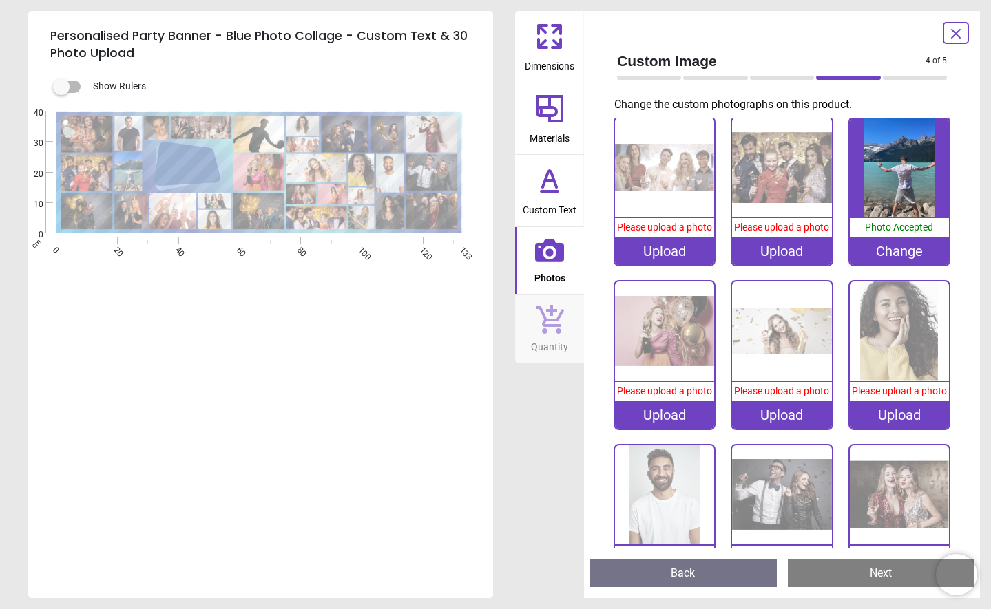
scroll to position [512, 0]
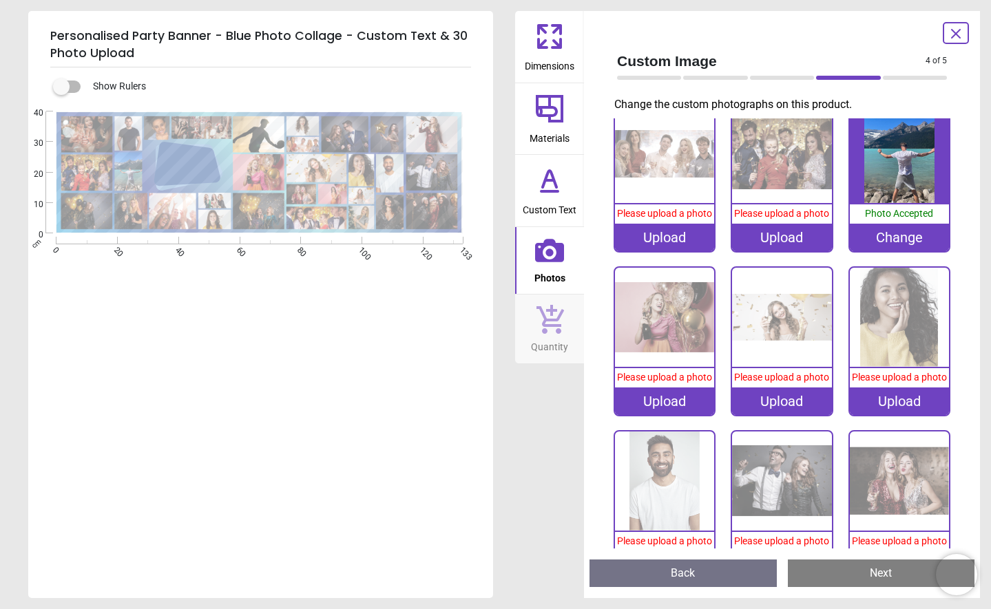
click at [674, 251] on div "Upload" at bounding box center [664, 238] width 99 height 28
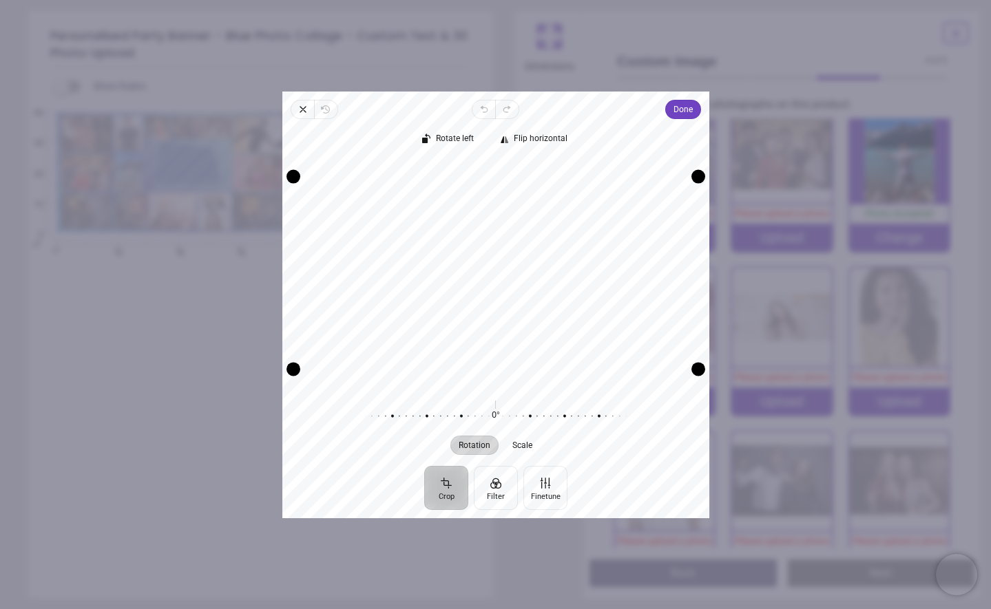
drag, startPoint x: 518, startPoint y: 278, endPoint x: 517, endPoint y: 289, distance: 11.0
click at [516, 289] on div "Recenter" at bounding box center [495, 273] width 405 height 226
click at [685, 116] on span "Done" at bounding box center [682, 109] width 19 height 17
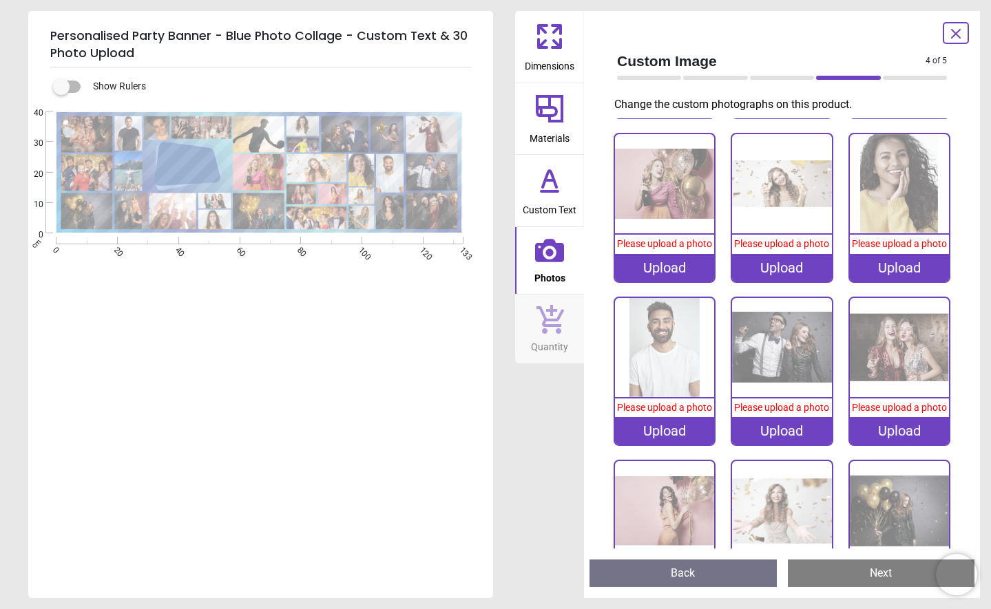
scroll to position [728, 0]
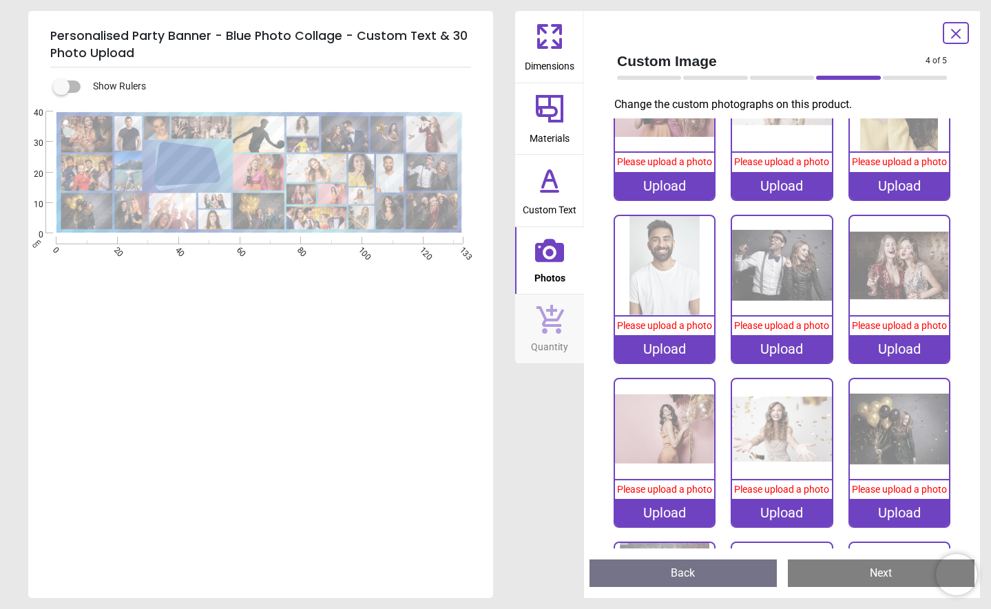
click at [674, 363] on div "Upload" at bounding box center [664, 349] width 99 height 28
click at [667, 363] on div "Upload" at bounding box center [664, 349] width 99 height 28
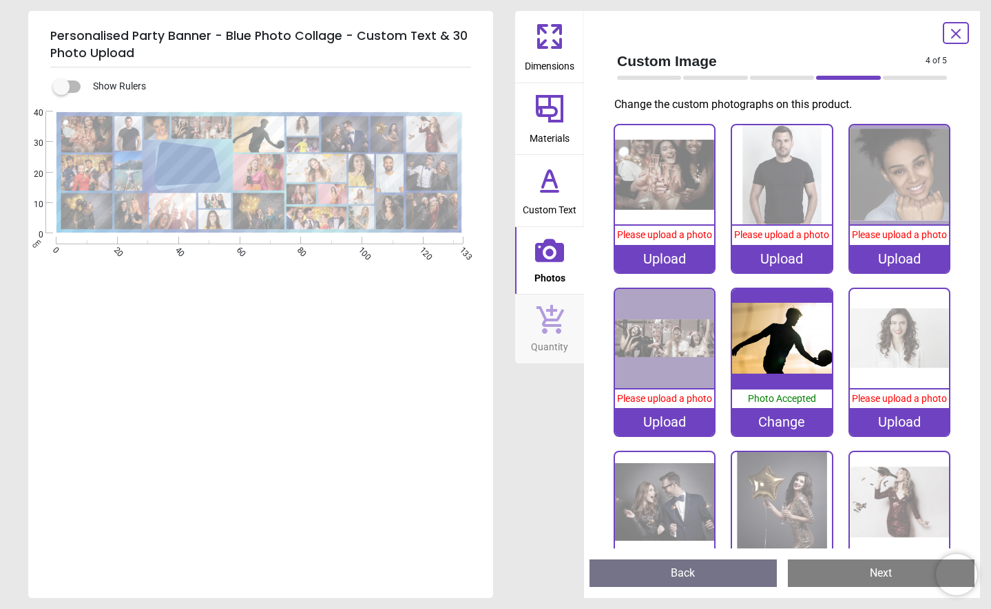
scroll to position [728, 0]
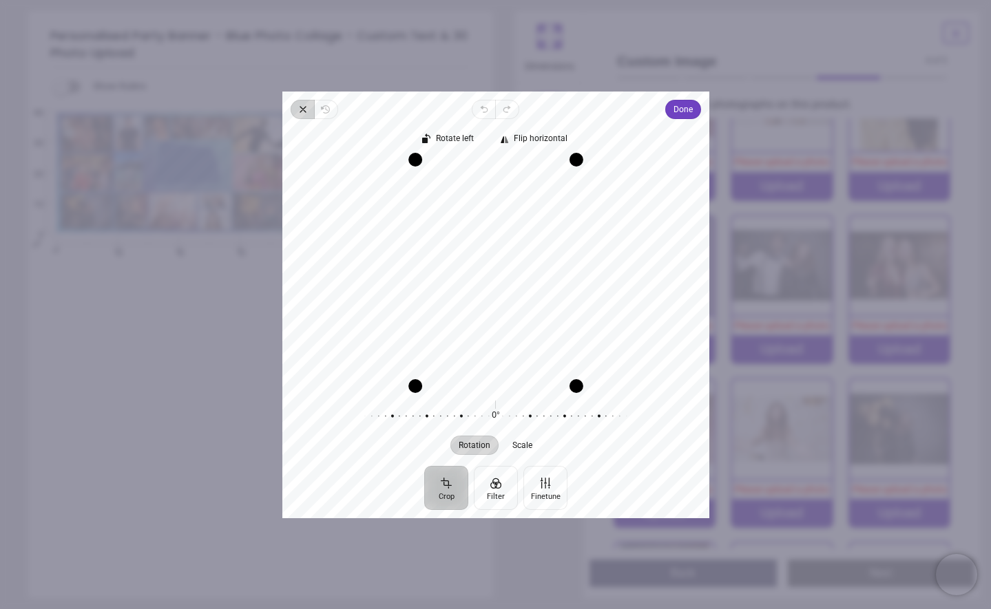
click at [303, 107] on icon "button" at bounding box center [303, 109] width 11 height 11
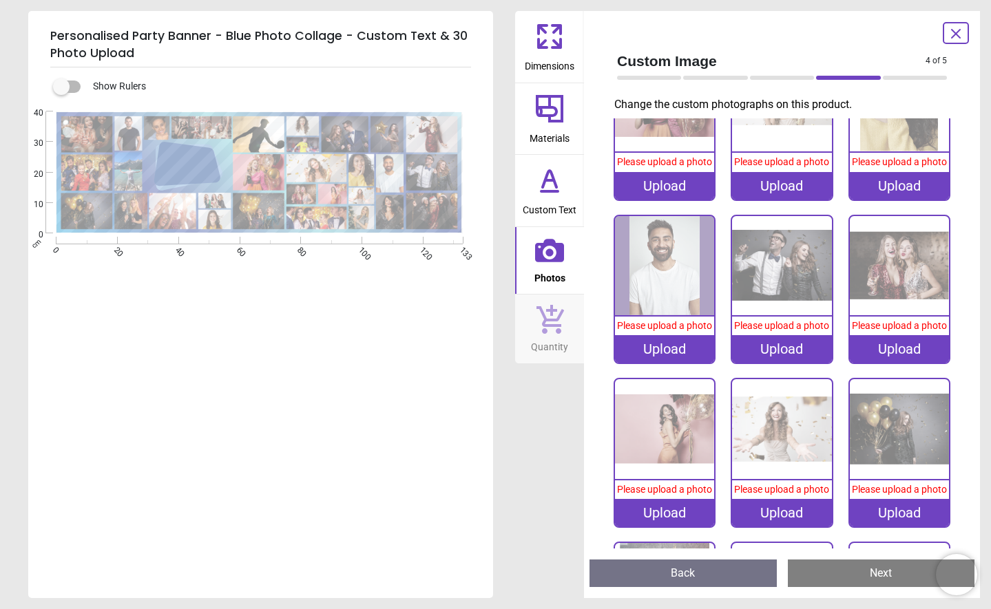
click at [671, 363] on div "Upload" at bounding box center [664, 349] width 99 height 28
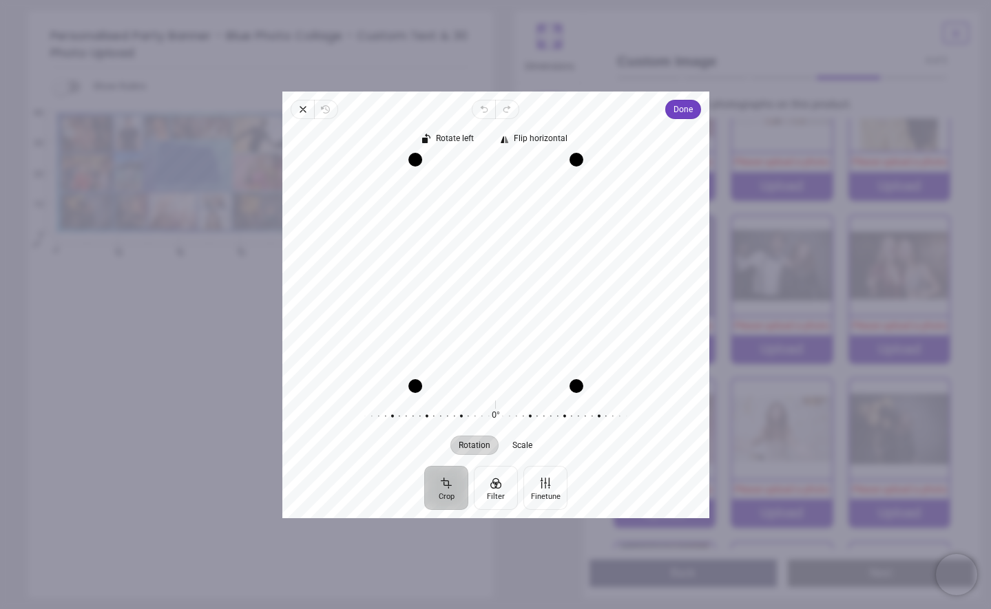
click at [304, 110] on icon "button" at bounding box center [303, 110] width 6 height 6
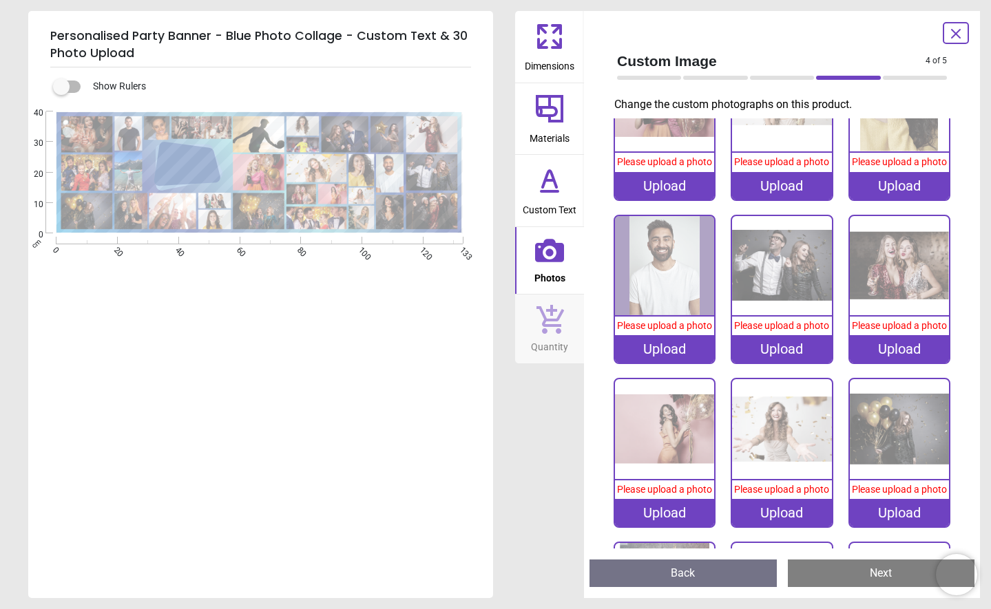
click at [682, 363] on div "Upload" at bounding box center [664, 349] width 99 height 28
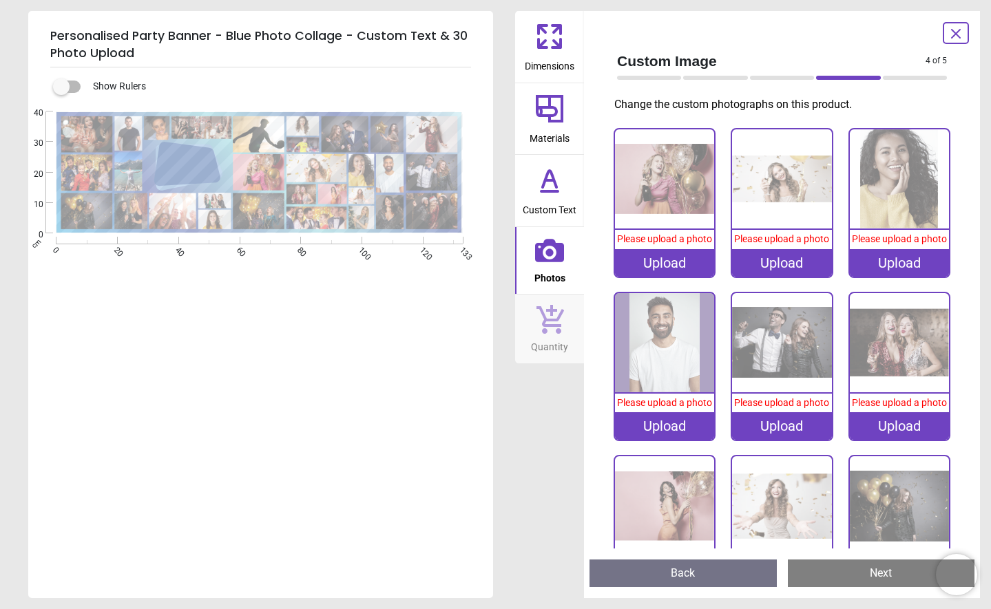
scroll to position [652, 0]
click at [784, 276] on div "Upload" at bounding box center [781, 263] width 99 height 28
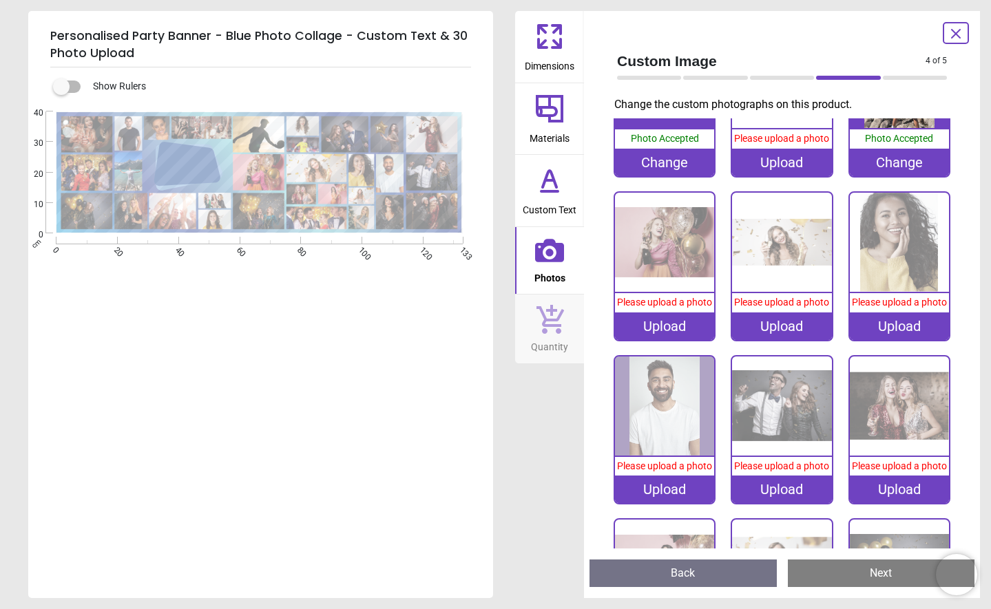
scroll to position [592, 0]
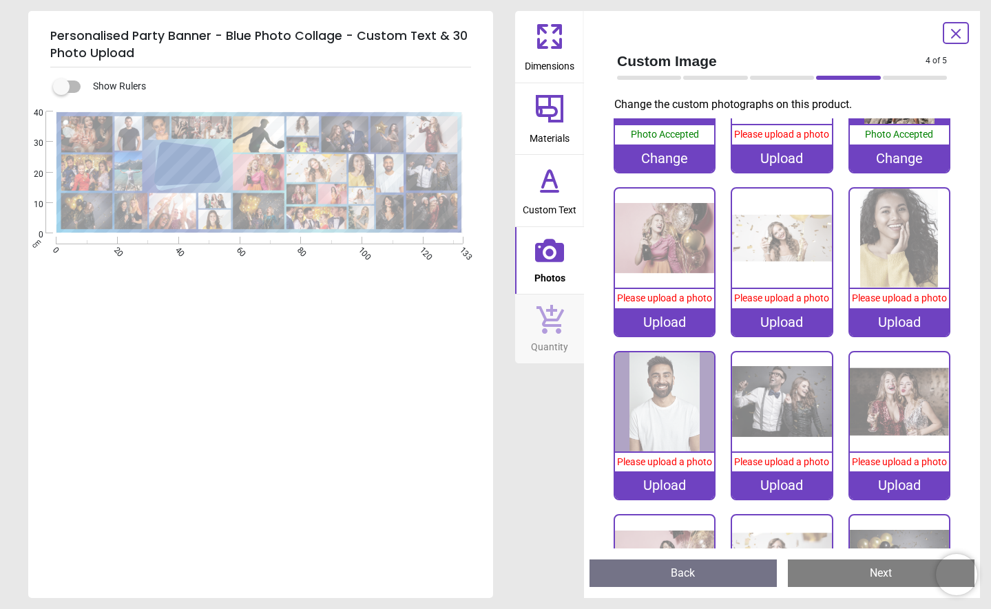
click at [767, 336] on div "Upload" at bounding box center [781, 323] width 99 height 28
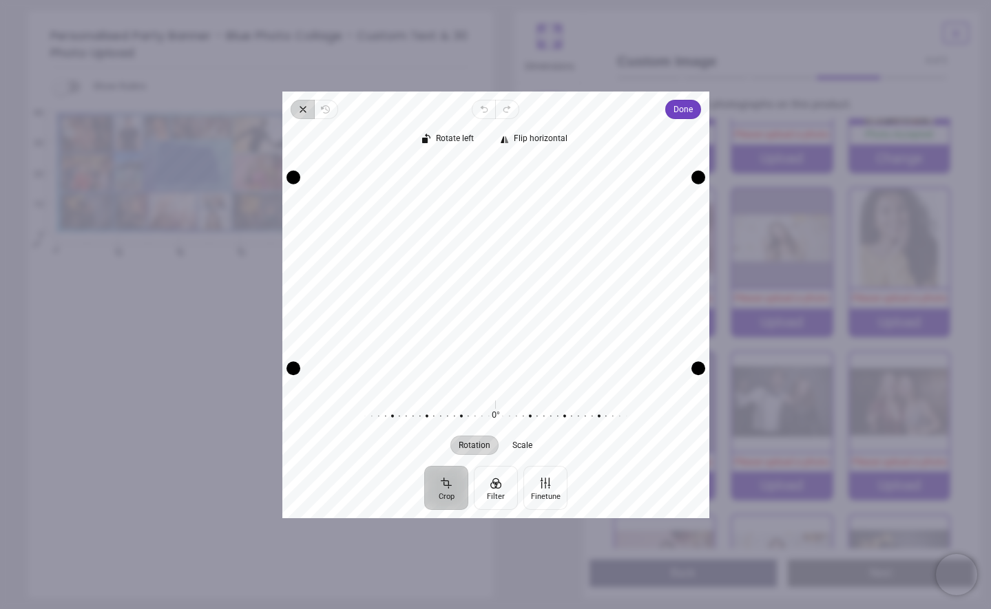
click at [303, 105] on icon "button" at bounding box center [303, 109] width 11 height 11
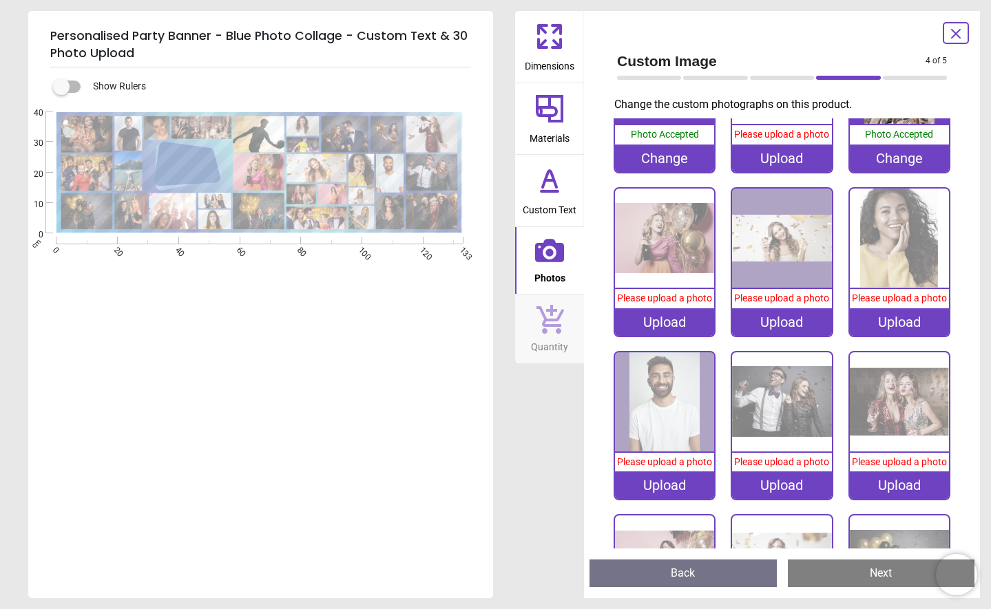
click at [774, 499] on div "Upload" at bounding box center [781, 486] width 99 height 28
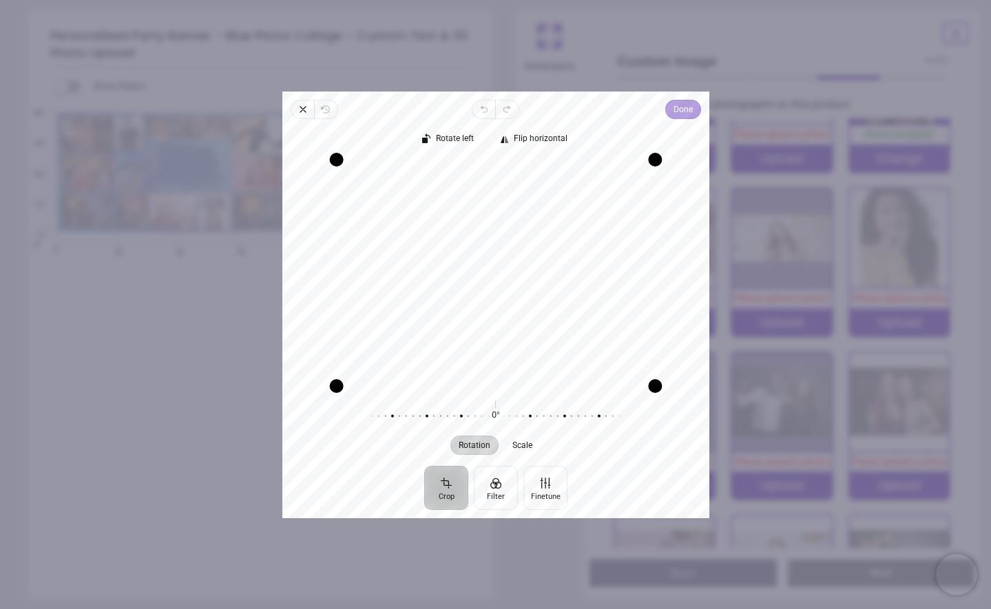
click at [682, 112] on span "Done" at bounding box center [682, 109] width 19 height 17
